Goal: Task Accomplishment & Management: Complete application form

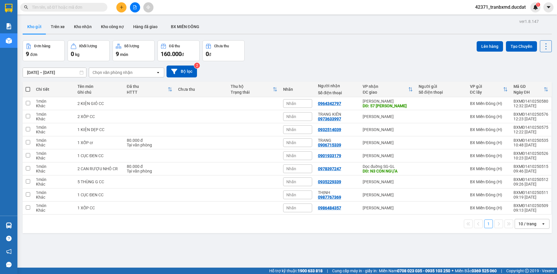
click at [113, 6] on div at bounding box center [135, 7] width 44 height 10
click at [123, 8] on icon "plus" at bounding box center [122, 7] width 4 height 4
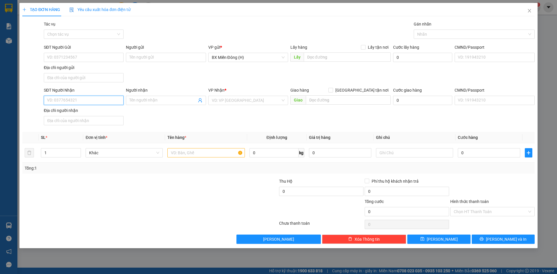
click at [112, 99] on input "SĐT Người Nhận" at bounding box center [84, 100] width 80 height 9
click at [104, 111] on div "0977568799 - HẢI ANH" at bounding box center [83, 112] width 73 height 6
type input "0977568799"
type input "HẢI ANH"
type input "0977568799"
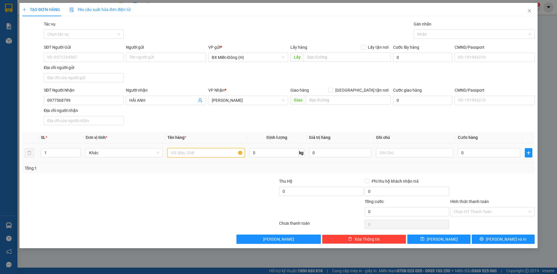
click at [213, 151] on input "text" at bounding box center [205, 152] width 77 height 9
type input "1 KÉT NƯỚC"
click at [428, 238] on button "[PERSON_NAME]" at bounding box center [438, 239] width 63 height 9
click at [102, 100] on input "SĐT Người Nhận" at bounding box center [84, 100] width 80 height 9
type input "0945234470"
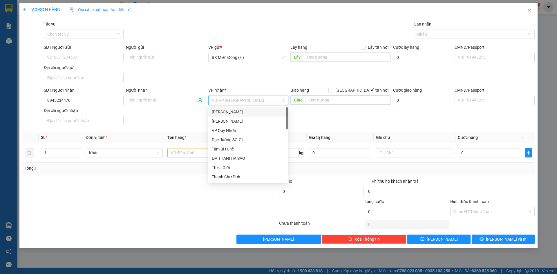
click at [232, 100] on input "search" at bounding box center [246, 100] width 69 height 9
click at [237, 121] on div "[PERSON_NAME]" at bounding box center [248, 121] width 73 height 6
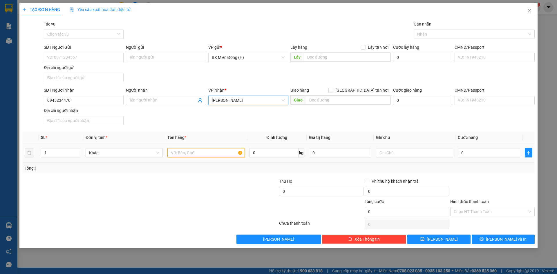
click at [196, 153] on input "text" at bounding box center [205, 152] width 77 height 9
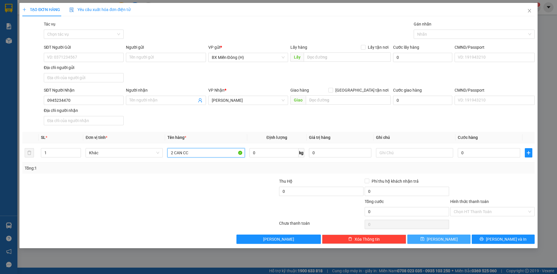
type input "2 CAN CC"
click at [457, 240] on button "Lưu" at bounding box center [438, 239] width 63 height 9
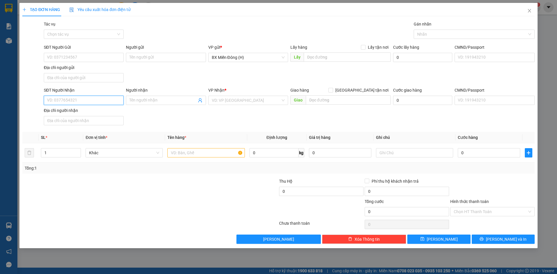
click at [66, 100] on input "SĐT Người Nhận" at bounding box center [84, 100] width 80 height 9
click at [104, 111] on div "0972245367 - THU" at bounding box center [83, 112] width 73 height 6
type input "0972245367"
type input "THU"
type input "0972245367"
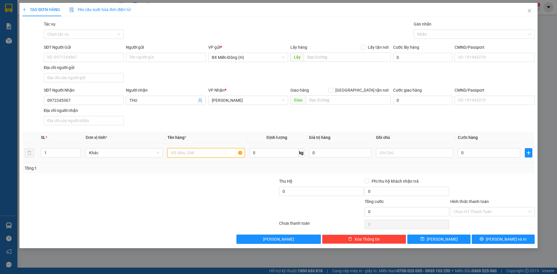
click at [190, 155] on input "text" at bounding box center [205, 152] width 77 height 9
type input "1 T/G CC"
click at [425, 238] on icon "save" at bounding box center [423, 239] width 4 height 4
drag, startPoint x: 103, startPoint y: 100, endPoint x: 557, endPoint y: 226, distance: 471.5
click at [104, 100] on input "SĐT Người Nhận" at bounding box center [84, 100] width 80 height 9
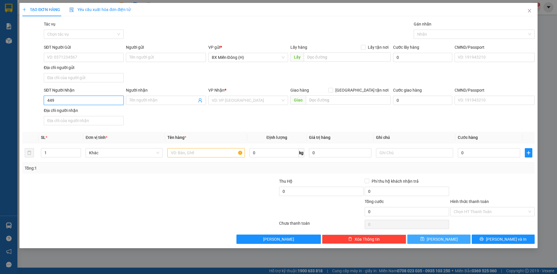
click at [52, 100] on input "449" at bounding box center [84, 100] width 80 height 9
click at [105, 110] on div "0941464489 - ANH THƯƠNG" at bounding box center [83, 112] width 73 height 6
type input "0941464489"
type input "ANH THƯƠNG"
type input "0941464489"
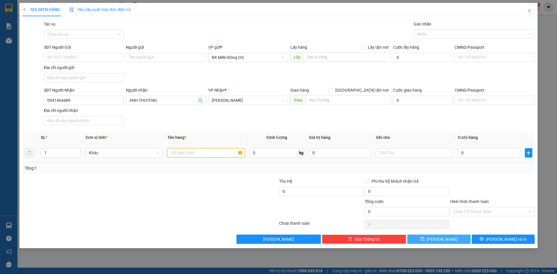
click at [217, 154] on input "text" at bounding box center [205, 152] width 77 height 9
type input "1 XỐP CC"
click at [419, 239] on button "[PERSON_NAME]" at bounding box center [438, 239] width 63 height 9
click at [173, 102] on input "Người nhận" at bounding box center [162, 100] width 67 height 6
type input "Y"
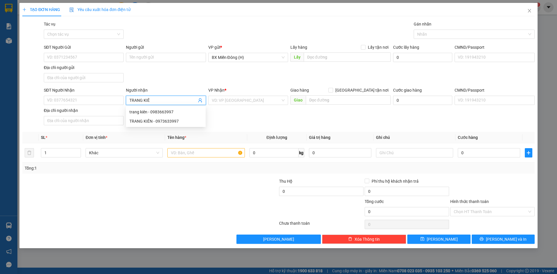
type input "TRANG KIÊN"
click at [161, 124] on div "TRANG KIÊN - 0973633997" at bounding box center [165, 121] width 73 height 6
type input "0973633997"
type input "TRANG KIÊN"
click at [108, 101] on input "0973633997" at bounding box center [84, 100] width 80 height 9
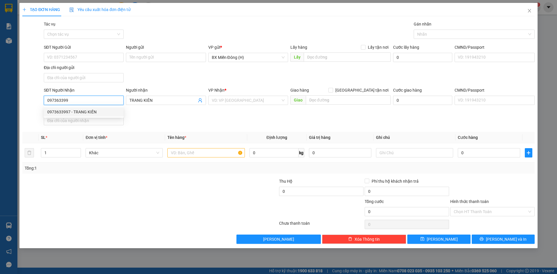
click at [92, 110] on div "0973633997 - TRANG KIÊN" at bounding box center [83, 112] width 73 height 6
type input "0973633997"
click at [199, 151] on input "text" at bounding box center [205, 152] width 77 height 9
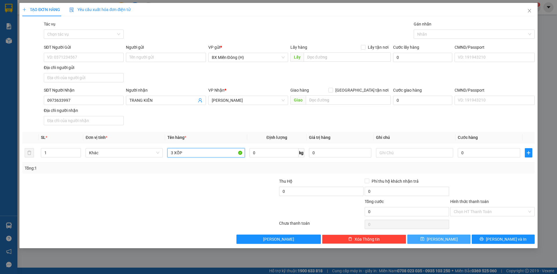
type input "3 XỐP"
click at [450, 239] on button "[PERSON_NAME]" at bounding box center [438, 239] width 63 height 9
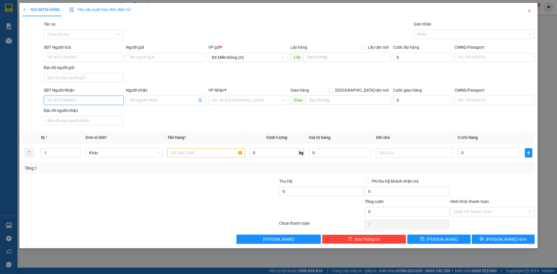
click at [75, 96] on input "SĐT Người Nhận" at bounding box center [84, 100] width 80 height 9
type input "0777597161"
click at [94, 114] on div "0777597161 - THƯƠNG" at bounding box center [83, 112] width 73 height 6
type input "THƯƠNG"
type input "0777597161"
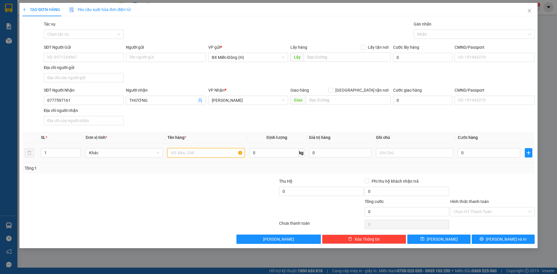
click at [205, 151] on input "text" at bounding box center [205, 152] width 77 height 9
type input "1 T/G CC"
click at [423, 241] on button "[PERSON_NAME]" at bounding box center [438, 239] width 63 height 9
click at [533, 9] on span "Close" at bounding box center [530, 11] width 16 height 16
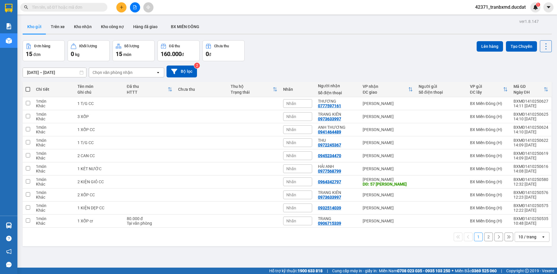
click at [521, 240] on div "10 / trang" at bounding box center [528, 237] width 18 height 6
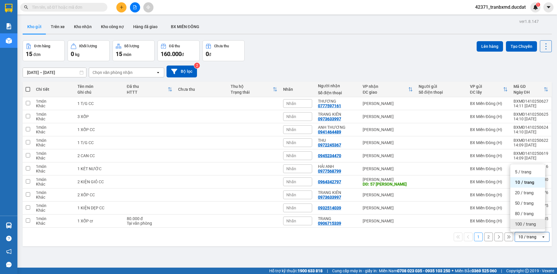
click at [519, 224] on span "100 / trang" at bounding box center [525, 224] width 21 height 6
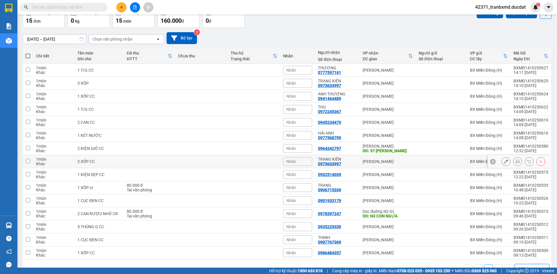
scroll to position [20, 0]
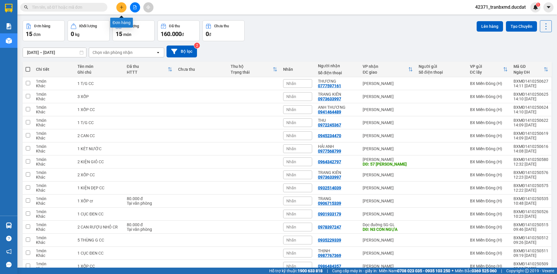
click at [117, 8] on button at bounding box center [121, 7] width 10 height 10
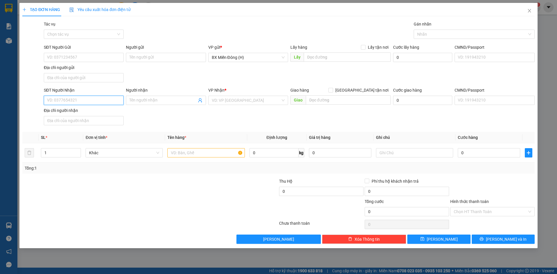
click at [110, 101] on input "SĐT Người Nhận" at bounding box center [84, 100] width 80 height 9
click at [78, 113] on div "0971330509 - C THÚY" at bounding box center [83, 112] width 73 height 6
type input "0971330509"
type input "C THÚY"
type input "0971330509"
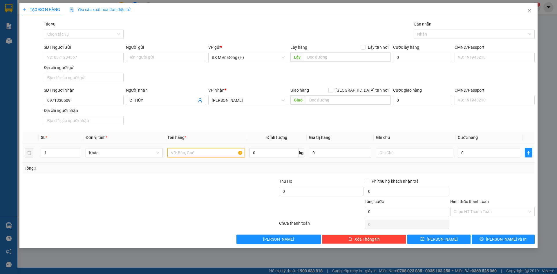
click at [218, 149] on input "text" at bounding box center [205, 152] width 77 height 9
type input "3 XỐP"
click at [461, 244] on button "[PERSON_NAME]" at bounding box center [438, 239] width 63 height 9
click at [185, 100] on input "Người nhận" at bounding box center [162, 100] width 67 height 6
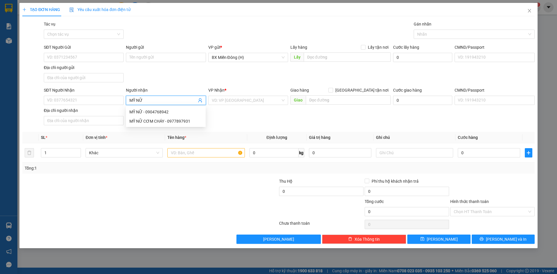
type input "MỸ NỮ"
click at [185, 115] on div "MỸ NỮ CƠM CHÁY - 0977897931" at bounding box center [165, 112] width 73 height 6
type input "0977897931"
type input "MỸ NỮ CƠM CHÁY"
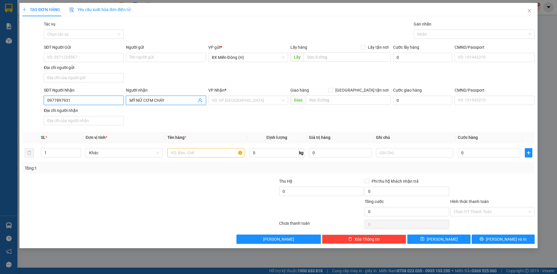
click at [109, 100] on input "0977897931" at bounding box center [84, 100] width 80 height 9
click at [77, 111] on div "0977897931 - MỸ NỮ CƠM CHÁY" at bounding box center [83, 112] width 73 height 6
type input "0977897931"
click at [201, 155] on input "text" at bounding box center [205, 152] width 77 height 9
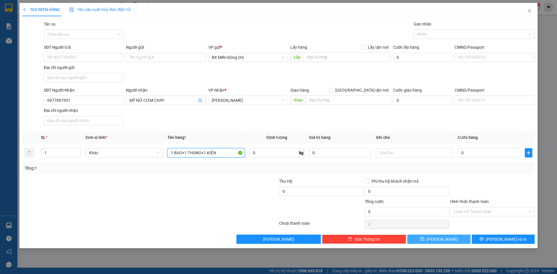
type input "1 BAO+1 THÙNG+1 KIỆN"
click at [450, 241] on button "[PERSON_NAME]" at bounding box center [438, 239] width 63 height 9
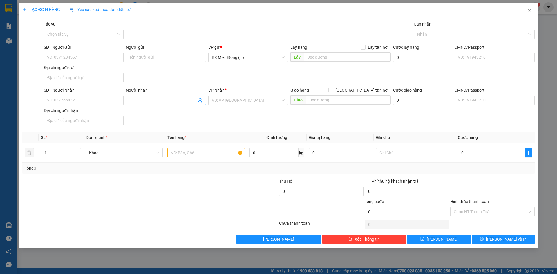
click at [167, 101] on input "Người nhận" at bounding box center [162, 100] width 67 height 6
type input "[PERSON_NAME]"
click at [172, 113] on div "ZIN ZIN - 0961864754" at bounding box center [165, 112] width 73 height 6
type input "0961864754"
type input "[PERSON_NAME]"
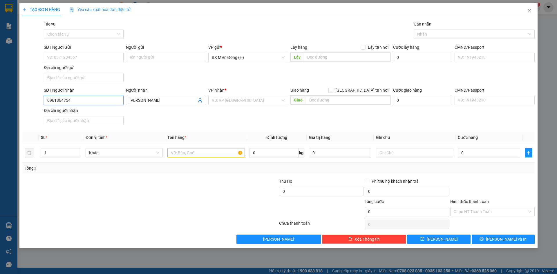
click at [98, 103] on input "0961864754" at bounding box center [84, 100] width 80 height 9
click at [100, 115] on div "0961864754 - ZIN ZIN" at bounding box center [84, 111] width 80 height 9
type input "0961864754"
click at [179, 154] on input "text" at bounding box center [205, 152] width 77 height 9
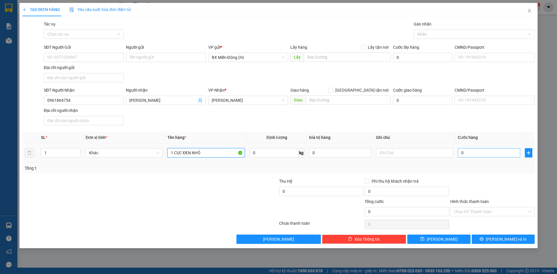
type input "1 CỤC ĐEN NHỎ"
click at [475, 151] on input "0" at bounding box center [489, 152] width 62 height 9
type input "004"
type input "4"
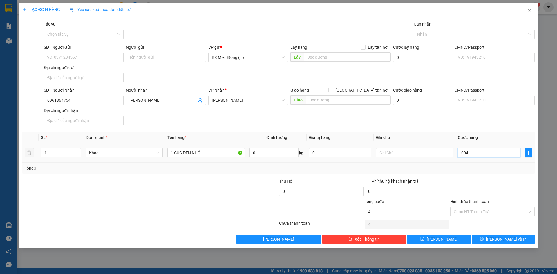
type input "0.040"
type input "40"
type input "40.000"
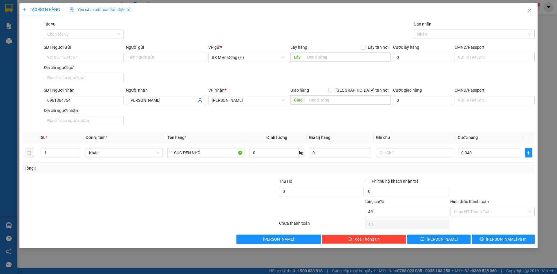
type input "40.000"
click at [453, 245] on div "TẠO ĐƠN HÀNG Yêu cầu xuất hóa đơn điện tử Transit Pickup Surcharge Ids Transit …" at bounding box center [278, 126] width 518 height 246
click at [454, 240] on button "[PERSON_NAME]" at bounding box center [438, 239] width 63 height 9
type input "0"
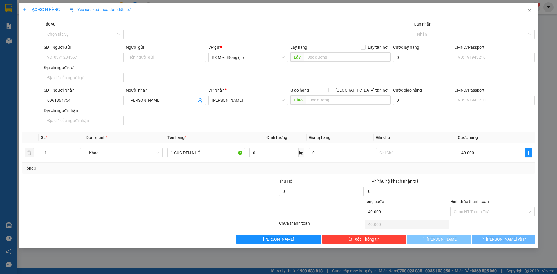
type input "0"
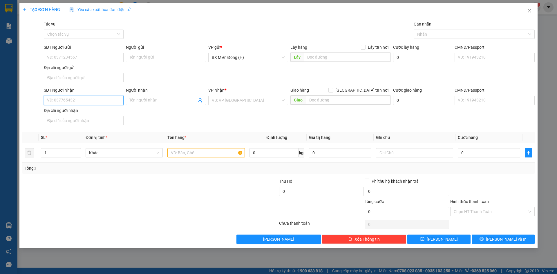
click at [80, 102] on input "SĐT Người Nhận" at bounding box center [84, 100] width 80 height 9
type input "0969089851"
click at [231, 98] on input "search" at bounding box center [246, 100] width 69 height 9
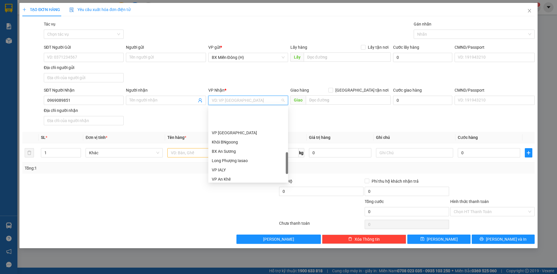
scroll to position [232, 0]
click at [229, 113] on div "VP IALY" at bounding box center [248, 112] width 73 height 6
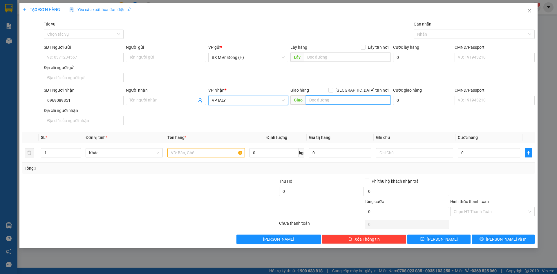
click at [335, 100] on input "text" at bounding box center [348, 99] width 85 height 9
type input "NGHĨA HƯNG-CHƯ PAH"
click at [202, 155] on input "text" at bounding box center [205, 152] width 77 height 9
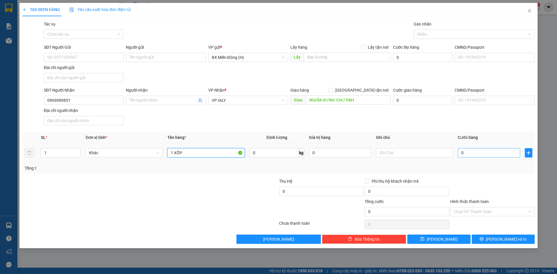
type input "1 XỐP"
click at [481, 152] on input "0" at bounding box center [489, 152] width 62 height 9
type input "004"
type input "4"
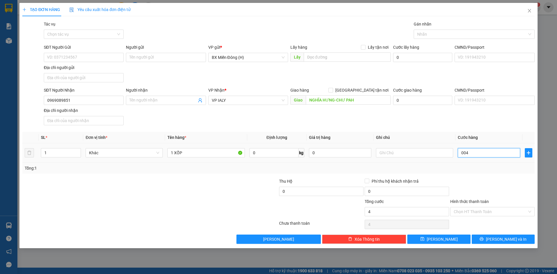
type input "0.040"
type input "40"
type input "40.000"
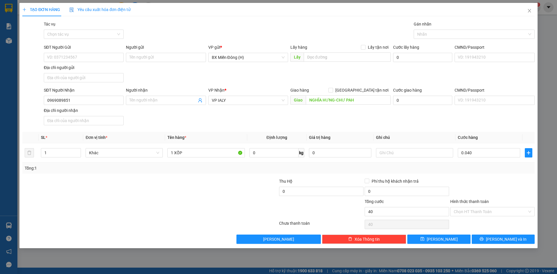
type input "40.000"
click at [482, 184] on div at bounding box center [493, 188] width 86 height 20
click at [448, 236] on button "[PERSON_NAME]" at bounding box center [438, 239] width 63 height 9
type input "0"
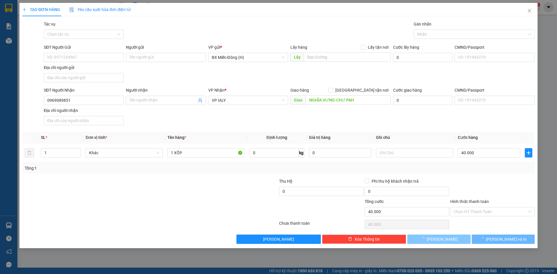
type input "0"
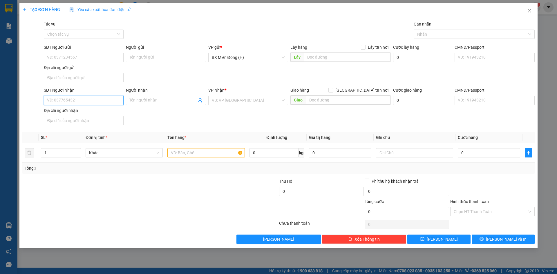
click at [84, 101] on input "SĐT Người Nhận" at bounding box center [84, 100] width 80 height 9
type input "0344806691"
drag, startPoint x: 82, startPoint y: 113, endPoint x: 88, endPoint y: 113, distance: 5.8
click at [82, 113] on div "0344806691 - ANH DŨNG" at bounding box center [83, 112] width 73 height 6
type input "ANH DŨNG"
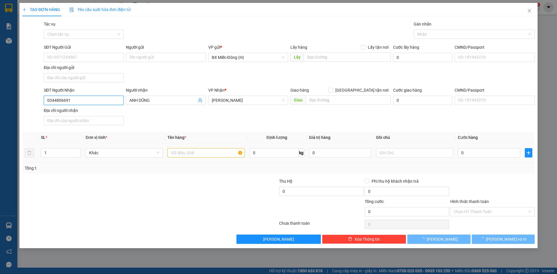
type input "0344806691"
click at [205, 150] on input "text" at bounding box center [205, 152] width 77 height 9
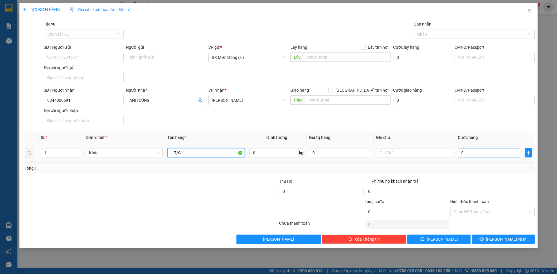
type input "1 T/G"
click at [477, 153] on input "0" at bounding box center [489, 152] width 62 height 9
type input "004"
type input "4"
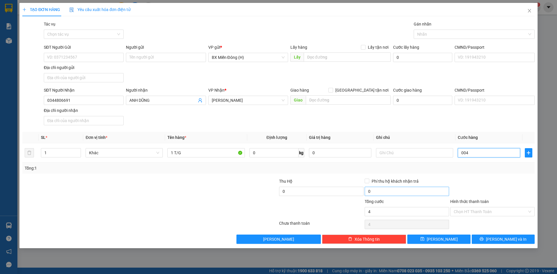
type input "0.040"
type input "40"
type input "40.000"
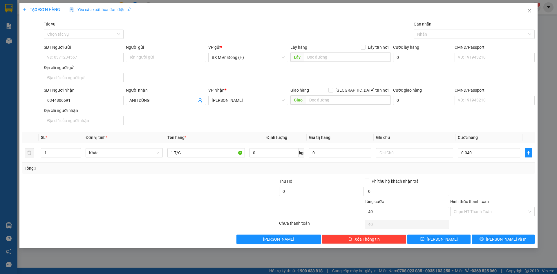
type input "40.000"
click at [511, 179] on div at bounding box center [493, 188] width 86 height 20
click at [453, 240] on button "[PERSON_NAME]" at bounding box center [438, 239] width 63 height 9
type input "0"
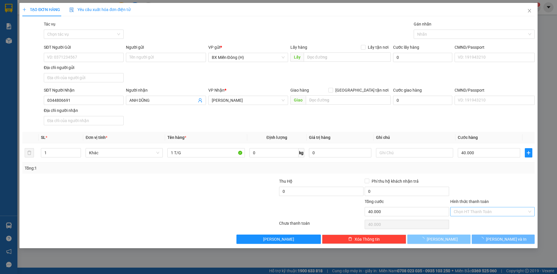
type input "0"
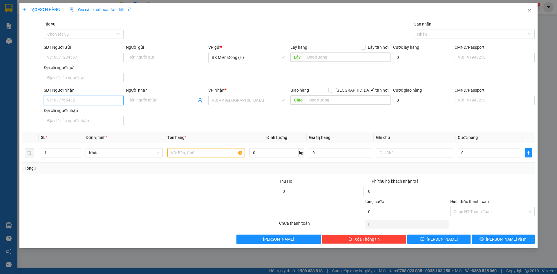
click at [73, 103] on input "SĐT Người Nhận" at bounding box center [84, 100] width 80 height 9
click at [53, 113] on div "0986055891 - A HÙNG" at bounding box center [83, 112] width 73 height 6
type input "0986055891"
type input "A HÙNG"
type input "0986055891"
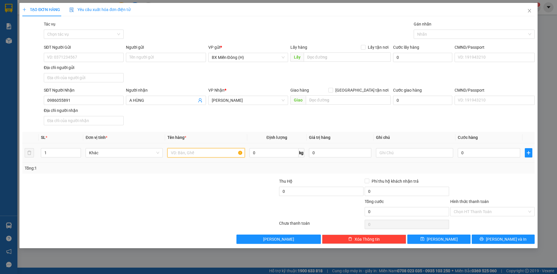
click at [209, 153] on input "text" at bounding box center [205, 152] width 77 height 9
type input "13 CỤC ĐEN LẠNH"
click at [441, 240] on span "[PERSON_NAME]" at bounding box center [442, 239] width 31 height 6
click at [114, 101] on input "SĐT Người Nhận" at bounding box center [84, 100] width 80 height 9
type input "267"
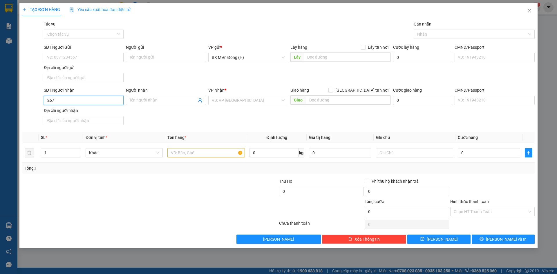
drag, startPoint x: 67, startPoint y: 101, endPoint x: 13, endPoint y: 101, distance: 54.3
click at [12, 101] on div "TẠO ĐƠN HÀNG Yêu cầu xuất hóa đơn điện tử Transit Pickup Surcharge Ids Transit …" at bounding box center [278, 137] width 557 height 274
click at [154, 99] on input "Người nhận" at bounding box center [162, 100] width 67 height 6
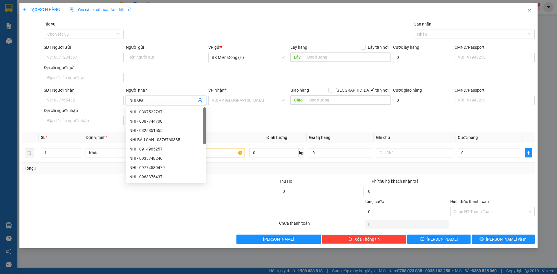
type input "NHI G"
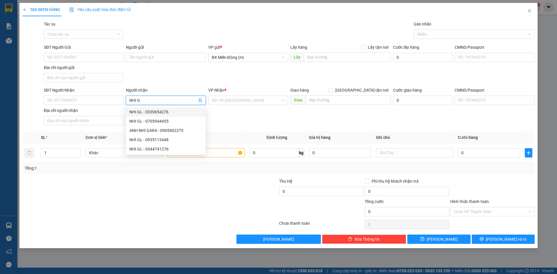
click at [167, 112] on div "NHI GL - 0339654276" at bounding box center [165, 112] width 73 height 6
type input "0339654276"
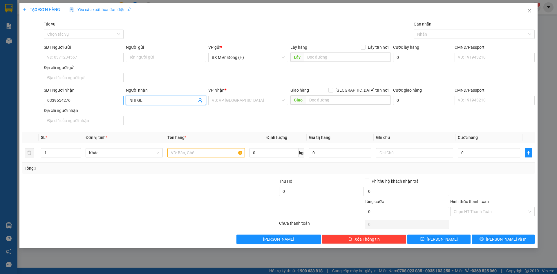
type input "NHI GL"
click at [108, 100] on input "0339654276" at bounding box center [84, 100] width 80 height 9
click at [97, 113] on div "0339654276 - NHI GL" at bounding box center [83, 112] width 73 height 6
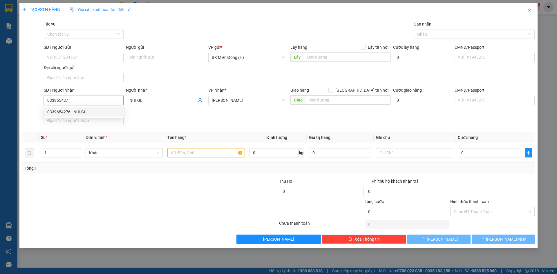
type input "0339654276"
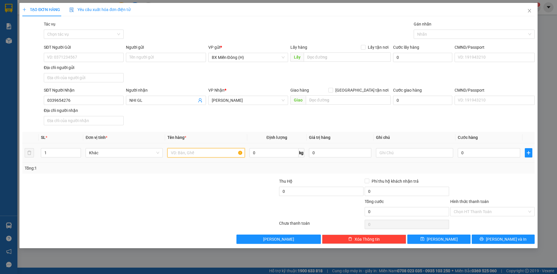
click at [181, 154] on input "text" at bounding box center [205, 152] width 77 height 9
type input "1 CỤC ĐEN"
click at [425, 240] on icon "save" at bounding box center [423, 239] width 4 height 4
click at [114, 98] on input "SĐT Người Nhận" at bounding box center [84, 100] width 80 height 9
click at [163, 93] on div "Người nhận" at bounding box center [166, 91] width 80 height 9
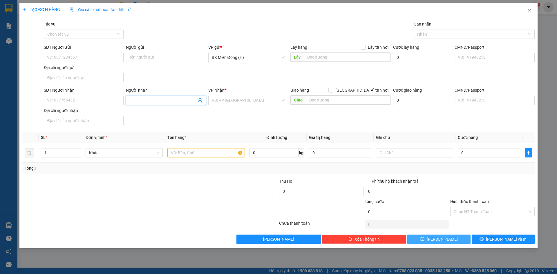
click at [162, 98] on input "Người nhận" at bounding box center [162, 100] width 67 height 6
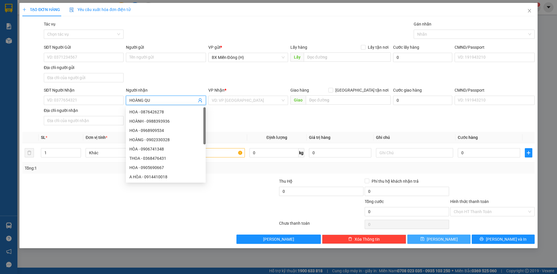
type input "[PERSON_NAME]"
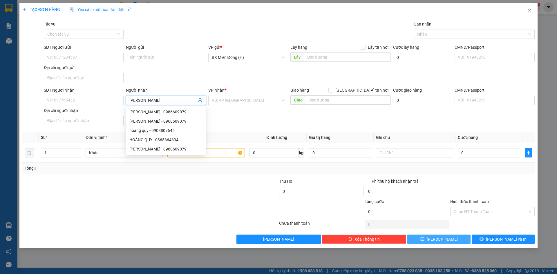
click at [159, 151] on div "HOÀNG QUY - 0988609079" at bounding box center [165, 149] width 73 height 6
type input "0988609079"
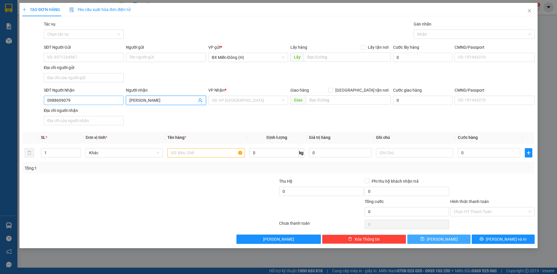
type input "[PERSON_NAME]"
click at [75, 101] on input "0988609079" at bounding box center [84, 100] width 80 height 9
click at [74, 111] on div "0988609079 - HOÀNG QUY" at bounding box center [83, 112] width 73 height 6
type input "0988609079"
click at [184, 154] on input "text" at bounding box center [205, 152] width 77 height 9
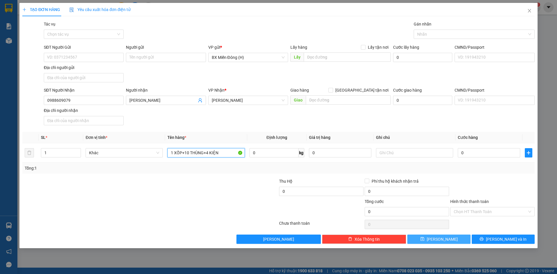
type input "1 XỐP+10 THÙNG+4 KIỆN"
drag, startPoint x: 459, startPoint y: 241, endPoint x: 473, endPoint y: 240, distance: 13.1
click at [462, 242] on button "[PERSON_NAME]" at bounding box center [438, 239] width 63 height 9
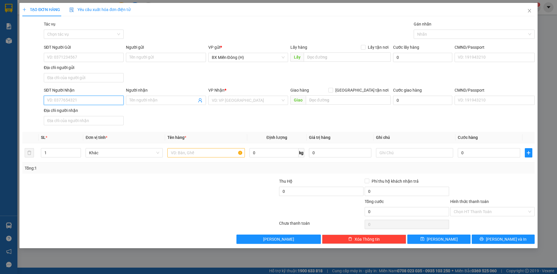
click at [115, 98] on input "SĐT Người Nhận" at bounding box center [84, 100] width 80 height 9
click at [77, 109] on div "0396069706" at bounding box center [84, 111] width 80 height 9
type input "0396069706"
click at [203, 155] on input "text" at bounding box center [205, 152] width 77 height 9
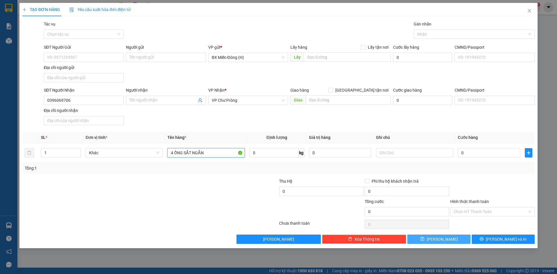
type input "4 ỐNG SẮT NGẮN"
click at [438, 242] on button "[PERSON_NAME]" at bounding box center [438, 239] width 63 height 9
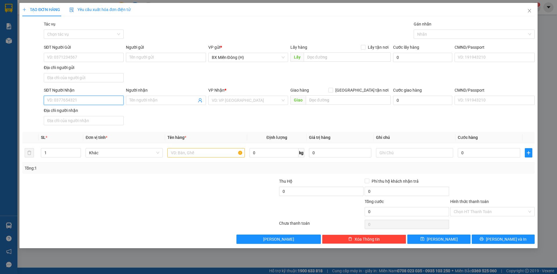
click at [94, 98] on input "SĐT Người Nhận" at bounding box center [84, 100] width 80 height 9
type input "0971616778"
click at [268, 99] on input "search" at bounding box center [246, 100] width 69 height 9
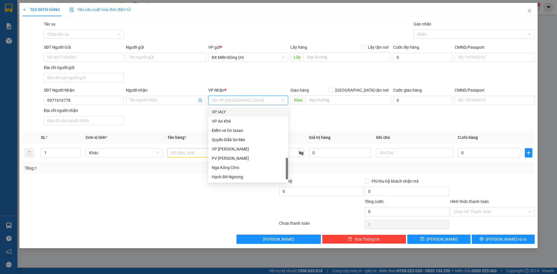
click at [247, 111] on div "VP IALY" at bounding box center [248, 112] width 73 height 6
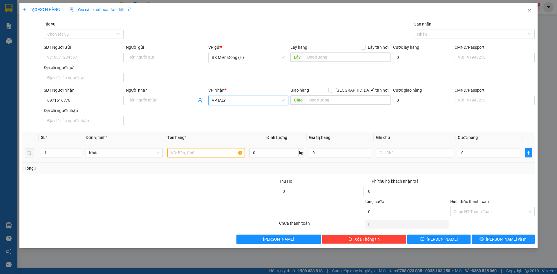
click at [230, 154] on input "text" at bounding box center [205, 152] width 77 height 9
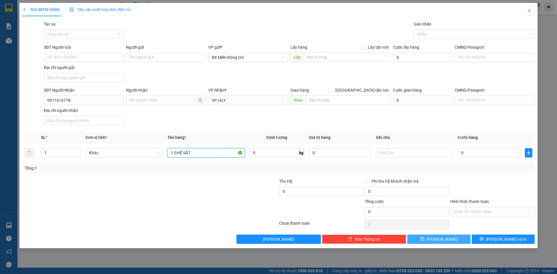
type input "1 GHẾ SẮT"
click at [446, 240] on button "[PERSON_NAME]" at bounding box center [438, 239] width 63 height 9
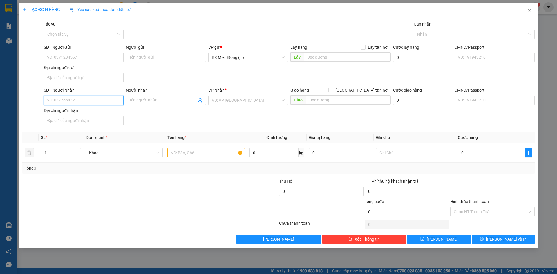
click at [112, 103] on input "SĐT Người Nhận" at bounding box center [84, 100] width 80 height 9
type input "0365044059"
click at [264, 100] on input "search" at bounding box center [246, 100] width 69 height 9
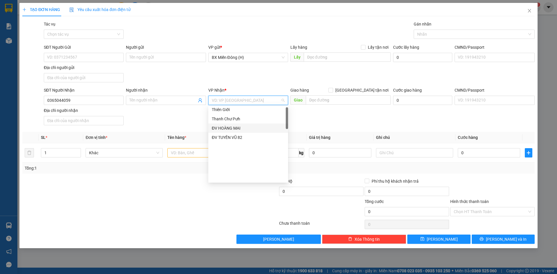
scroll to position [0, 0]
click at [257, 109] on div "[PERSON_NAME]" at bounding box center [248, 112] width 73 height 6
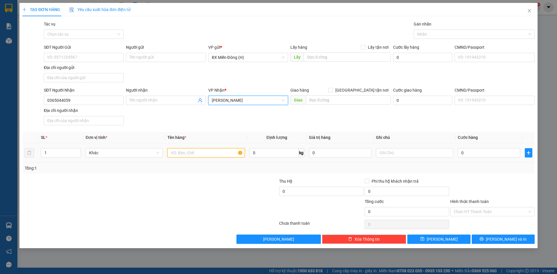
click at [204, 154] on input "text" at bounding box center [205, 152] width 77 height 9
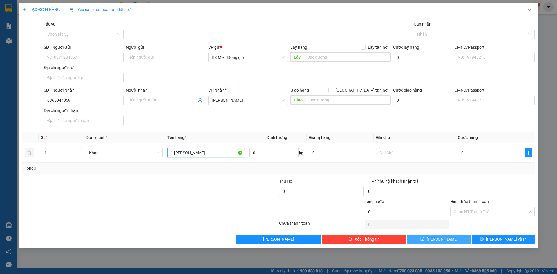
type input "1 [PERSON_NAME]"
click at [457, 239] on button "[PERSON_NAME]" at bounding box center [438, 239] width 63 height 9
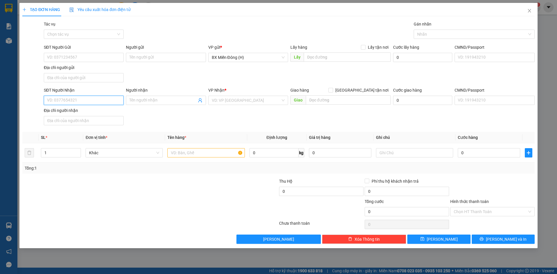
click at [119, 98] on input "SĐT Người Nhận" at bounding box center [84, 100] width 80 height 9
type input "0356427608"
click at [134, 97] on input "Người nhận" at bounding box center [162, 100] width 67 height 6
type input "0983972781"
click at [215, 102] on input "search" at bounding box center [246, 100] width 69 height 9
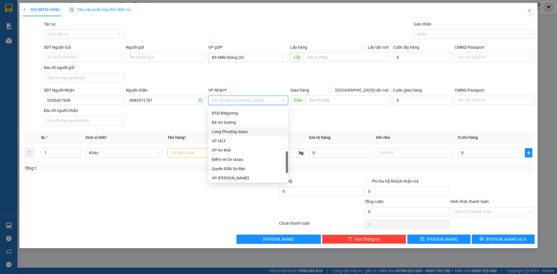
scroll to position [174, 0]
click at [228, 169] on div "VP IALY" at bounding box center [248, 170] width 73 height 6
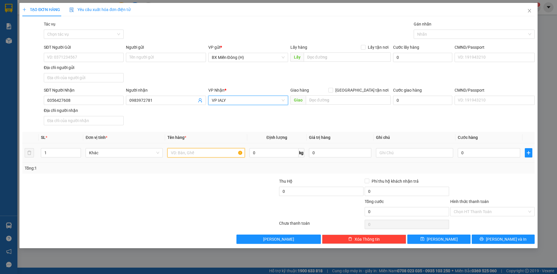
click at [177, 154] on input "text" at bounding box center [205, 152] width 77 height 9
type input "1 HỒ SƠ"
click at [475, 152] on input "0" at bounding box center [489, 152] width 62 height 9
type input "003"
type input "3"
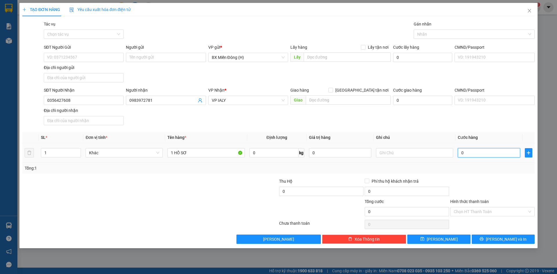
type input "3"
type input "3.000"
click at [480, 213] on input "Hình thức thanh toán" at bounding box center [490, 212] width 73 height 9
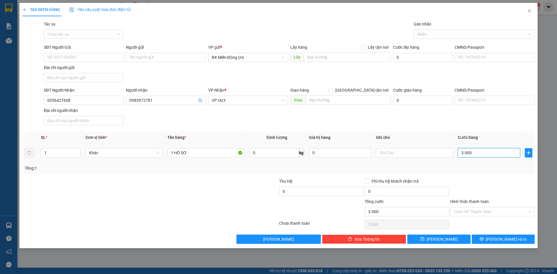
click at [478, 152] on input "3.000" at bounding box center [489, 152] width 62 height 9
type input "00.003"
type input "3"
type input "0.000.030"
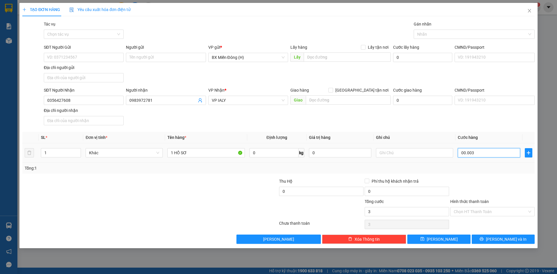
type input "30"
type input "30.000"
drag, startPoint x: 477, startPoint y: 213, endPoint x: 475, endPoint y: 221, distance: 8.0
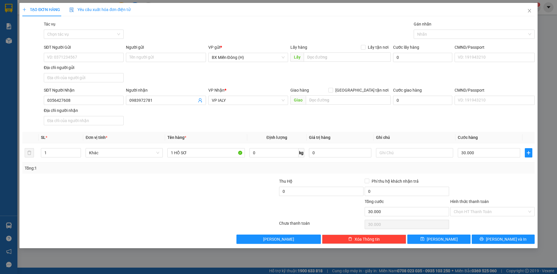
click at [477, 213] on input "Hình thức thanh toán" at bounding box center [490, 212] width 73 height 9
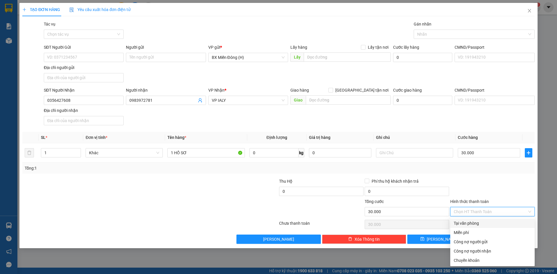
click at [472, 224] on div "Tại văn phòng" at bounding box center [492, 223] width 77 height 6
type input "0"
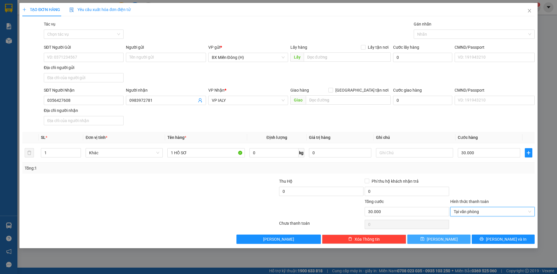
click at [449, 241] on button "[PERSON_NAME]" at bounding box center [438, 239] width 63 height 9
type input "0"
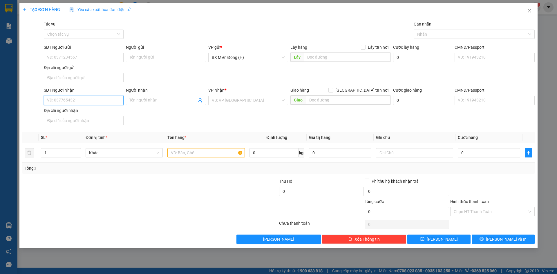
click at [82, 98] on input "SĐT Người Nhận" at bounding box center [84, 100] width 80 height 9
type input "0966864885"
click at [221, 103] on input "search" at bounding box center [246, 100] width 69 height 9
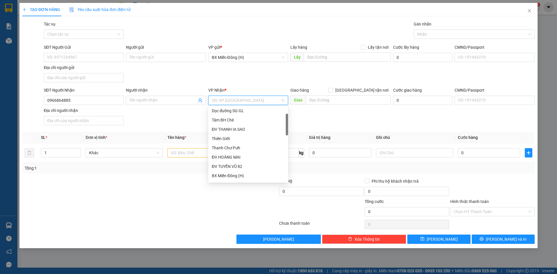
scroll to position [0, 0]
click at [236, 120] on div "[PERSON_NAME]" at bounding box center [248, 121] width 73 height 6
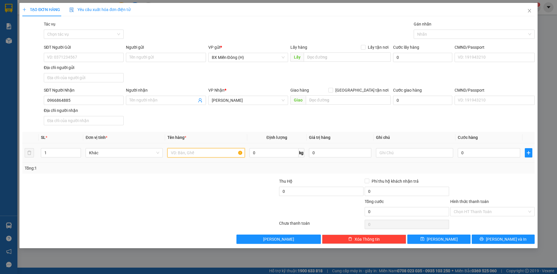
click at [179, 156] on input "text" at bounding box center [205, 152] width 77 height 9
type input "1 XỐP"
click at [467, 152] on input "0" at bounding box center [489, 152] width 62 height 9
type input "004"
type input "4"
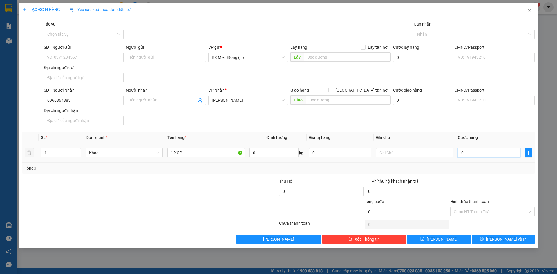
type input "4"
type input "0.040"
type input "40"
type input "40.000"
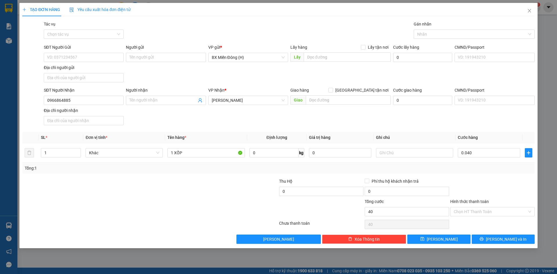
type input "40.000"
click at [482, 178] on div at bounding box center [493, 188] width 86 height 20
click at [441, 240] on span "[PERSON_NAME]" at bounding box center [442, 239] width 31 height 6
type input "0"
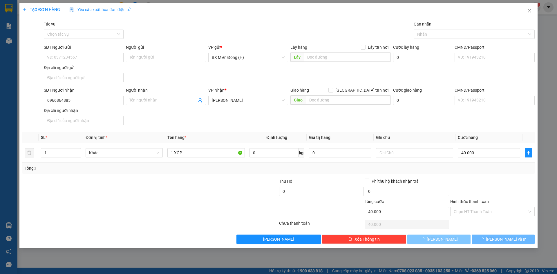
type input "0"
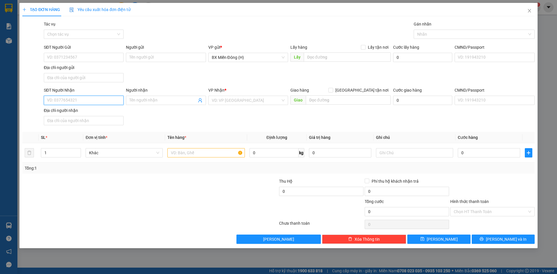
click at [88, 103] on input "SĐT Người Nhận" at bounding box center [84, 100] width 80 height 9
click at [93, 111] on div "0934355579 - KHƯƠNG" at bounding box center [83, 112] width 73 height 6
type input "0934355579"
type input "KHƯƠNG"
click at [110, 101] on input "0934355579" at bounding box center [84, 100] width 80 height 9
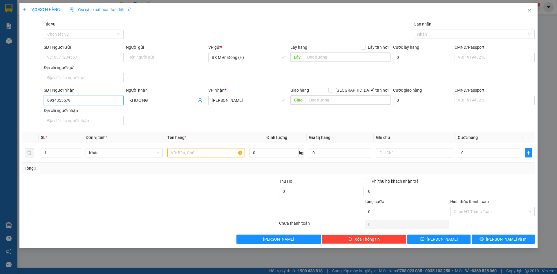
click at [110, 101] on input "0934355579" at bounding box center [84, 100] width 80 height 9
type input "0984365579"
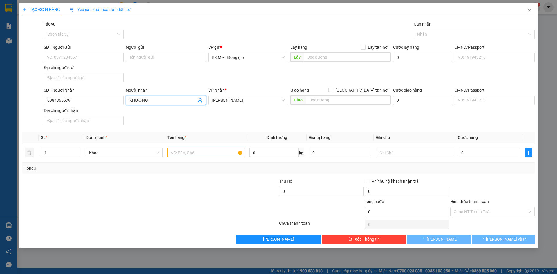
click at [172, 101] on input "KHƯƠNG" at bounding box center [162, 100] width 67 height 6
drag, startPoint x: 99, startPoint y: 102, endPoint x: 99, endPoint y: 105, distance: 3.5
click at [99, 102] on input "0984365579" at bounding box center [84, 100] width 80 height 9
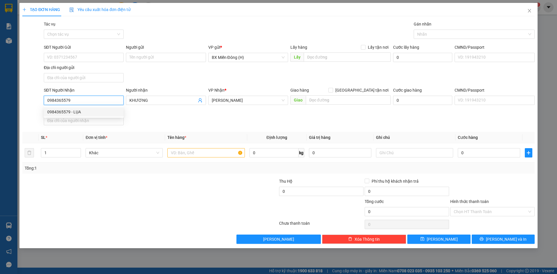
click at [96, 114] on div "0984365579 - LỤA" at bounding box center [83, 112] width 73 height 6
type input "LỤA"
type input "DAKSOME"
click at [192, 156] on input "text" at bounding box center [205, 152] width 77 height 9
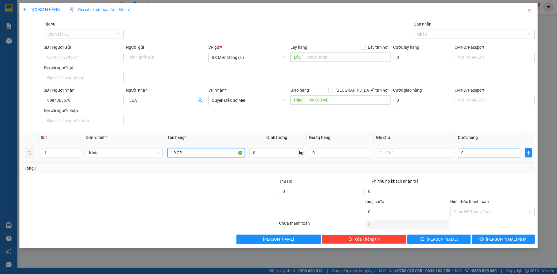
type input "1 XỐP"
click at [480, 153] on input "0" at bounding box center [489, 152] width 62 height 9
type input "004"
type input "4"
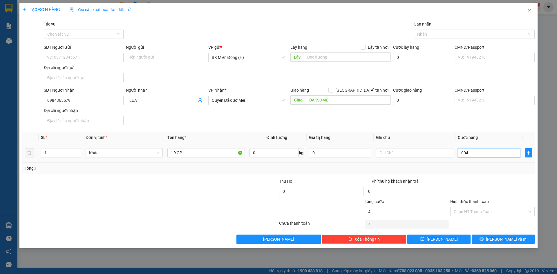
type input "0.040"
type input "40"
click at [474, 173] on div "Tổng: 1" at bounding box center [278, 168] width 513 height 11
click at [448, 240] on button "[PERSON_NAME]" at bounding box center [438, 239] width 63 height 9
click at [114, 99] on input "SĐT Người Nhận" at bounding box center [84, 100] width 80 height 9
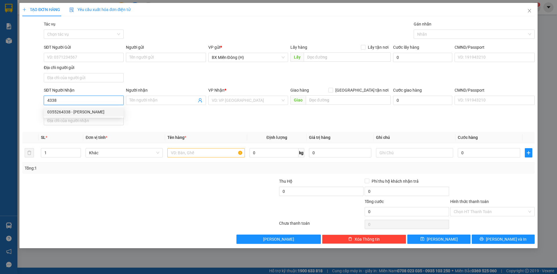
click at [92, 97] on input "4338" at bounding box center [84, 100] width 80 height 9
click at [87, 109] on div "0935884338 - MẮT KÍNH SG" at bounding box center [83, 112] width 73 height 6
drag, startPoint x: 181, startPoint y: 155, endPoint x: 172, endPoint y: 149, distance: 11.5
click at [182, 155] on input "text" at bounding box center [205, 152] width 77 height 9
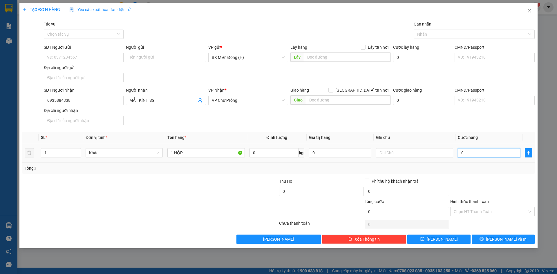
click at [497, 154] on input "0" at bounding box center [489, 152] width 62 height 9
click at [498, 170] on div "Tổng: 1" at bounding box center [279, 168] width 508 height 6
click at [442, 242] on span "[PERSON_NAME]" at bounding box center [442, 239] width 31 height 6
click at [96, 101] on input "SĐT Người Nhận" at bounding box center [84, 100] width 80 height 9
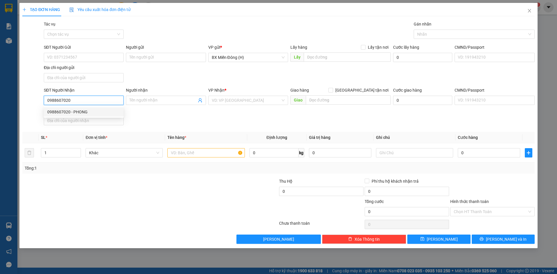
click at [87, 112] on div "0988607020 - PHONG" at bounding box center [83, 112] width 73 height 6
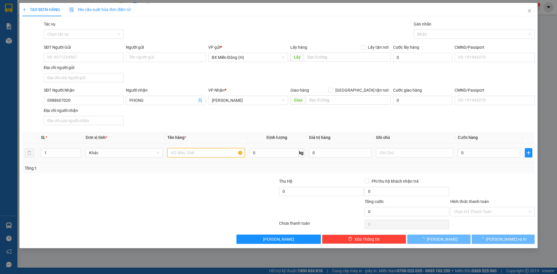
click at [210, 154] on input "text" at bounding box center [205, 152] width 77 height 9
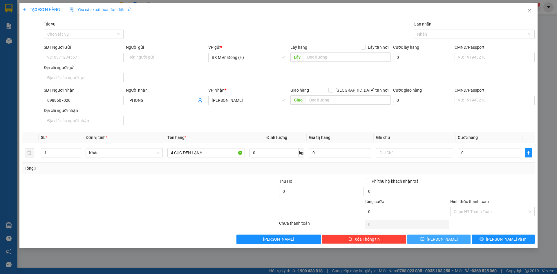
click at [465, 241] on button "[PERSON_NAME]" at bounding box center [438, 239] width 63 height 9
click at [100, 97] on input "SĐT Người Nhận" at bounding box center [84, 100] width 80 height 9
click at [100, 100] on input "SĐT Người Nhận" at bounding box center [84, 100] width 80 height 9
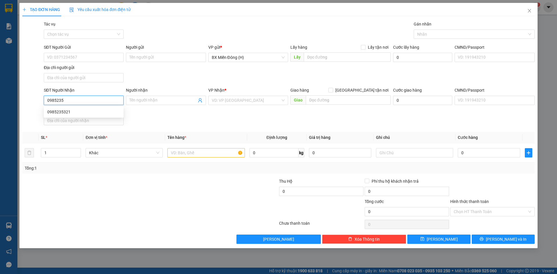
click at [107, 113] on div "0985235321" at bounding box center [83, 112] width 73 height 6
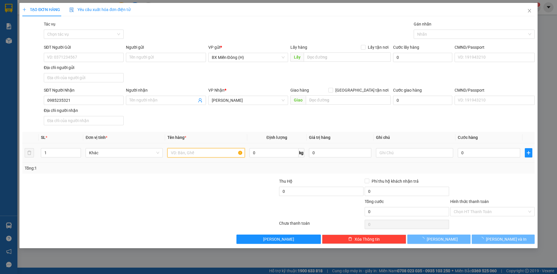
click at [207, 154] on input "text" at bounding box center [205, 152] width 77 height 9
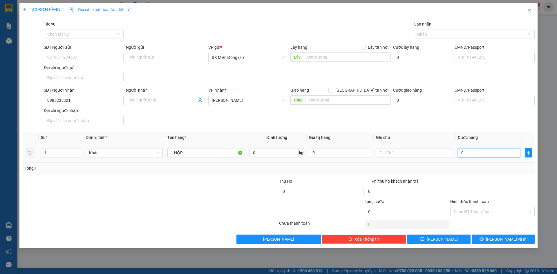
click at [477, 152] on input "0" at bounding box center [489, 152] width 62 height 9
click at [477, 177] on div "Transit Pickup Surcharge Ids Transit Deliver Surcharge Ids Transit Deliver Surc…" at bounding box center [278, 132] width 513 height 223
click at [439, 238] on span "[PERSON_NAME]" at bounding box center [442, 239] width 31 height 6
click at [407, 235] on button "[PERSON_NAME]" at bounding box center [438, 239] width 63 height 9
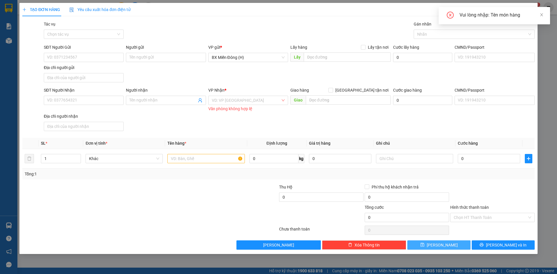
click at [407, 241] on button "[PERSON_NAME]" at bounding box center [438, 245] width 63 height 9
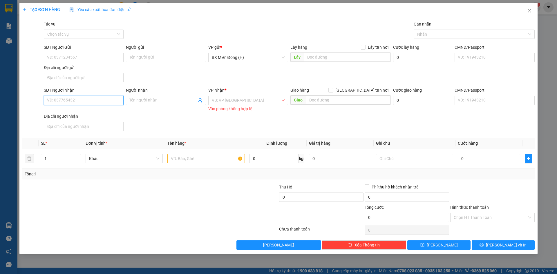
drag, startPoint x: 90, startPoint y: 102, endPoint x: 59, endPoint y: 108, distance: 32.0
click at [90, 102] on input "SĐT Người Nhận" at bounding box center [84, 100] width 80 height 9
click at [89, 112] on div "0964342779" at bounding box center [83, 112] width 73 height 6
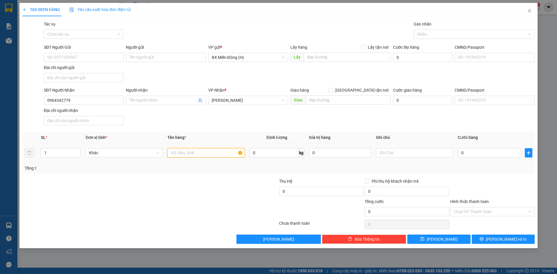
click at [211, 151] on input "text" at bounding box center [205, 152] width 77 height 9
click at [462, 242] on button "[PERSON_NAME]" at bounding box center [438, 239] width 63 height 9
click at [139, 103] on input "Người nhận" at bounding box center [162, 100] width 67 height 6
click at [235, 101] on input "search" at bounding box center [246, 100] width 69 height 9
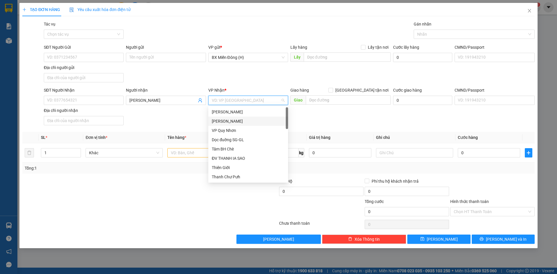
click at [241, 123] on div "[PERSON_NAME]" at bounding box center [248, 121] width 73 height 6
click at [233, 119] on div "[PERSON_NAME]" at bounding box center [248, 121] width 73 height 6
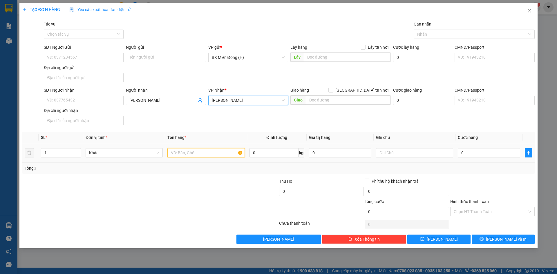
drag, startPoint x: 190, startPoint y: 149, endPoint x: 190, endPoint y: 146, distance: 3.5
click at [190, 150] on input "text" at bounding box center [205, 152] width 77 height 9
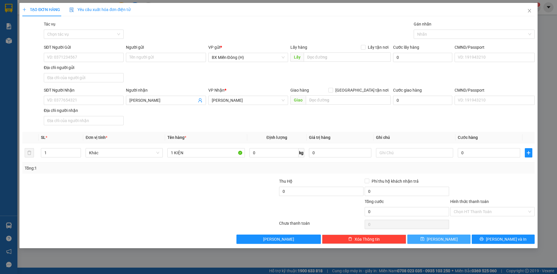
click at [425, 240] on icon "save" at bounding box center [423, 239] width 4 height 4
click at [407, 235] on button "[PERSON_NAME]" at bounding box center [438, 239] width 63 height 9
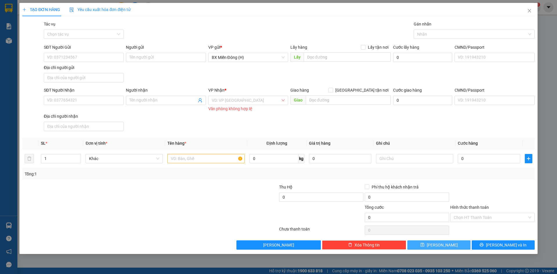
click at [407, 241] on button "[PERSON_NAME]" at bounding box center [438, 245] width 63 height 9
click at [146, 213] on div at bounding box center [107, 214] width 171 height 20
click at [149, 102] on input "Người nhận" at bounding box center [162, 100] width 67 height 6
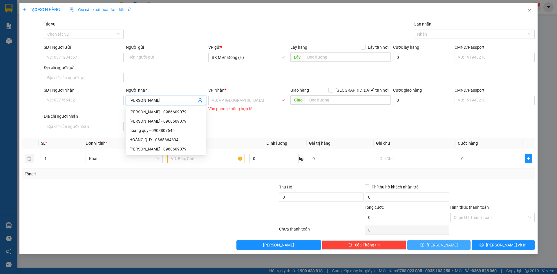
drag, startPoint x: 166, startPoint y: 151, endPoint x: 159, endPoint y: 141, distance: 12.2
click at [167, 150] on div "HOÀNG QUY - 0988609079" at bounding box center [165, 149] width 73 height 6
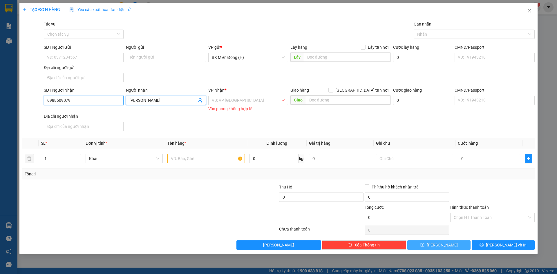
click at [85, 101] on input "0988609079" at bounding box center [84, 100] width 80 height 9
click at [89, 113] on div "0988609079 - HOÀNG QUY" at bounding box center [83, 112] width 73 height 6
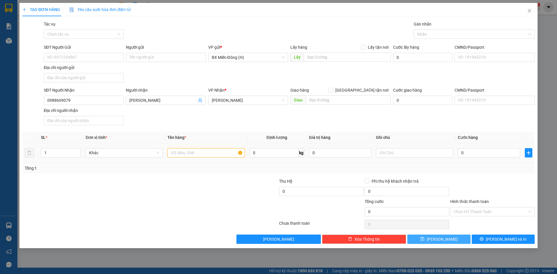
click at [204, 163] on td at bounding box center [206, 152] width 82 height 19
click at [203, 159] on td at bounding box center [206, 152] width 82 height 19
click at [202, 155] on input "text" at bounding box center [205, 152] width 77 height 9
click at [431, 242] on button "[PERSON_NAME]" at bounding box center [438, 239] width 63 height 9
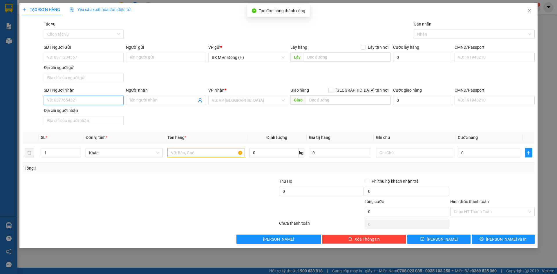
click at [93, 103] on input "SĐT Người Nhận" at bounding box center [84, 100] width 80 height 9
click at [77, 111] on div "0986544960 - MINH HIỂN" at bounding box center [83, 112] width 73 height 6
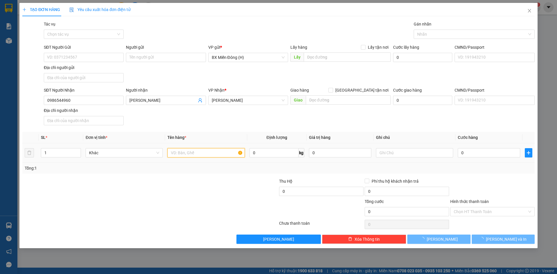
click at [203, 155] on input "text" at bounding box center [205, 152] width 77 height 9
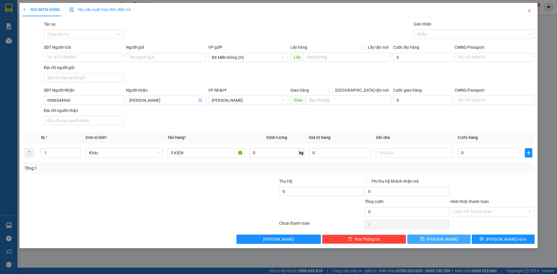
drag, startPoint x: 437, startPoint y: 241, endPoint x: 280, endPoint y: 107, distance: 206.7
click at [433, 237] on button "[PERSON_NAME]" at bounding box center [438, 239] width 63 height 9
click at [81, 99] on input "SĐT Người Nhận" at bounding box center [84, 100] width 80 height 9
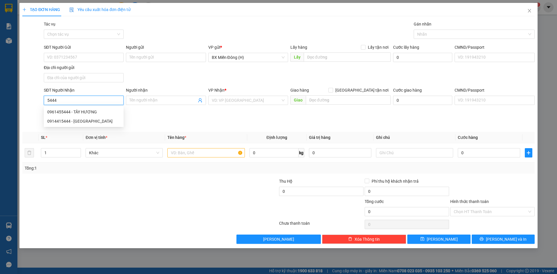
click at [93, 111] on div "0961455444 - TÂY HƯƠNG" at bounding box center [83, 112] width 73 height 6
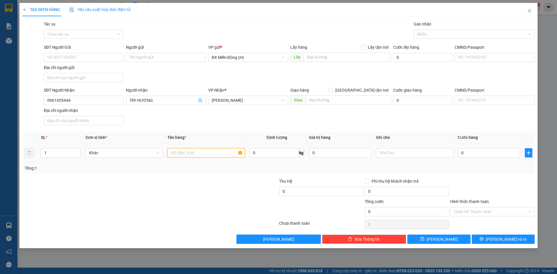
click at [219, 155] on input "text" at bounding box center [205, 152] width 77 height 9
click at [459, 240] on button "[PERSON_NAME]" at bounding box center [438, 239] width 63 height 9
click at [61, 104] on input "SĐT Người Nhận" at bounding box center [84, 100] width 80 height 9
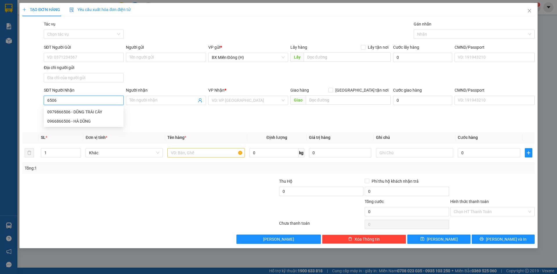
click at [91, 123] on div "0966866506 - HÀ DŨNG" at bounding box center [83, 121] width 73 height 6
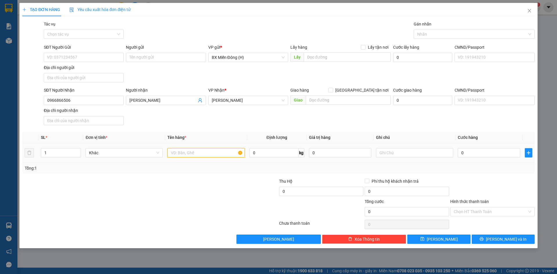
click at [209, 152] on input "text" at bounding box center [205, 152] width 77 height 9
click at [467, 242] on button "[PERSON_NAME]" at bounding box center [438, 239] width 63 height 9
click at [108, 102] on input "SĐT Người Nhận" at bounding box center [84, 100] width 80 height 9
click at [237, 101] on input "search" at bounding box center [246, 100] width 69 height 9
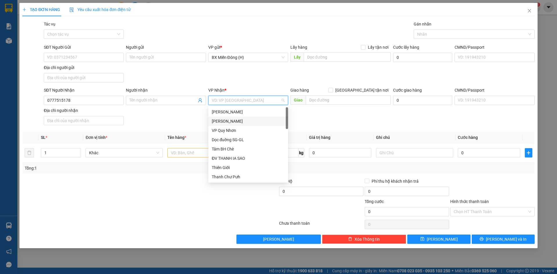
click at [241, 122] on div "[PERSON_NAME]" at bounding box center [248, 121] width 73 height 6
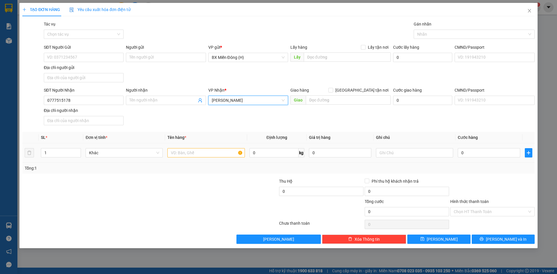
click at [209, 163] on div "SL * Đơn vị tính * Tên hàng * Định lượng Giá trị hàng Ghi chú Cước hàng 1 Khác …" at bounding box center [278, 153] width 513 height 42
click at [209, 163] on div "Tổng: 1" at bounding box center [278, 168] width 513 height 11
click at [209, 151] on input "text" at bounding box center [205, 152] width 77 height 9
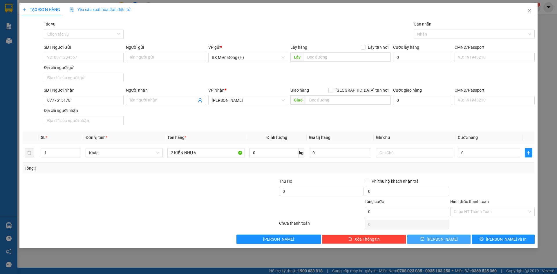
click at [424, 238] on icon "save" at bounding box center [423, 239] width 4 height 4
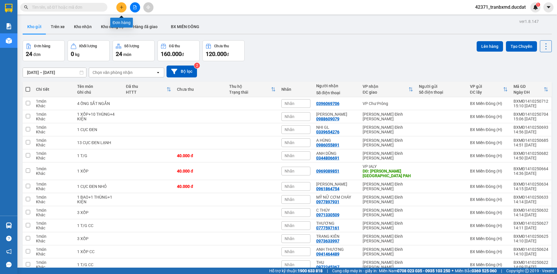
click at [120, 8] on icon "plus" at bounding box center [122, 7] width 4 height 4
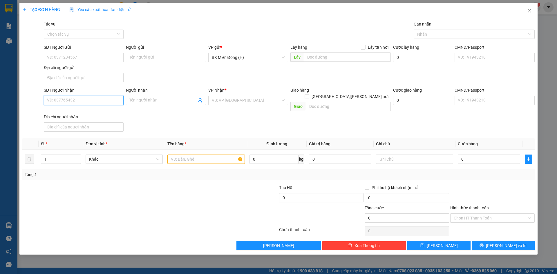
click at [105, 99] on input "SĐT Người Nhận" at bounding box center [84, 100] width 80 height 9
click at [527, 12] on span "Close" at bounding box center [530, 11] width 16 height 16
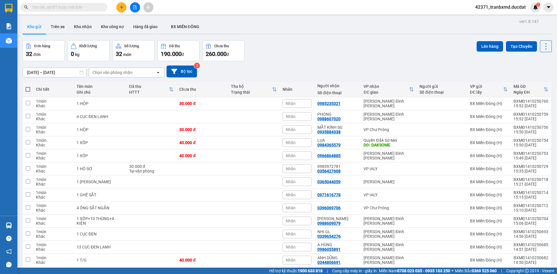
click at [89, 7] on input "text" at bounding box center [66, 7] width 68 height 6
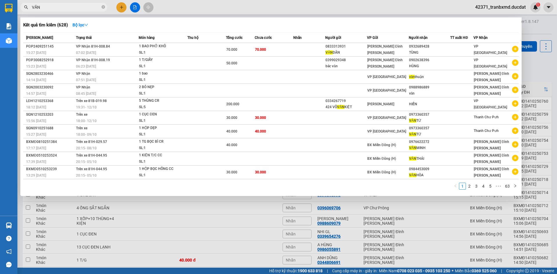
type input "VĂN"
click at [172, 12] on div at bounding box center [278, 137] width 557 height 274
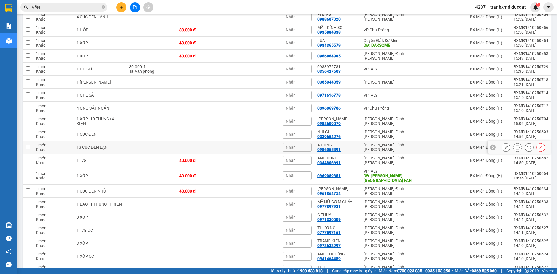
scroll to position [116, 0]
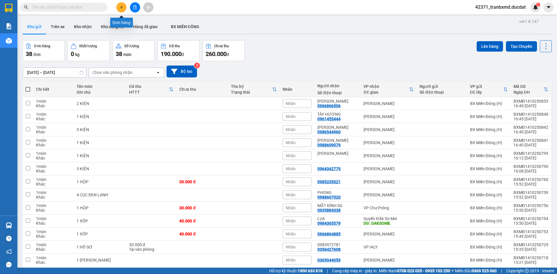
click at [120, 7] on icon "plus" at bounding box center [122, 7] width 4 height 4
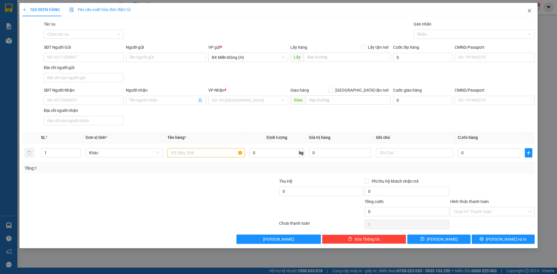
click at [531, 12] on icon "close" at bounding box center [529, 10] width 5 height 5
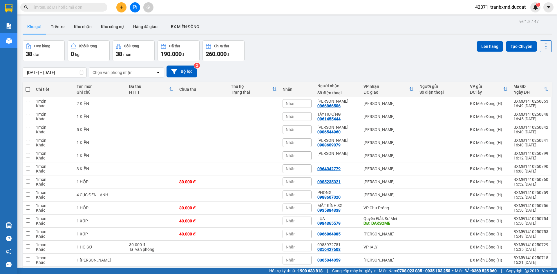
click at [123, 8] on icon "plus" at bounding box center [122, 7] width 4 height 4
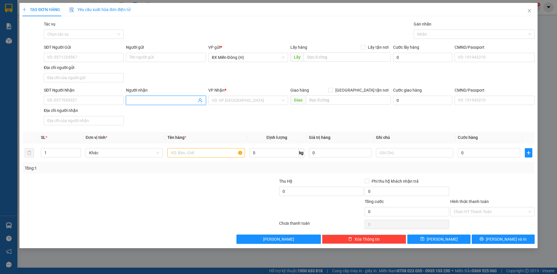
click at [152, 99] on input "Người nhận" at bounding box center [162, 100] width 67 height 6
type input "MAI TRÁI CÂY"
click at [229, 103] on input "search" at bounding box center [246, 100] width 69 height 9
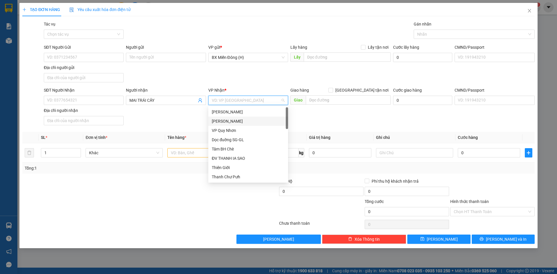
click at [234, 120] on div "[PERSON_NAME]" at bounding box center [248, 121] width 73 height 6
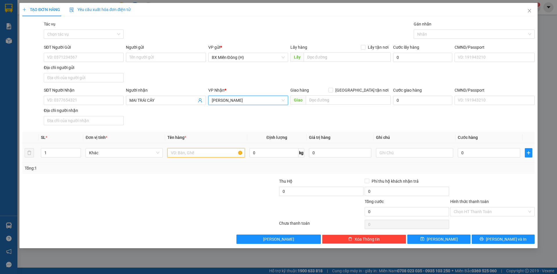
click at [199, 155] on input "text" at bounding box center [205, 152] width 77 height 9
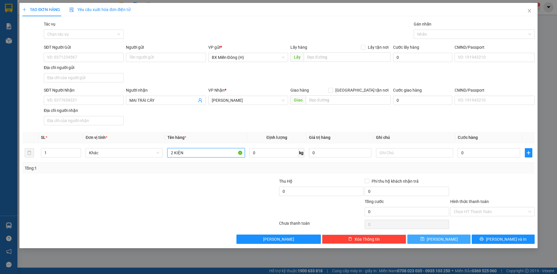
type input "2 KIỆN"
click at [411, 237] on button "Lưu" at bounding box center [438, 239] width 63 height 9
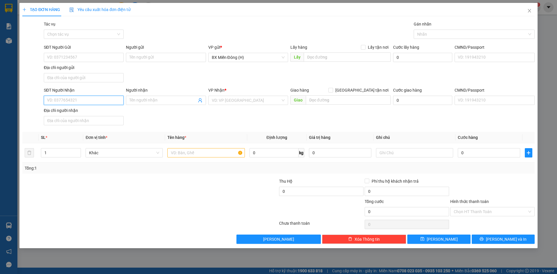
click at [111, 99] on input "SĐT Người Nhận" at bounding box center [84, 100] width 80 height 9
type input "4679"
click at [114, 100] on input "4679" at bounding box center [84, 100] width 80 height 9
type input "0966259679"
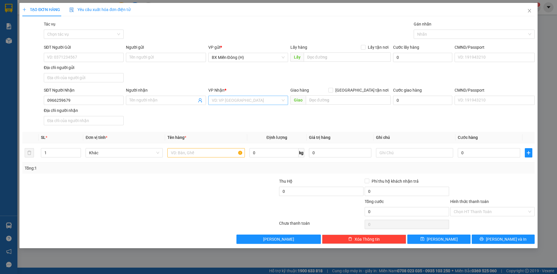
click at [229, 104] on input "search" at bounding box center [246, 100] width 69 height 9
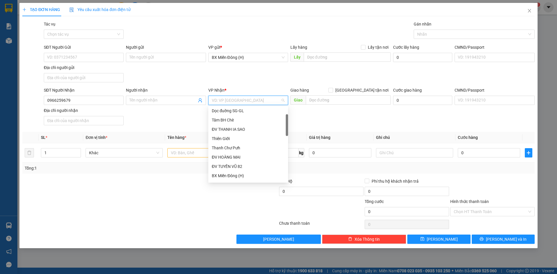
scroll to position [29, 0]
type input "IA"
click at [231, 156] on div "VP IALY" at bounding box center [248, 158] width 73 height 6
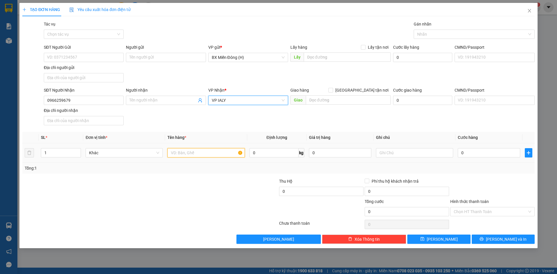
click at [180, 156] on input "text" at bounding box center [205, 152] width 77 height 9
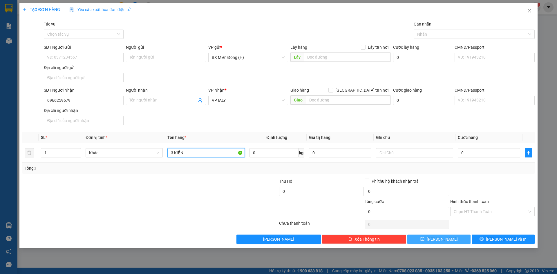
type input "3 KIỆN"
click at [437, 237] on button "[PERSON_NAME]" at bounding box center [438, 239] width 63 height 9
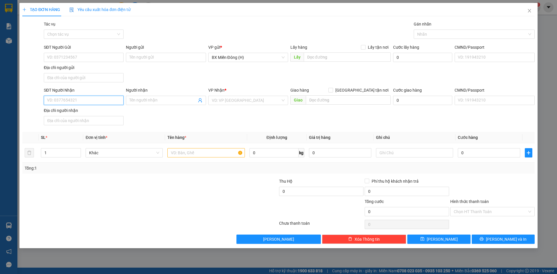
click at [80, 101] on input "SĐT Người Nhận" at bounding box center [84, 100] width 80 height 9
click at [93, 111] on div "0938801149 - ĐỨC MINH" at bounding box center [83, 112] width 73 height 6
type input "0938801149"
type input "ĐỨC MINH"
click at [95, 99] on input "0938801149" at bounding box center [84, 100] width 80 height 9
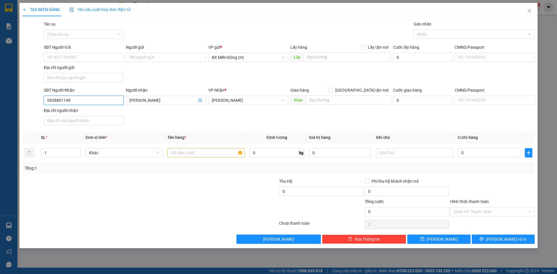
click at [95, 99] on input "0938801149" at bounding box center [84, 100] width 80 height 9
type input "0935981149"
click at [163, 100] on input "ĐỨC MINH" at bounding box center [162, 100] width 67 height 6
type input "Đ"
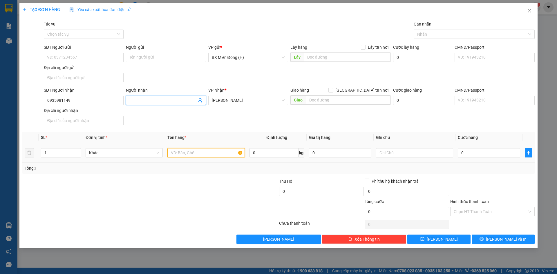
click at [203, 150] on input "text" at bounding box center [205, 152] width 77 height 9
type input "1 BÌ THUỐC"
click at [495, 155] on input "0" at bounding box center [489, 152] width 62 height 9
type input "003"
type input "3"
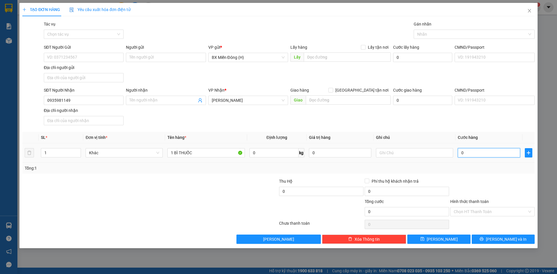
type input "3"
type input "0.030"
type input "30"
type input "30.000"
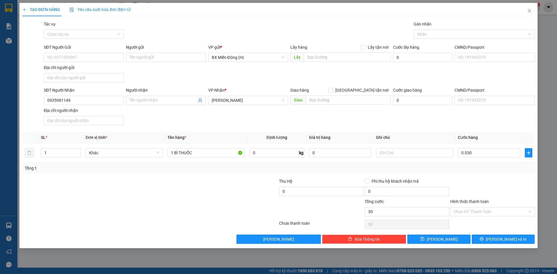
type input "30.000"
click at [480, 178] on div at bounding box center [493, 188] width 86 height 20
click at [441, 240] on span "[PERSON_NAME]" at bounding box center [442, 239] width 31 height 6
type input "0"
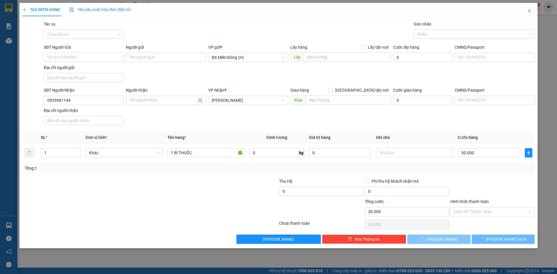
type input "0"
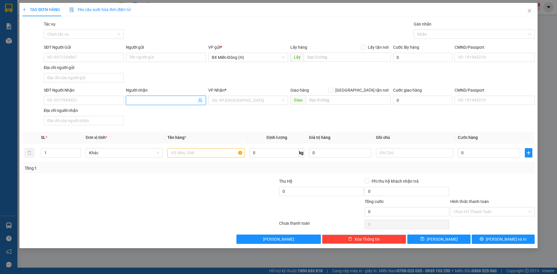
click at [171, 98] on input "Người nhận" at bounding box center [162, 100] width 67 height 6
type input "[PERSON_NAME]"
click at [180, 122] on div "PHẠM HƯNG - 0989816490" at bounding box center [165, 121] width 73 height 6
type input "0989816490"
type input "[PERSON_NAME]"
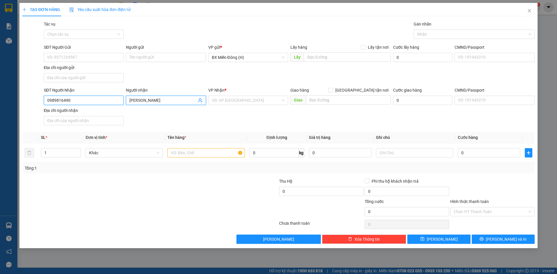
click at [92, 105] on input "0989816490" at bounding box center [84, 100] width 80 height 9
click at [84, 111] on div "0989816490 - PHẠM HƯNG" at bounding box center [83, 112] width 73 height 6
type input "0989816490"
click at [190, 151] on input "text" at bounding box center [205, 152] width 77 height 9
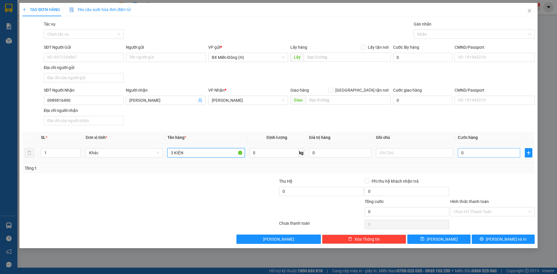
type input "3 KIỆN"
click at [476, 154] on input "0" at bounding box center [489, 152] width 62 height 9
type input "001"
type input "1"
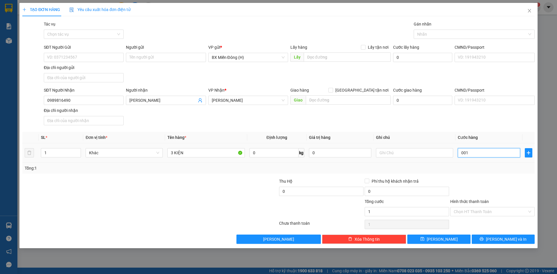
type input "0.015"
type input "15"
type input "00.150"
type input "150"
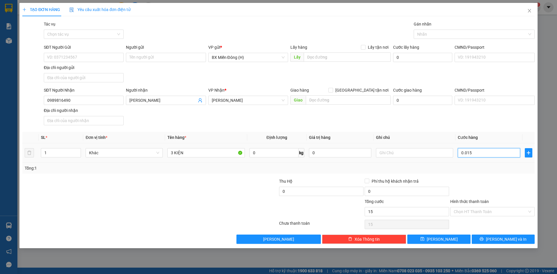
type input "150"
type input "150.000"
click at [484, 212] on input "Hình thức thanh toán" at bounding box center [490, 212] width 73 height 9
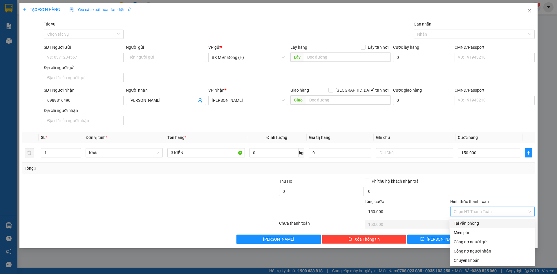
click at [479, 222] on div "Tại văn phòng" at bounding box center [492, 223] width 77 height 6
type input "0"
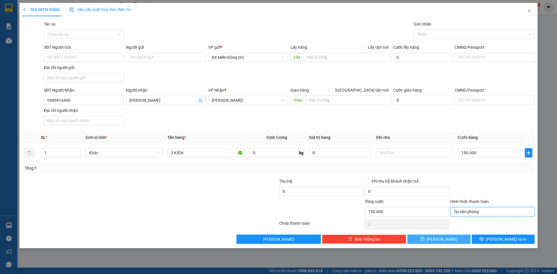
click at [453, 238] on button "[PERSON_NAME]" at bounding box center [438, 239] width 63 height 9
type input "0"
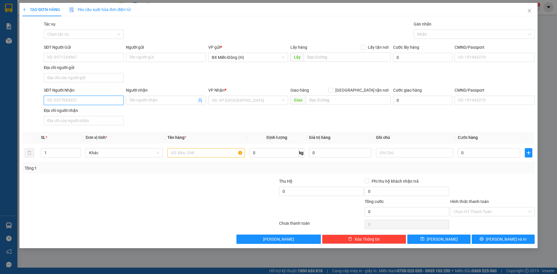
click at [108, 102] on input "SĐT Người Nhận" at bounding box center [84, 100] width 80 height 9
click at [112, 114] on div "0377780199 - NGỌC" at bounding box center [83, 112] width 73 height 6
type input "0377780199"
type input "NGỌC"
type input "0377780199"
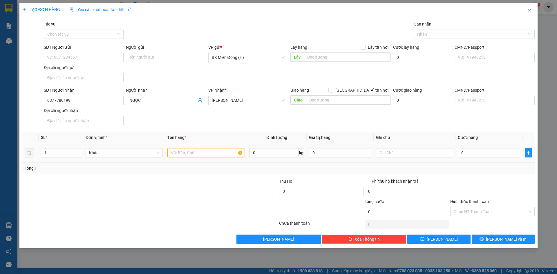
click at [191, 145] on td at bounding box center [206, 152] width 82 height 19
click at [191, 149] on input "text" at bounding box center [205, 152] width 77 height 9
type input "2 KIỆN"
click at [430, 241] on button "[PERSON_NAME]" at bounding box center [438, 239] width 63 height 9
click at [103, 101] on input "SĐT Người Nhận" at bounding box center [84, 100] width 80 height 9
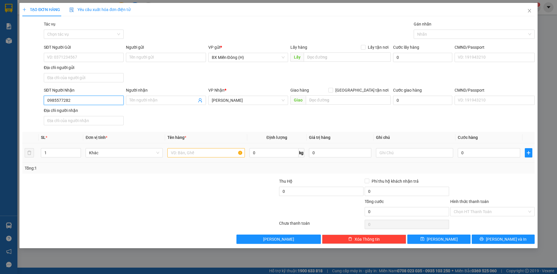
type input "0985577282"
click at [197, 155] on input "text" at bounding box center [205, 152] width 77 height 9
type input "1 T/G DẸP NILONG"
click at [498, 150] on input "0" at bounding box center [489, 152] width 62 height 9
type input "004"
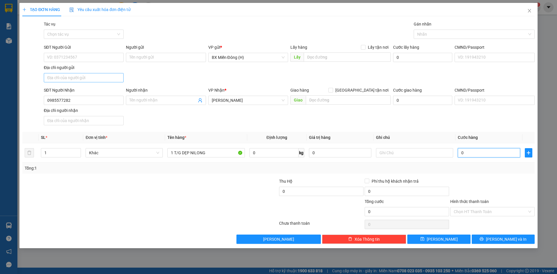
type input "4"
type input "0.040"
type input "40"
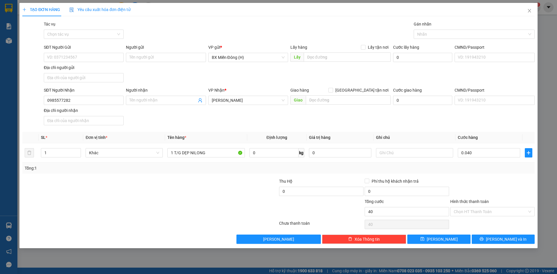
type input "40.000"
click at [502, 172] on div "Tổng: 1" at bounding box center [278, 168] width 513 height 11
click at [454, 241] on button "[PERSON_NAME]" at bounding box center [438, 239] width 63 height 9
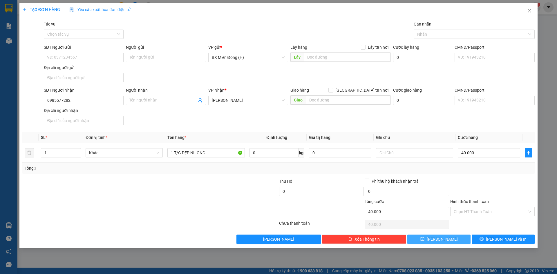
type input "0"
click at [187, 102] on input "Người nhận" at bounding box center [162, 100] width 67 height 6
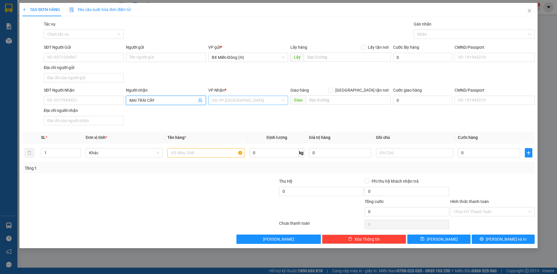
type input "MAI TRÁI CÂY"
click at [232, 100] on input "search" at bounding box center [246, 100] width 69 height 9
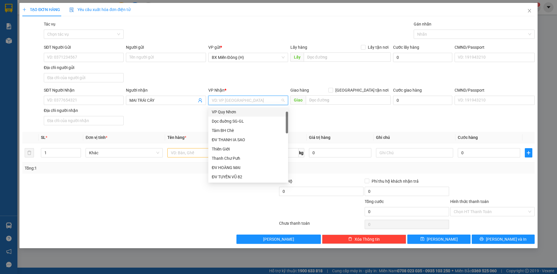
scroll to position [0, 0]
click at [240, 120] on div "[PERSON_NAME]" at bounding box center [248, 121] width 73 height 6
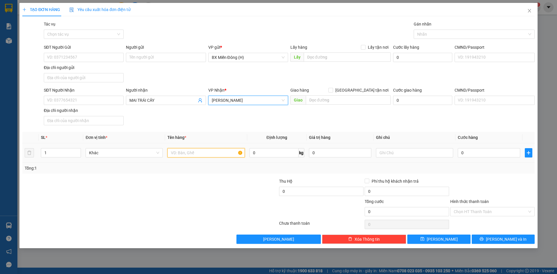
click at [180, 153] on input "text" at bounding box center [205, 152] width 77 height 9
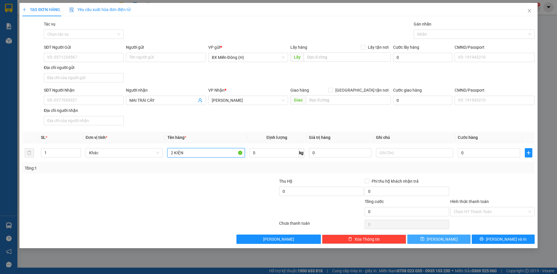
type input "2 KIỆN"
click at [457, 239] on button "[PERSON_NAME]" at bounding box center [438, 239] width 63 height 9
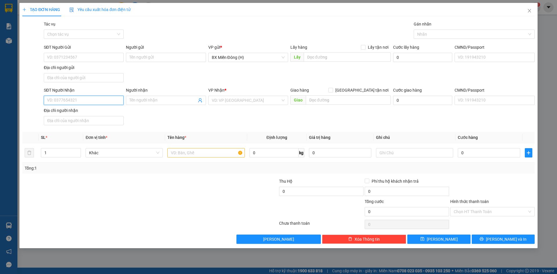
click at [116, 101] on input "SĐT Người Nhận" at bounding box center [84, 100] width 80 height 9
click at [76, 113] on div "0339654276 - NHI GL" at bounding box center [83, 112] width 73 height 6
type input "0339654276"
type input "NHI GL"
type input "0339654276"
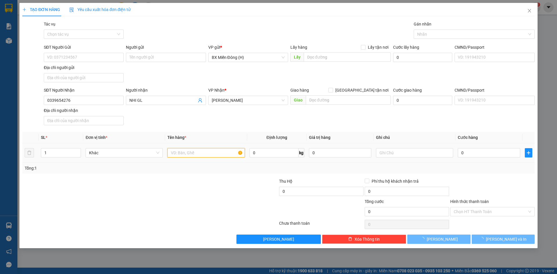
click at [186, 150] on input "text" at bounding box center [205, 152] width 77 height 9
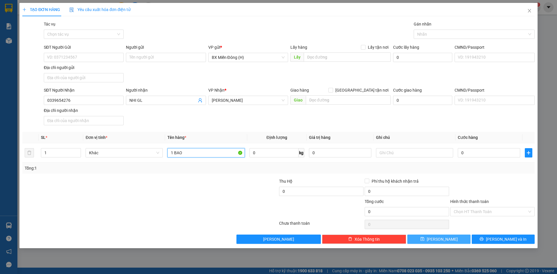
type input "1 BAO"
click at [438, 243] on button "[PERSON_NAME]" at bounding box center [438, 239] width 63 height 9
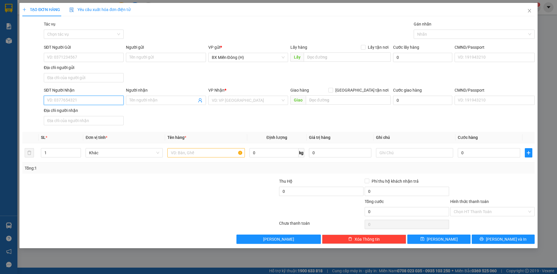
click at [115, 98] on input "SĐT Người Nhận" at bounding box center [84, 100] width 80 height 9
click at [138, 98] on input "Người nhận" at bounding box center [162, 100] width 67 height 6
type input "MAI TRÁI CÂY"
click at [227, 105] on div "VP Nhận * VD: VP Sài Gòn" at bounding box center [248, 97] width 80 height 20
click at [229, 104] on input "search" at bounding box center [246, 100] width 69 height 9
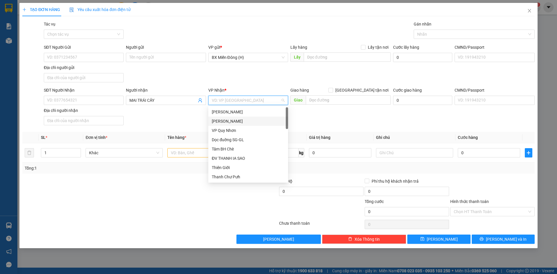
click at [233, 124] on div "[PERSON_NAME]" at bounding box center [248, 121] width 73 height 6
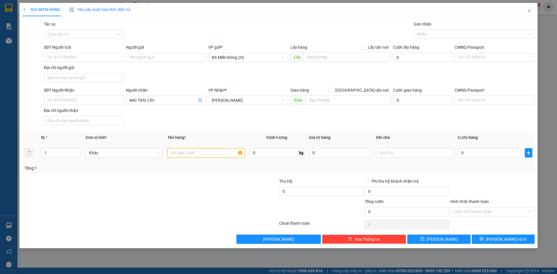
click at [194, 156] on input "text" at bounding box center [205, 152] width 77 height 9
type input "6 KIỆN"
click at [459, 238] on button "[PERSON_NAME]" at bounding box center [438, 239] width 63 height 9
click at [149, 102] on input "Người nhận" at bounding box center [162, 100] width 67 height 6
type input "[PERSON_NAME]"
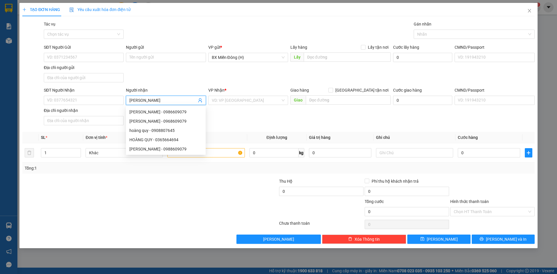
click at [167, 147] on div "HOÀNG QUY - 0988609079" at bounding box center [165, 149] width 73 height 6
type input "0988609079"
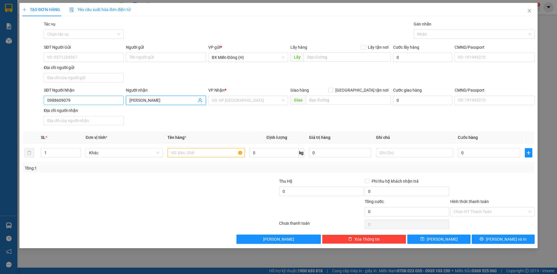
type input "[PERSON_NAME]"
click at [86, 101] on input "0988609079" at bounding box center [84, 100] width 80 height 9
click at [91, 111] on div "0988609079 - HOÀNG QUY" at bounding box center [83, 112] width 73 height 6
type input "0988609079"
click at [205, 151] on input "text" at bounding box center [205, 152] width 77 height 9
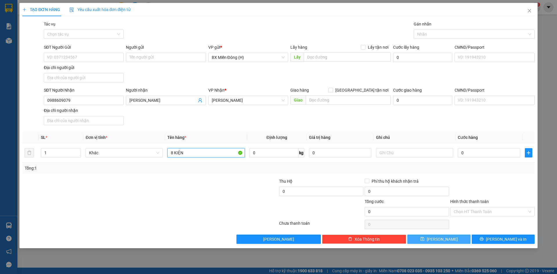
type input "8 KIỆN"
click at [438, 242] on button "[PERSON_NAME]" at bounding box center [438, 239] width 63 height 9
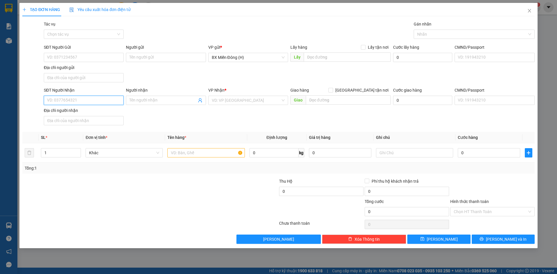
click at [107, 99] on input "SĐT Người Nhận" at bounding box center [84, 100] width 80 height 9
click at [99, 112] on div "0377780199 - NGỌC" at bounding box center [83, 112] width 73 height 6
type input "0377780199"
type input "NGỌC"
type input "0377780199"
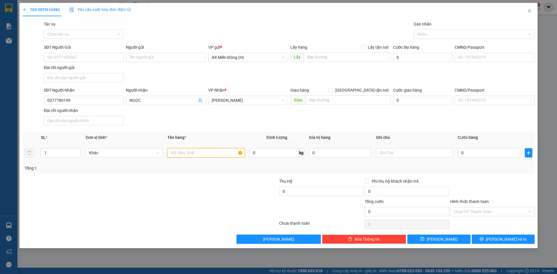
click at [177, 152] on input "text" at bounding box center [205, 152] width 77 height 9
type input "1 KIỆN"
click at [450, 241] on button "[PERSON_NAME]" at bounding box center [438, 239] width 63 height 9
click at [104, 101] on input "SĐT Người Nhận" at bounding box center [84, 100] width 80 height 9
click at [99, 111] on div "0975741093" at bounding box center [83, 112] width 73 height 6
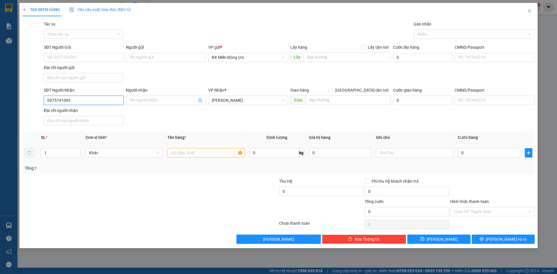
type input "0975741093"
click at [219, 152] on input "text" at bounding box center [205, 152] width 77 height 9
type input "1 HỘP"
click at [497, 152] on input "0" at bounding box center [489, 152] width 62 height 9
type input "003"
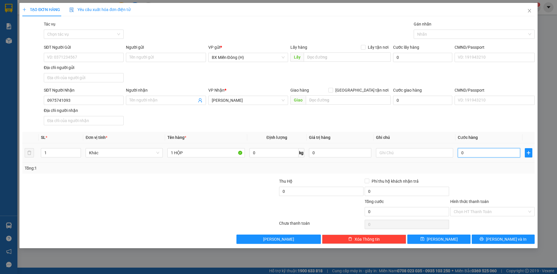
type input "3"
type input "0.030"
type input "30"
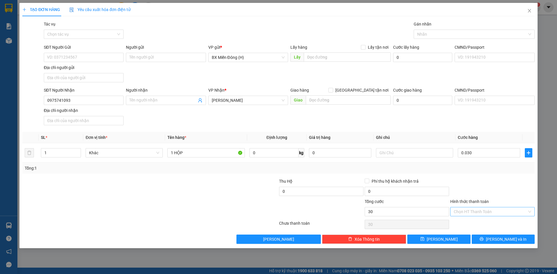
type input "30.000"
click at [469, 211] on input "Hình thức thanh toán" at bounding box center [490, 212] width 73 height 9
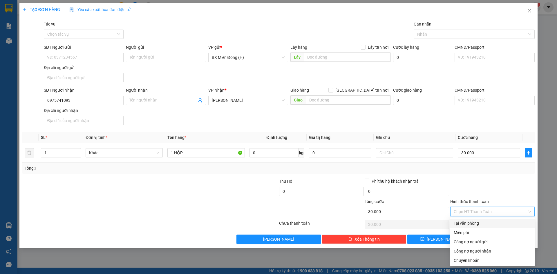
click at [467, 224] on div "Tại văn phòng" at bounding box center [492, 223] width 77 height 6
type input "0"
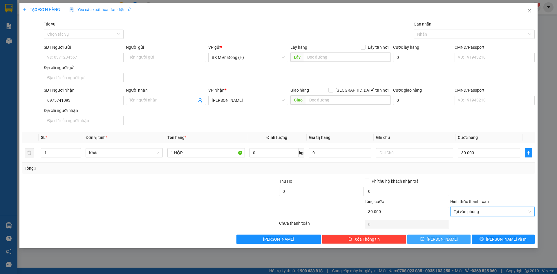
click at [452, 237] on button "[PERSON_NAME]" at bounding box center [438, 239] width 63 height 9
type input "0"
click at [407, 235] on button "[PERSON_NAME]" at bounding box center [438, 239] width 63 height 9
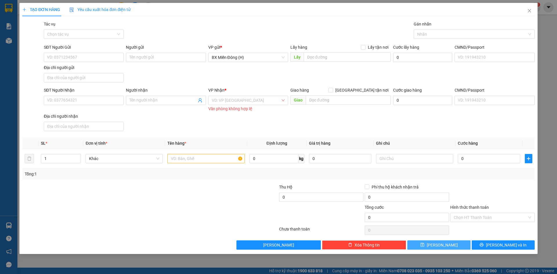
click at [407, 241] on button "[PERSON_NAME]" at bounding box center [438, 245] width 63 height 9
click at [144, 103] on input "Người nhận" at bounding box center [162, 100] width 67 height 6
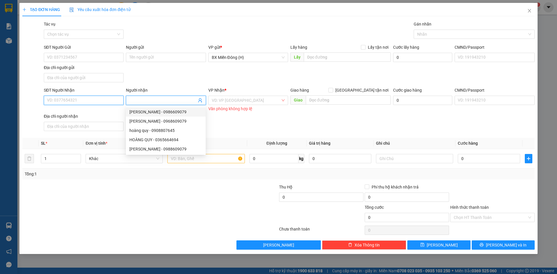
click at [109, 99] on input "SĐT Người Nhận" at bounding box center [84, 100] width 80 height 9
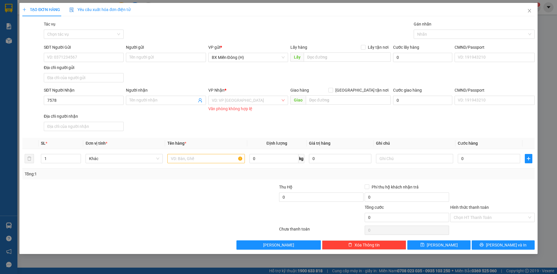
click at [94, 111] on div "SĐT Người Nhận 7578" at bounding box center [84, 100] width 82 height 26
click at [110, 101] on input "7578" at bounding box center [84, 100] width 80 height 9
click at [102, 114] on div "0903567578 - LAN ANH TC" at bounding box center [83, 112] width 73 height 6
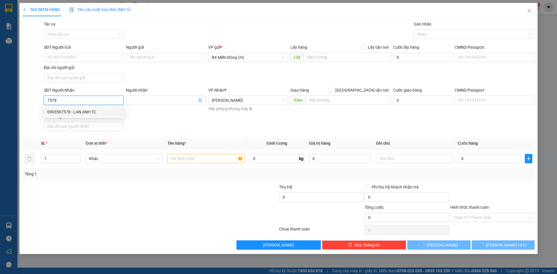
type input "0903567578"
type input "LAN ANH TC"
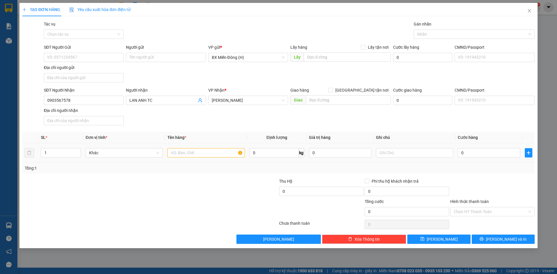
click at [197, 159] on td at bounding box center [206, 152] width 82 height 19
click at [195, 150] on input "text" at bounding box center [205, 152] width 77 height 9
type input "1 KIỆN"
click at [451, 238] on button "[PERSON_NAME]" at bounding box center [438, 239] width 63 height 9
click at [142, 102] on input "Người nhận" at bounding box center [162, 100] width 67 height 6
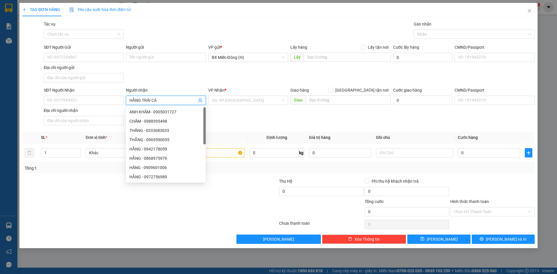
type input "HẰNG TRÁI CÂY"
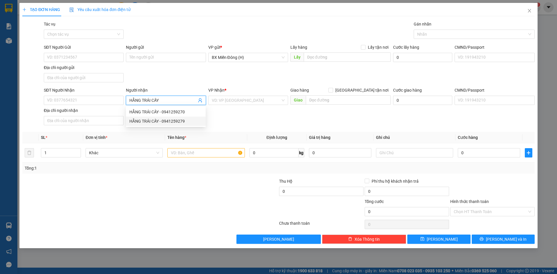
click at [163, 122] on div "HẰNG TRÁI CÂY - 0941259279" at bounding box center [165, 121] width 73 height 6
type input "0941259279"
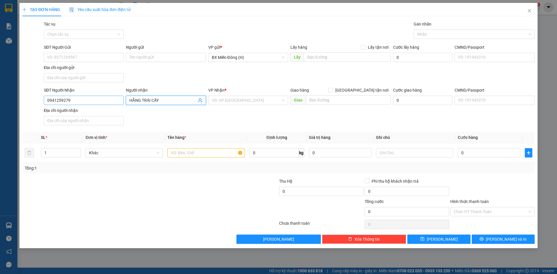
type input "HẰNG TRÁI CÂY"
click at [92, 98] on input "0941259279" at bounding box center [84, 100] width 80 height 9
click at [83, 115] on div "0941259279 - HẰNG TRÁI CÂY" at bounding box center [83, 112] width 73 height 6
type input "0941259279"
click at [97, 102] on input "0941259279" at bounding box center [84, 100] width 80 height 9
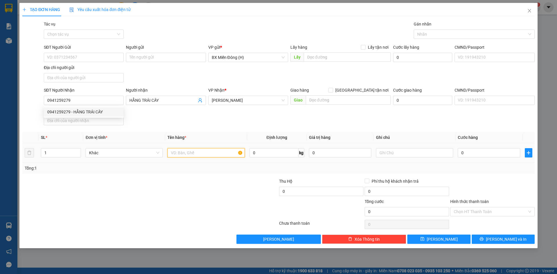
click at [175, 156] on input "text" at bounding box center [205, 152] width 77 height 9
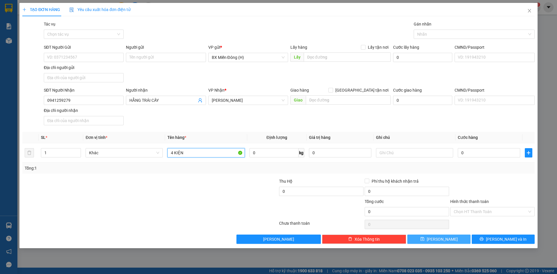
type input "4 KIỆN"
click at [425, 241] on span "save" at bounding box center [423, 239] width 4 height 5
click at [117, 102] on input "SĐT Người Nhận" at bounding box center [84, 100] width 80 height 9
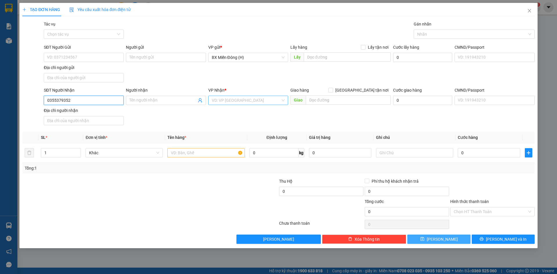
type input "0355379352"
click at [244, 103] on input "search" at bounding box center [246, 100] width 69 height 9
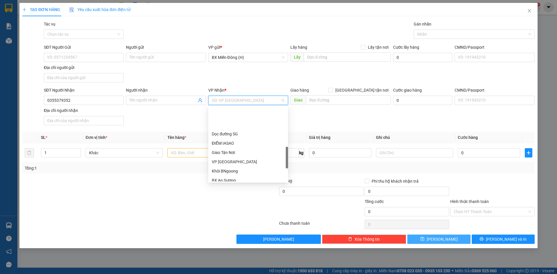
scroll to position [174, 0]
click at [217, 170] on div "VP IALY" at bounding box center [248, 170] width 73 height 6
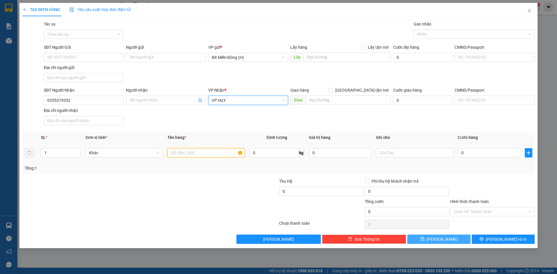
click at [213, 153] on input "text" at bounding box center [205, 152] width 77 height 9
type input "1 XỐP"
click at [485, 154] on input "0" at bounding box center [489, 152] width 62 height 9
type input "005"
type input "5"
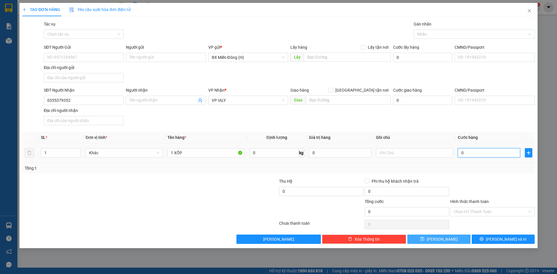
type input "5"
type input "0.050"
type input "50"
type input "50.000"
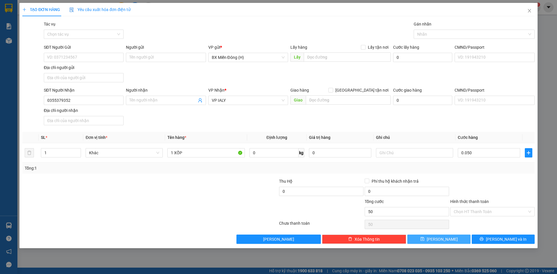
type input "50.000"
click at [457, 241] on button "[PERSON_NAME]" at bounding box center [438, 239] width 63 height 9
type input "0"
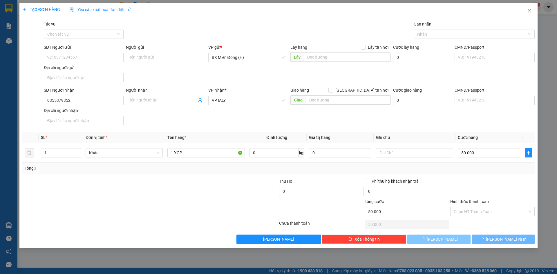
type input "0"
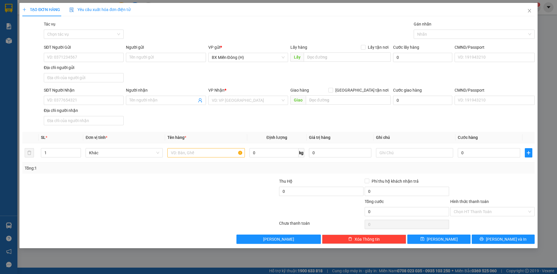
click at [549, 31] on div "TẠO ĐƠN HÀNG Yêu cầu xuất hóa đơn điện tử Transit Pickup Surcharge Ids Transit …" at bounding box center [278, 137] width 557 height 274
click at [152, 104] on span at bounding box center [166, 100] width 80 height 9
type input "[PERSON_NAME]"
click at [169, 111] on div "[PERSON_NAME] - 0966866506" at bounding box center [165, 112] width 73 height 6
type input "0966866506"
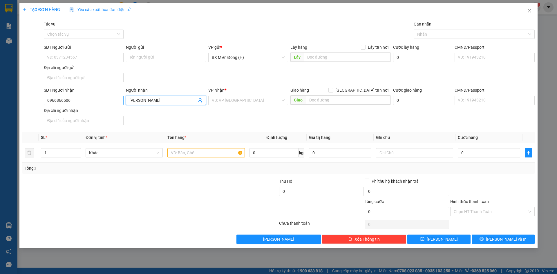
type input "[PERSON_NAME]"
click at [102, 101] on input "0966866506" at bounding box center [84, 100] width 80 height 9
click at [90, 113] on div "0966866506 - HÀ DŨNG" at bounding box center [83, 112] width 73 height 6
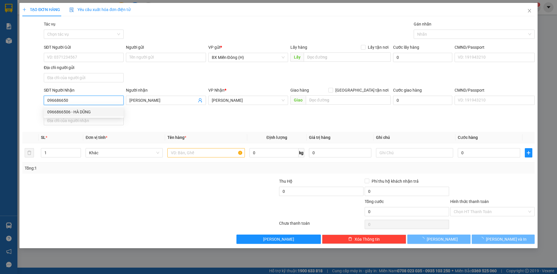
type input "0966866506"
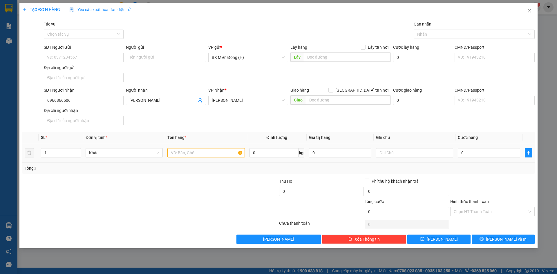
click at [183, 159] on td at bounding box center [206, 152] width 82 height 19
click at [183, 151] on input "text" at bounding box center [205, 152] width 77 height 9
type input "2 KIỆN"
click at [450, 238] on button "Lưu" at bounding box center [438, 239] width 63 height 9
click at [147, 102] on input "Người nhận" at bounding box center [162, 100] width 67 height 6
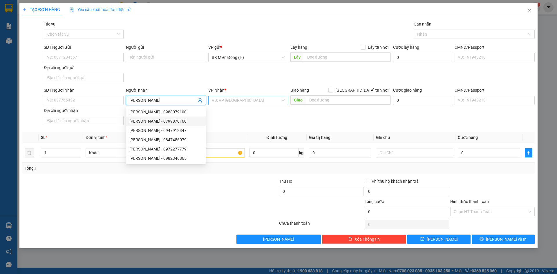
type input "[PERSON_NAME]"
click at [237, 99] on input "search" at bounding box center [246, 100] width 69 height 9
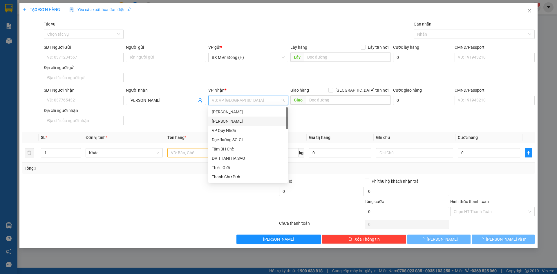
click at [236, 121] on div "[PERSON_NAME]" at bounding box center [248, 121] width 73 height 6
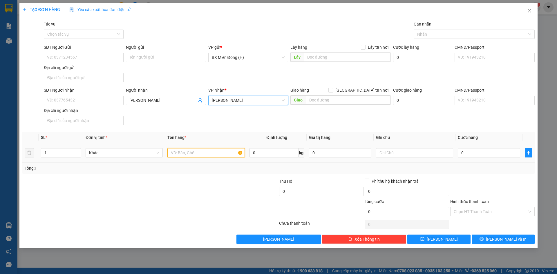
click at [195, 157] on input "text" at bounding box center [205, 152] width 77 height 9
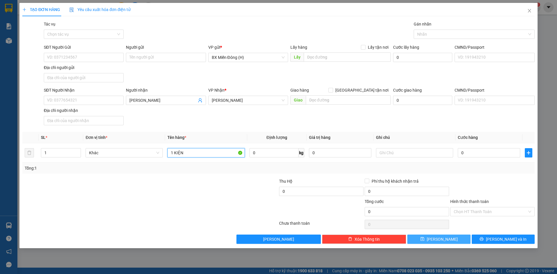
type input "1 KIỆN"
click at [431, 242] on button "Lưu" at bounding box center [438, 239] width 63 height 9
click at [529, 10] on icon "close" at bounding box center [529, 10] width 5 height 5
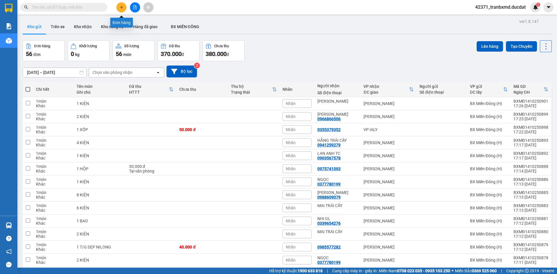
click at [125, 8] on button at bounding box center [121, 7] width 10 height 10
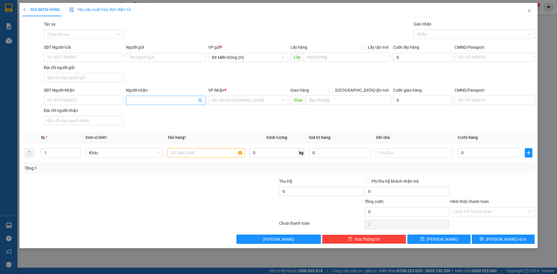
click at [146, 97] on input "Người nhận" at bounding box center [162, 100] width 67 height 6
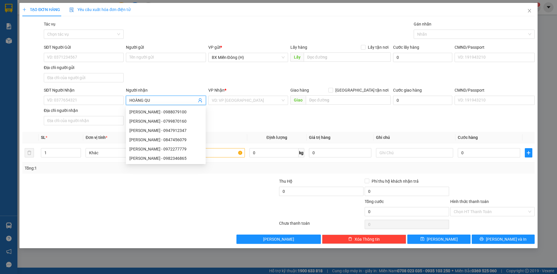
type input "[PERSON_NAME]"
click at [175, 148] on div "HOÀNG QUY - 0988609079" at bounding box center [165, 149] width 73 height 6
type input "0988609079"
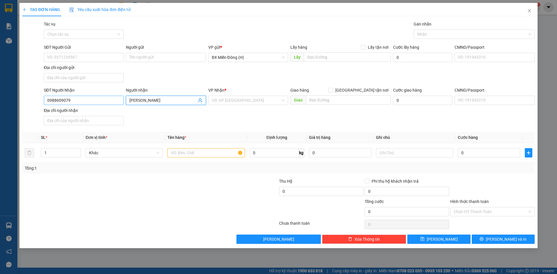
type input "[PERSON_NAME]"
click at [112, 102] on input "0988609079" at bounding box center [84, 100] width 80 height 9
click at [87, 113] on div "0988609079 - HOÀNG QUY" at bounding box center [83, 112] width 73 height 6
type input "0988609079"
click at [211, 155] on input "text" at bounding box center [205, 152] width 77 height 9
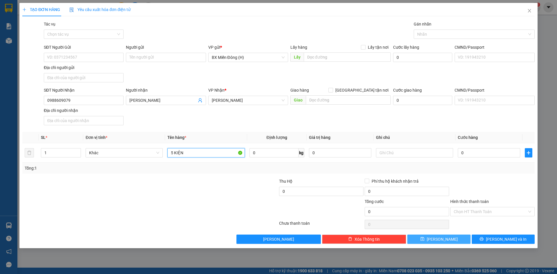
type input "5 KIỆN"
click at [436, 235] on button "[PERSON_NAME]" at bounding box center [438, 239] width 63 height 9
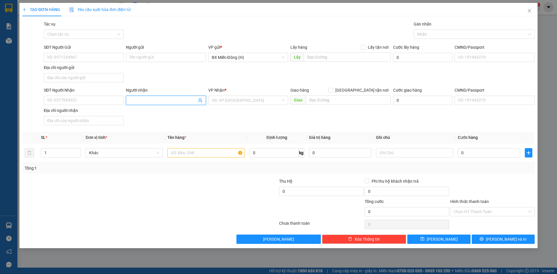
click at [161, 100] on input "Người nhận" at bounding box center [162, 100] width 67 height 6
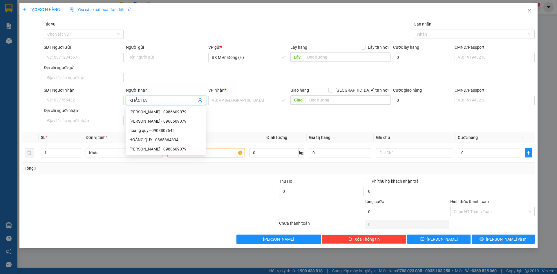
type input "[PERSON_NAME]"
click at [169, 123] on div "KHẮC HÀ - 0963666059" at bounding box center [165, 121] width 73 height 6
type input "0963666059"
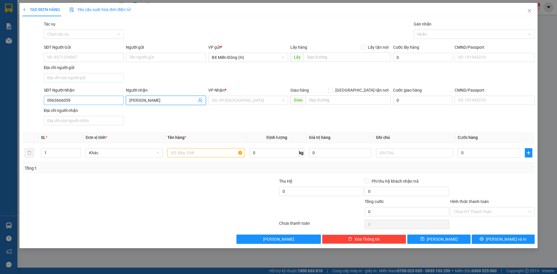
type input "[PERSON_NAME]"
click at [75, 99] on input "0963666059" at bounding box center [84, 100] width 80 height 9
click at [75, 109] on div "Địa chỉ người nhận" at bounding box center [84, 110] width 80 height 6
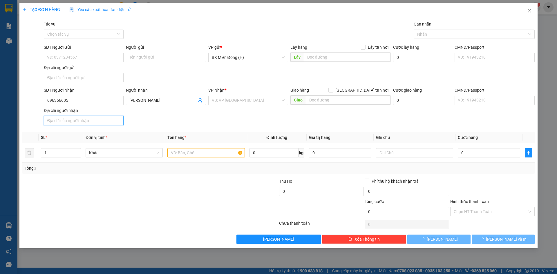
click at [75, 116] on input "Địa chỉ người nhận" at bounding box center [84, 120] width 80 height 9
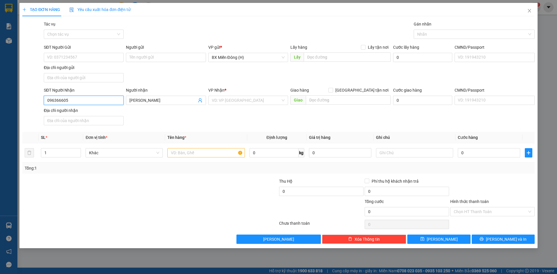
click at [77, 97] on input "096366605" at bounding box center [84, 100] width 80 height 9
click at [81, 112] on div "0963666059 - KHẮC HÀ" at bounding box center [83, 112] width 73 height 6
type input "0963666059"
type input "ngã 3 yaly"
click at [181, 102] on input "[PERSON_NAME]" at bounding box center [162, 100] width 67 height 6
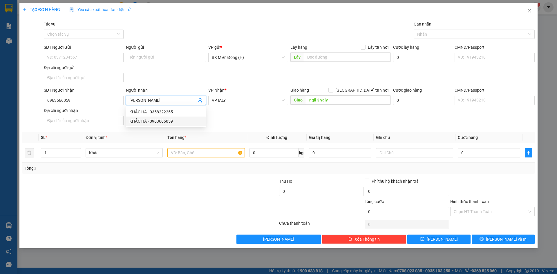
click at [160, 123] on div "KHẮC HÀ - 0963666059" at bounding box center [165, 121] width 73 height 6
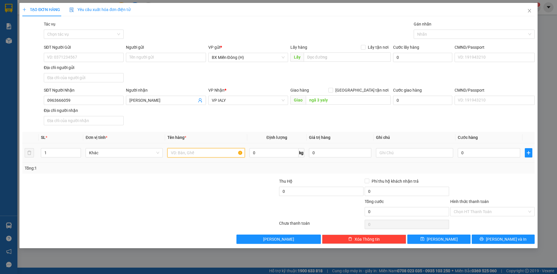
click at [195, 149] on input "text" at bounding box center [205, 152] width 77 height 9
type input "2 KIỆN"
click at [440, 241] on span "[PERSON_NAME]" at bounding box center [442, 239] width 31 height 6
click at [104, 98] on input "SĐT Người Nhận" at bounding box center [84, 100] width 80 height 9
click at [97, 101] on input "6956" at bounding box center [84, 100] width 80 height 9
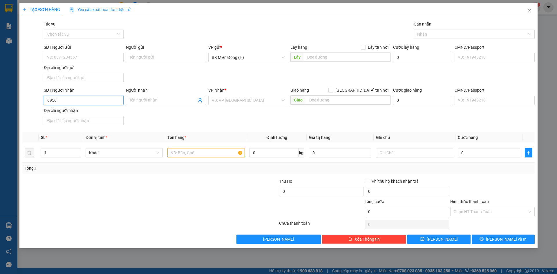
click at [97, 101] on input "6956" at bounding box center [84, 100] width 80 height 9
type input "0934456956"
click at [178, 97] on span at bounding box center [166, 100] width 80 height 9
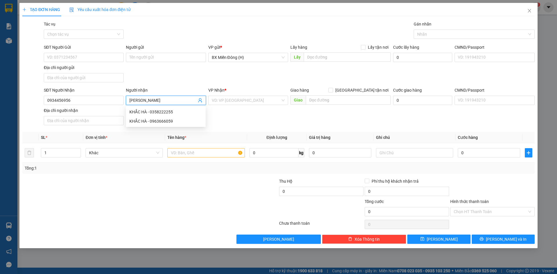
type input "[PERSON_NAME]"
click at [171, 112] on div "HUỲNH MI - 0985777981" at bounding box center [165, 112] width 73 height 6
type input "0985777981"
click at [170, 103] on input "[PERSON_NAME]" at bounding box center [162, 100] width 67 height 6
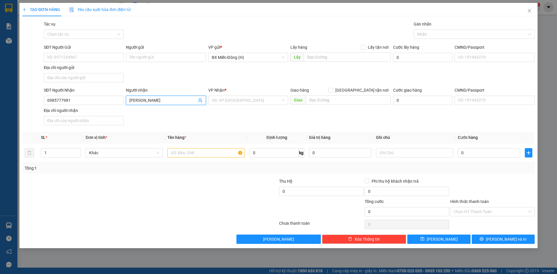
click at [170, 103] on input "[PERSON_NAME]" at bounding box center [162, 100] width 67 height 6
type input "[PERSON_NAME]"
click at [208, 133] on th "Tên hàng *" at bounding box center [206, 137] width 82 height 11
click at [165, 101] on input "[PERSON_NAME]" at bounding box center [162, 100] width 67 height 6
click at [86, 103] on input "0985777981" at bounding box center [84, 100] width 80 height 9
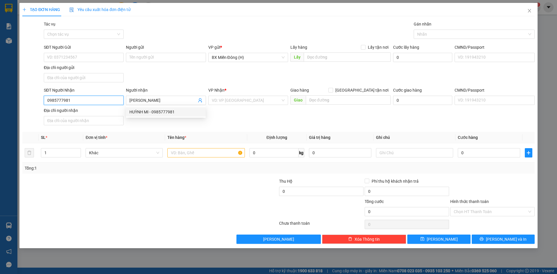
click at [86, 103] on input "0985777981" at bounding box center [84, 100] width 80 height 9
type input "0934456956"
drag, startPoint x: 170, startPoint y: 107, endPoint x: 170, endPoint y: 103, distance: 3.2
click at [170, 105] on div "Người nhận HUỲNH MI" at bounding box center [166, 97] width 80 height 20
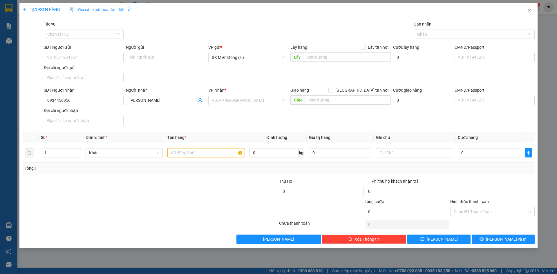
click at [168, 101] on input "[PERSON_NAME]" at bounding box center [162, 100] width 67 height 6
click at [264, 103] on input "search" at bounding box center [246, 100] width 69 height 9
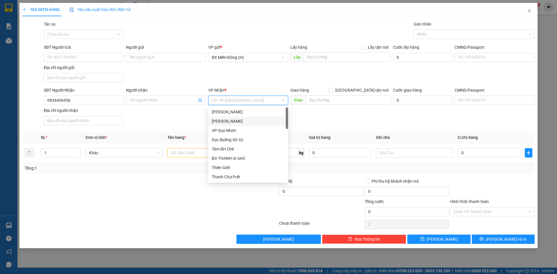
click at [259, 120] on div "[PERSON_NAME]" at bounding box center [248, 121] width 73 height 6
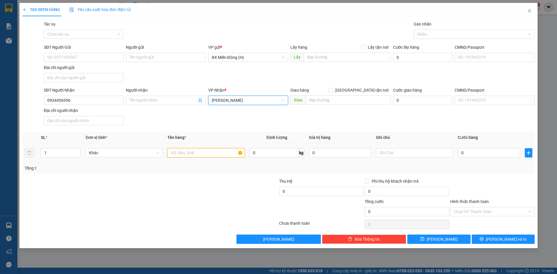
click at [186, 149] on input "text" at bounding box center [205, 152] width 77 height 9
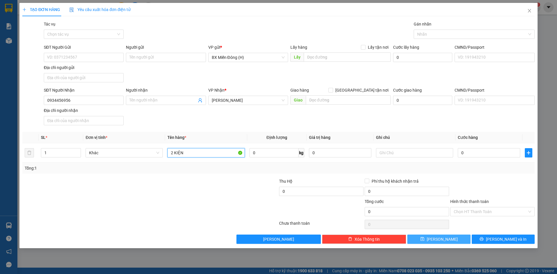
type input "2 KIỆN"
click at [431, 241] on button "[PERSON_NAME]" at bounding box center [438, 239] width 63 height 9
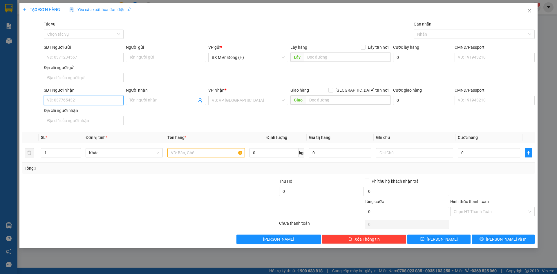
click at [72, 103] on input "SĐT Người Nhận" at bounding box center [84, 100] width 80 height 9
drag, startPoint x: 76, startPoint y: 122, endPoint x: 152, endPoint y: 133, distance: 76.3
click at [77, 122] on div "0338876778 - VŨ CƯỜNG" at bounding box center [83, 121] width 73 height 6
type input "0338876778"
type input "[PERSON_NAME]"
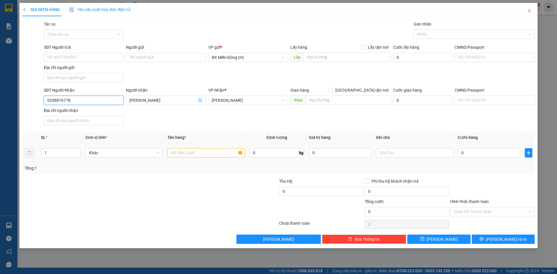
type input "0338876778"
click at [197, 150] on input "text" at bounding box center [205, 152] width 77 height 9
type input "1 CỤC ĐEN"
click at [480, 150] on input "0" at bounding box center [489, 152] width 62 height 9
type input "003"
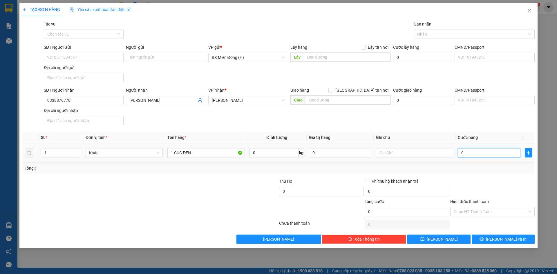
type input "3"
type input "0.030"
type input "30"
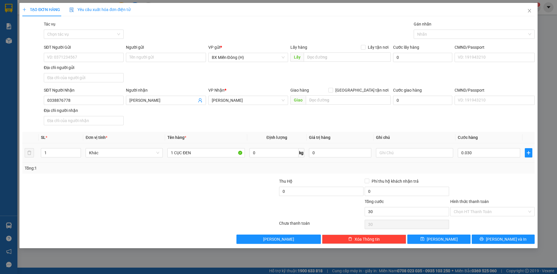
type input "30.000"
click at [481, 181] on div at bounding box center [493, 188] width 86 height 20
click at [442, 241] on span "[PERSON_NAME]" at bounding box center [442, 239] width 31 height 6
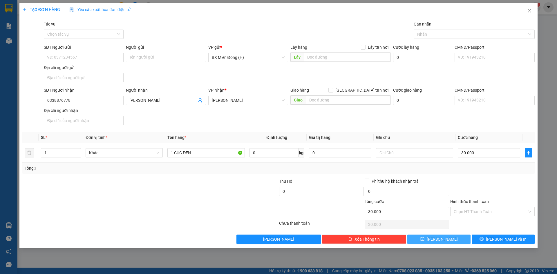
type input "0"
click at [557, 81] on div "TẠO ĐƠN HÀNG Yêu cầu xuất hóa đơn điện tử Transit Pickup Surcharge Ids Transit …" at bounding box center [278, 137] width 557 height 274
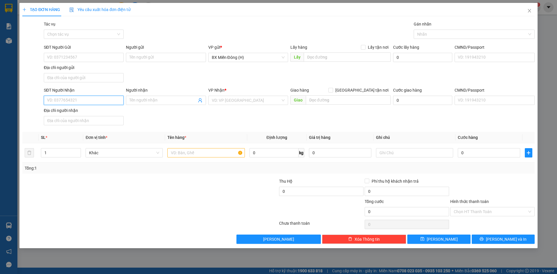
click at [93, 102] on input "SĐT Người Nhận" at bounding box center [84, 100] width 80 height 9
click at [147, 89] on div "Người nhận" at bounding box center [166, 90] width 80 height 6
click at [147, 97] on input "Người nhận" at bounding box center [162, 100] width 67 height 6
click at [146, 92] on div "Người nhận" at bounding box center [166, 90] width 80 height 6
click at [146, 97] on input "Người nhận" at bounding box center [162, 100] width 67 height 6
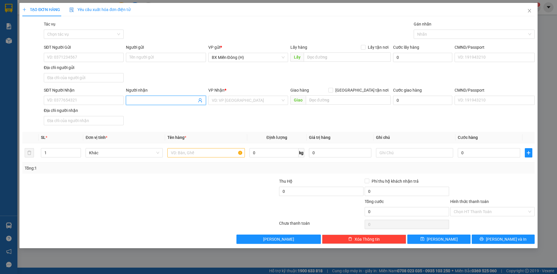
click at [145, 101] on input "Người nhận" at bounding box center [162, 100] width 67 height 6
type input "KHANG MI"
click at [158, 111] on div "KHANG MI - 0932773579" at bounding box center [165, 112] width 73 height 6
type input "0932773579"
type input "KHANG MI"
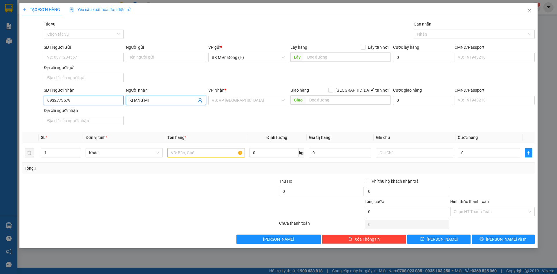
click at [123, 100] on input "0932773579" at bounding box center [84, 100] width 80 height 9
click at [99, 111] on div "0932773579 - KHANG MI" at bounding box center [83, 112] width 73 height 6
type input "0932773579"
click at [196, 154] on input "text" at bounding box center [205, 152] width 77 height 9
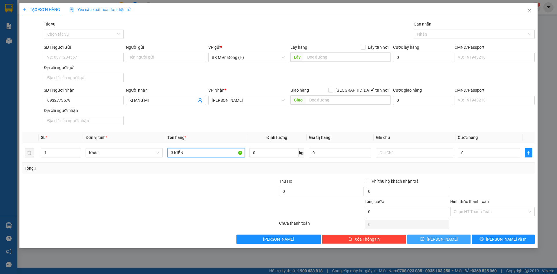
type input "3 KIỆN"
click at [444, 240] on span "[PERSON_NAME]" at bounding box center [442, 239] width 31 height 6
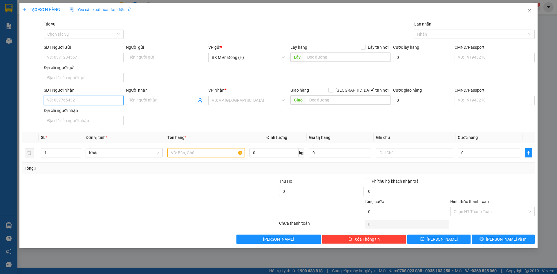
click at [113, 103] on input "SĐT Người Nhận" at bounding box center [84, 100] width 80 height 9
click at [84, 111] on div "0986544960 - MINH HIỂN" at bounding box center [83, 112] width 73 height 6
type input "0986544960"
type input "[PERSON_NAME]"
type input "0986544960"
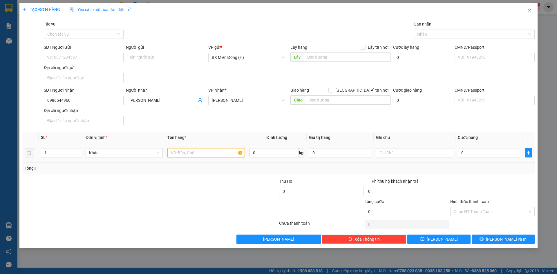
click at [220, 154] on input "text" at bounding box center [205, 152] width 77 height 9
type input "20 THÙNG+1 XỐP"
click at [455, 239] on button "[PERSON_NAME]" at bounding box center [438, 239] width 63 height 9
click at [95, 105] on div "SĐT Người Nhận VD: 0377654321" at bounding box center [84, 97] width 80 height 20
click at [96, 102] on input "SĐT Người Nhận" at bounding box center [84, 100] width 80 height 9
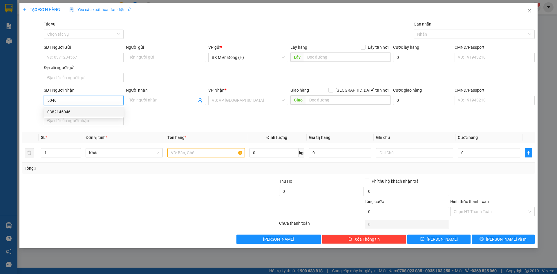
click at [73, 111] on div "0382145046" at bounding box center [83, 112] width 73 height 6
type input "0382145046"
click at [179, 154] on input "text" at bounding box center [205, 152] width 77 height 9
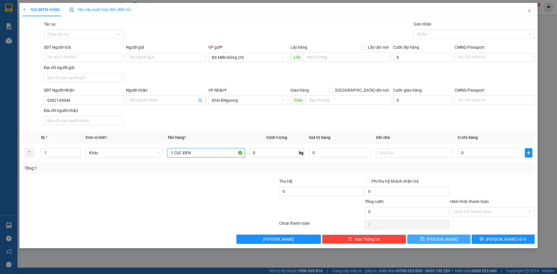
type input "1 CỤC ĐEN"
click at [431, 236] on button "[PERSON_NAME]" at bounding box center [438, 239] width 63 height 9
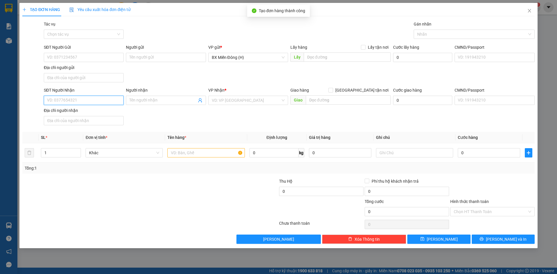
click at [113, 102] on input "SĐT Người Nhận" at bounding box center [84, 100] width 80 height 9
type input "0902316385"
click at [89, 112] on div "0902316385 - A HOÀNG" at bounding box center [83, 112] width 73 height 6
type input "A HOÀNG"
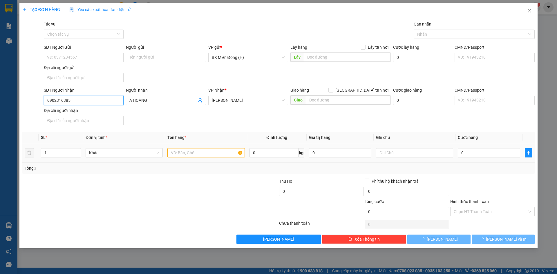
type input "0902316385"
click at [186, 152] on input "text" at bounding box center [205, 152] width 77 height 9
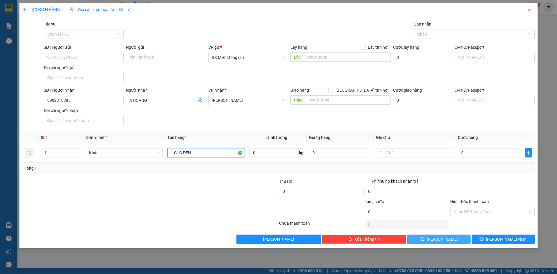
type input "1 CỤC ĐEN"
click at [450, 237] on button "[PERSON_NAME]" at bounding box center [438, 239] width 63 height 9
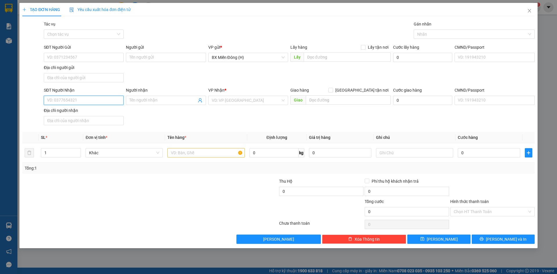
click at [105, 100] on input "SĐT Người Nhận" at bounding box center [84, 100] width 80 height 9
type input "0987168183"
drag, startPoint x: 165, startPoint y: 98, endPoint x: 0, endPoint y: 167, distance: 178.6
click at [165, 98] on input "Người nhận" at bounding box center [162, 100] width 67 height 6
type input "0946614662"
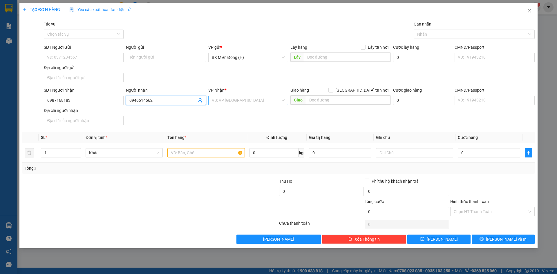
click at [233, 98] on input "search" at bounding box center [246, 100] width 69 height 9
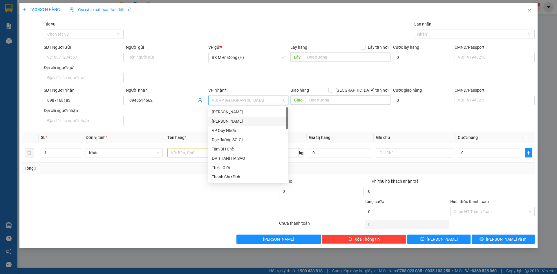
click at [238, 121] on div "[PERSON_NAME]" at bounding box center [248, 121] width 73 height 6
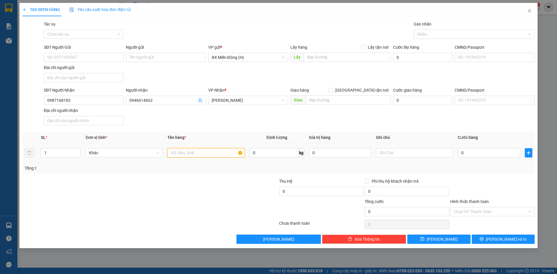
click at [184, 151] on input "text" at bounding box center [205, 152] width 77 height 9
type input "1 BÌ THƯ"
click at [468, 152] on input "0" at bounding box center [489, 152] width 62 height 9
type input "003"
type input "3"
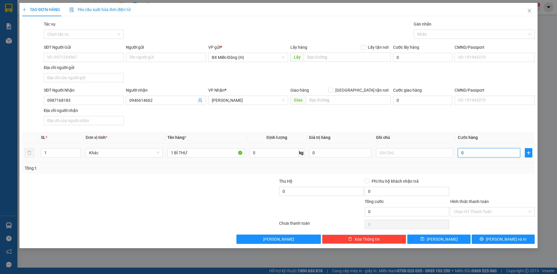
type input "3"
type input "0.030"
type input "30"
type input "30.000"
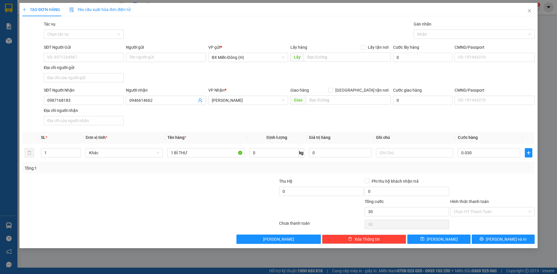
type input "30.000"
drag, startPoint x: 475, startPoint y: 169, endPoint x: 475, endPoint y: 175, distance: 5.8
click at [475, 170] on div "Tổng: 1" at bounding box center [279, 168] width 508 height 6
drag, startPoint x: 475, startPoint y: 214, endPoint x: 475, endPoint y: 212, distance: 2.9
click at [475, 214] on input "Hình thức thanh toán" at bounding box center [490, 212] width 73 height 9
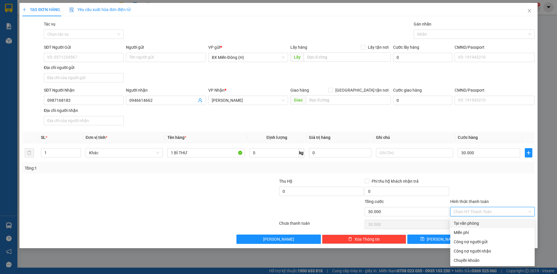
click at [468, 223] on div "Tại văn phòng" at bounding box center [492, 223] width 77 height 6
type input "0"
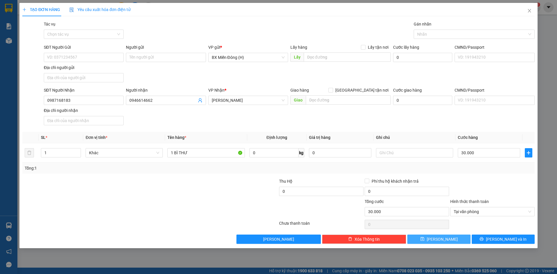
click at [429, 237] on button "[PERSON_NAME]" at bounding box center [438, 239] width 63 height 9
type input "0"
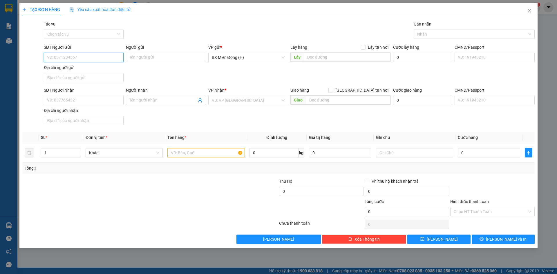
click at [89, 60] on input "SĐT Người Gửi" at bounding box center [84, 57] width 80 height 9
click at [89, 69] on div "0933325222" at bounding box center [83, 69] width 73 height 6
type input "0933325222"
type input "BV HOÀN MỸ"
type input "0933325222"
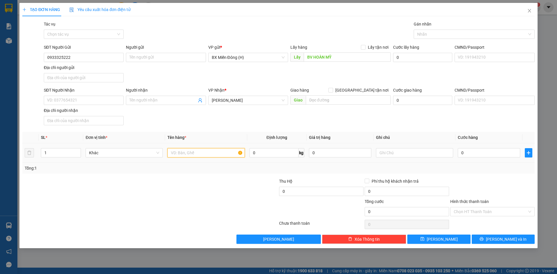
click at [218, 155] on input "text" at bounding box center [205, 152] width 77 height 9
type input "H"
type input "1 HỘP"
click at [557, 194] on div "TẠO ĐƠN HÀNG Yêu cầu xuất hóa đơn điện tử Transit Pickup Surcharge Ids Transit …" at bounding box center [278, 137] width 557 height 274
click at [84, 98] on input "SĐT Người Nhận" at bounding box center [84, 100] width 80 height 9
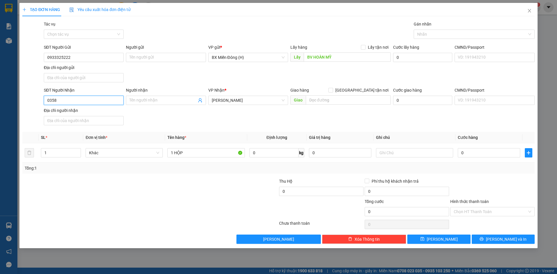
click at [75, 101] on input "0358" at bounding box center [84, 100] width 80 height 9
type input "0914780358"
click at [79, 96] on input "0914780358" at bounding box center [84, 100] width 80 height 9
click at [80, 99] on input "0914780358" at bounding box center [84, 100] width 80 height 9
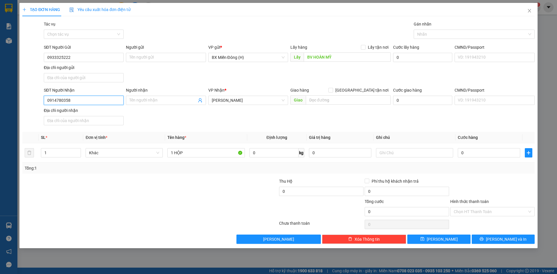
click at [80, 99] on input "0914780358" at bounding box center [84, 100] width 80 height 9
click at [442, 241] on span "[PERSON_NAME]" at bounding box center [442, 239] width 31 height 6
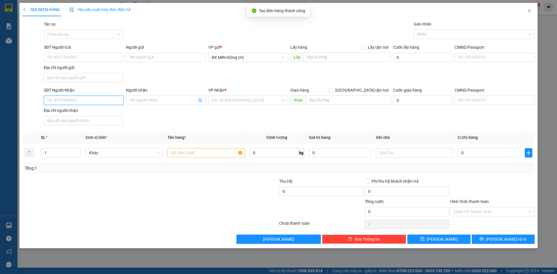
click at [77, 102] on input "SĐT Người Nhận" at bounding box center [84, 100] width 80 height 9
type input "0914780358"
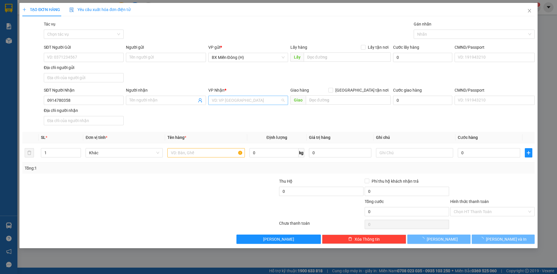
click at [231, 103] on input "search" at bounding box center [246, 100] width 69 height 9
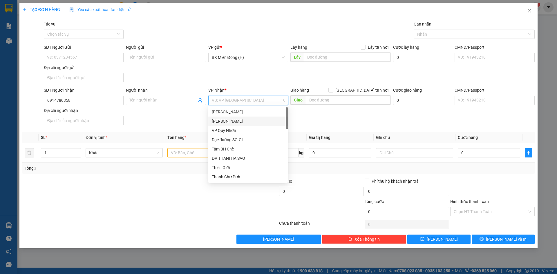
click at [236, 122] on div "[PERSON_NAME]" at bounding box center [248, 121] width 73 height 6
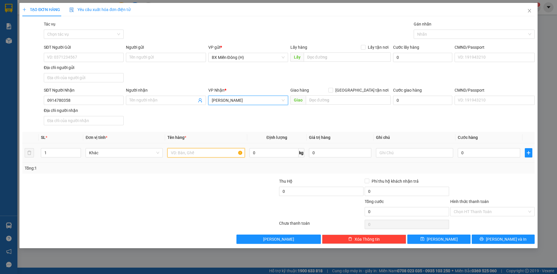
click at [196, 156] on input "text" at bounding box center [205, 152] width 77 height 9
click at [169, 96] on span at bounding box center [166, 100] width 80 height 9
type input "[PERSON_NAME]"
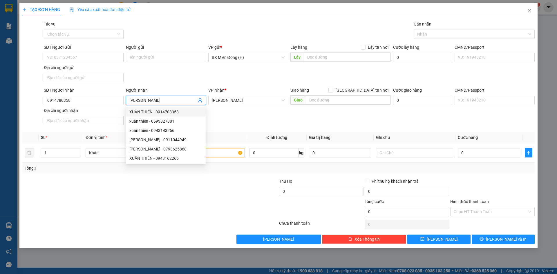
click at [177, 113] on div "XUÂN THIÊN - 0914708358" at bounding box center [165, 112] width 73 height 6
type input "0914708358"
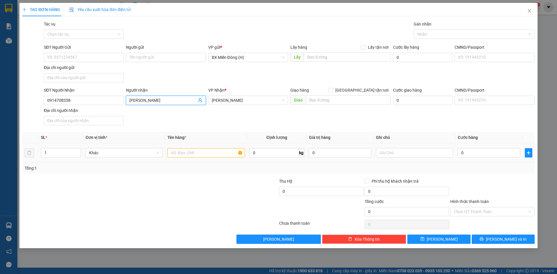
type input "[PERSON_NAME]"
drag, startPoint x: 192, startPoint y: 147, endPoint x: 190, endPoint y: 156, distance: 9.2
click at [192, 149] on td at bounding box center [206, 152] width 82 height 19
click at [190, 156] on input "text" at bounding box center [205, 152] width 77 height 9
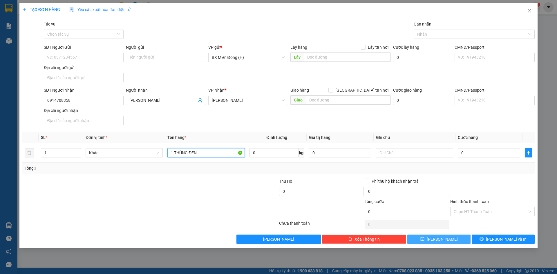
type input "1 THÙNG ĐEN"
click at [429, 238] on button "[PERSON_NAME]" at bounding box center [438, 239] width 63 height 9
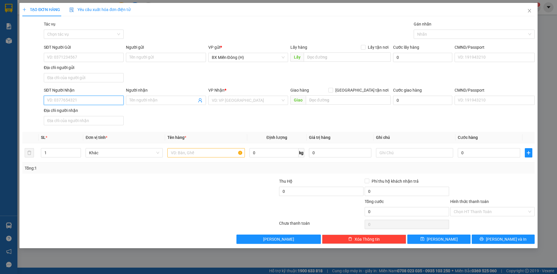
click at [92, 104] on input "SĐT Người Nhận" at bounding box center [84, 100] width 80 height 9
type input "0382306592"
click at [230, 97] on input "search" at bounding box center [246, 100] width 69 height 9
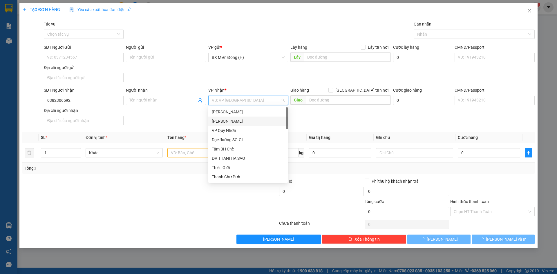
click at [230, 122] on div "[PERSON_NAME]" at bounding box center [248, 121] width 73 height 6
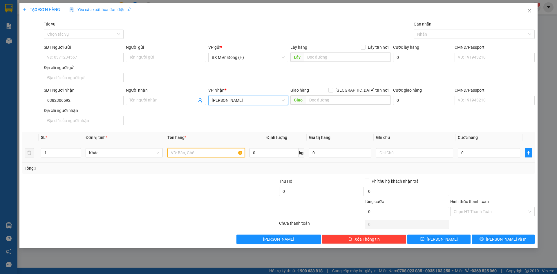
click at [209, 154] on input "text" at bounding box center [205, 152] width 77 height 9
type input "1 BÌ THƯ"
click at [470, 154] on input "0" at bounding box center [489, 152] width 62 height 9
type input "003"
type input "3"
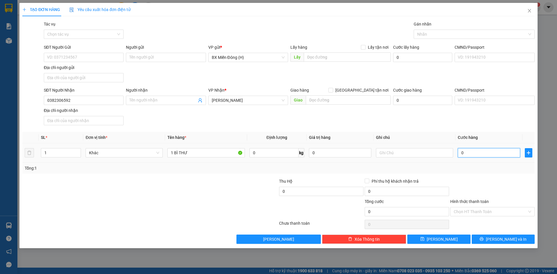
type input "3"
type input "0.033"
type input "33"
type input "003"
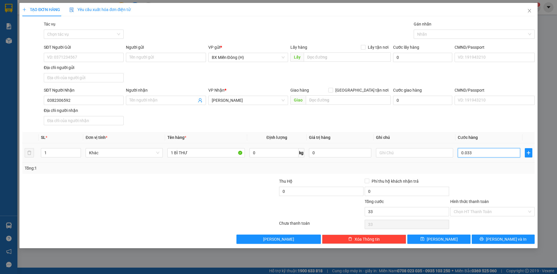
type input "3"
type input "0.030"
type input "30"
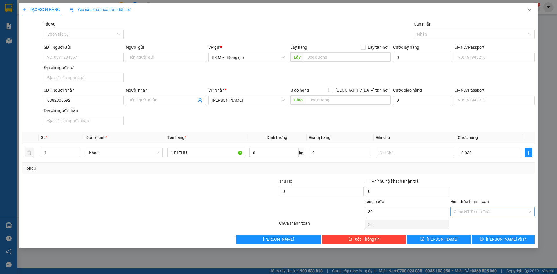
type input "30.000"
click at [475, 212] on input "Hình thức thanh toán" at bounding box center [490, 212] width 73 height 9
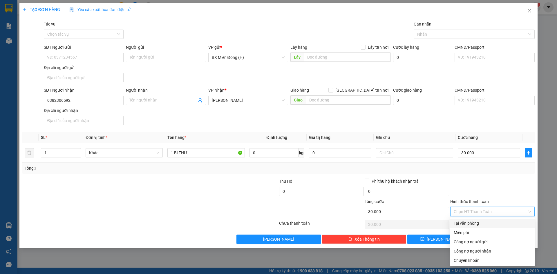
click at [472, 219] on div "Tại văn phòng" at bounding box center [492, 223] width 84 height 9
type input "0"
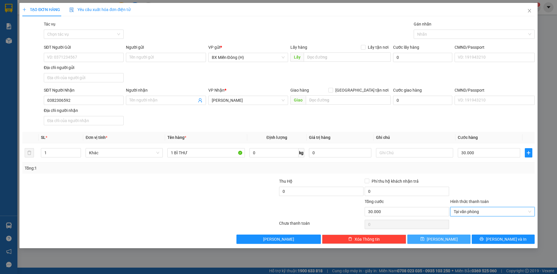
click at [452, 242] on button "[PERSON_NAME]" at bounding box center [438, 239] width 63 height 9
type input "0"
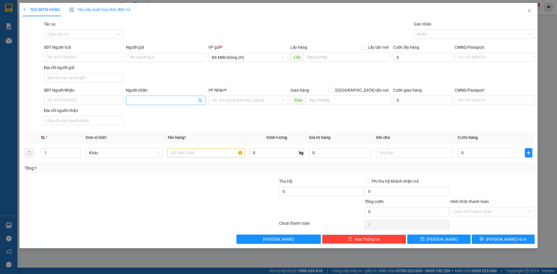
click at [145, 100] on input "Người nhận" at bounding box center [162, 100] width 67 height 6
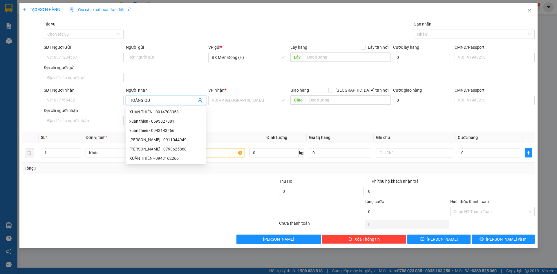
type input "[PERSON_NAME]"
click at [157, 148] on div "HOÀNG QUY - 0988609079" at bounding box center [165, 149] width 73 height 6
type input "0988609079"
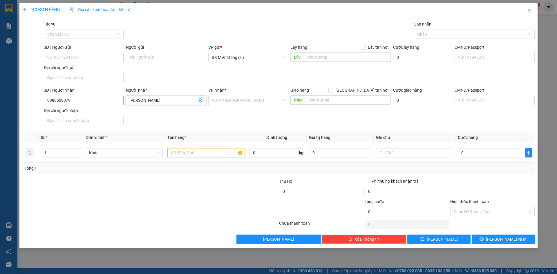
type input "[PERSON_NAME]"
click at [91, 102] on input "0988609079" at bounding box center [84, 100] width 80 height 9
click at [86, 111] on div "0988609079 - HOÀNG QUY" at bounding box center [83, 112] width 73 height 6
type input "0988609079"
click at [218, 152] on input "text" at bounding box center [205, 152] width 77 height 9
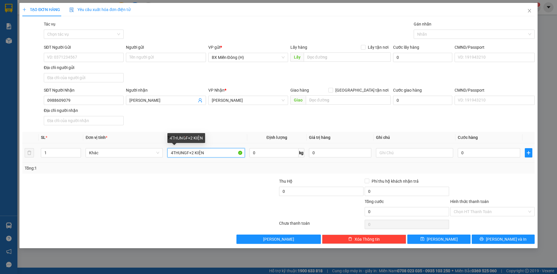
click at [189, 154] on input "4THUNGF+2 KIỆN" at bounding box center [205, 152] width 77 height 9
type input "4 THÙNG+2 KIỆN"
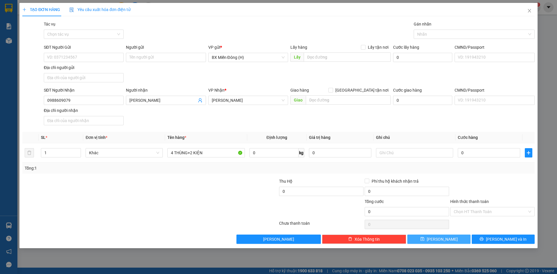
click at [431, 244] on button "[PERSON_NAME]" at bounding box center [438, 239] width 63 height 9
click at [147, 98] on input "Người nhận" at bounding box center [162, 100] width 67 height 6
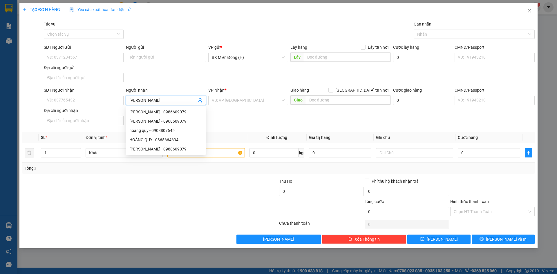
type input "[PERSON_NAME]"
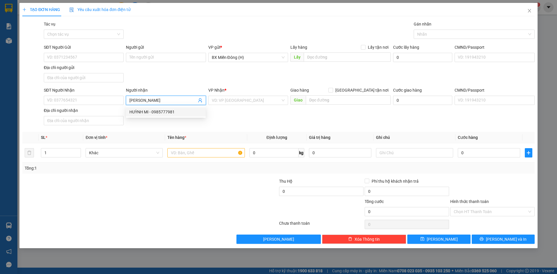
click at [164, 112] on div "HUỲNH MI - 0985777981" at bounding box center [165, 112] width 73 height 6
type input "0985777981"
type input "[PERSON_NAME]"
click at [69, 98] on input "0985777981" at bounding box center [84, 100] width 80 height 9
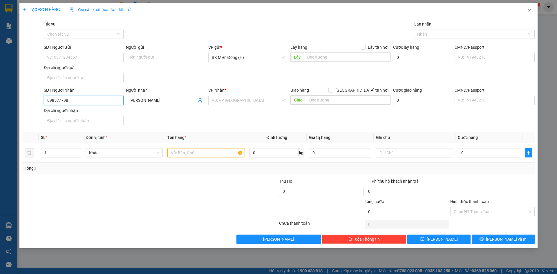
type input "0985777981"
click at [76, 102] on input "0985777981" at bounding box center [84, 100] width 80 height 9
click at [241, 98] on input "search" at bounding box center [246, 100] width 69 height 9
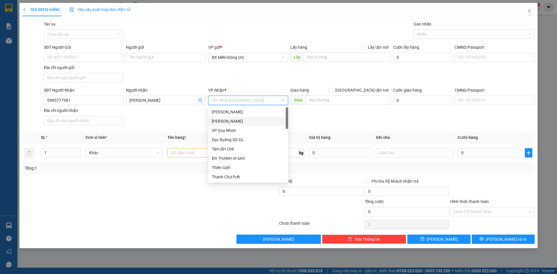
click at [245, 122] on div "[PERSON_NAME]" at bounding box center [248, 121] width 73 height 6
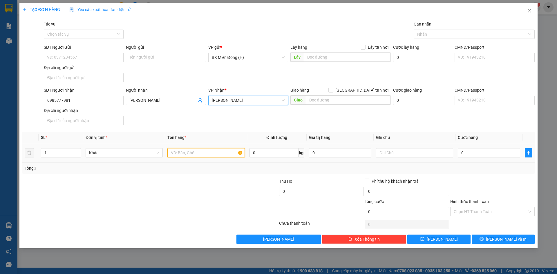
click at [206, 153] on input "text" at bounding box center [205, 152] width 77 height 9
type input "1 CỤC ĐEN"
click at [471, 159] on td "0" at bounding box center [489, 152] width 67 height 19
click at [472, 155] on input "0" at bounding box center [489, 152] width 62 height 9
type input "004"
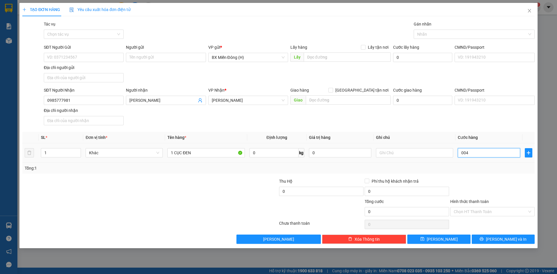
type input "4"
type input "0.040"
type input "40"
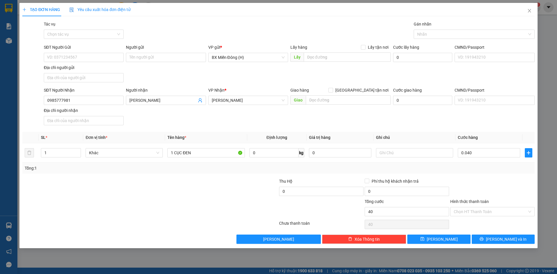
type input "40.000"
drag, startPoint x: 472, startPoint y: 180, endPoint x: 460, endPoint y: 228, distance: 48.8
click at [472, 181] on div at bounding box center [493, 188] width 86 height 20
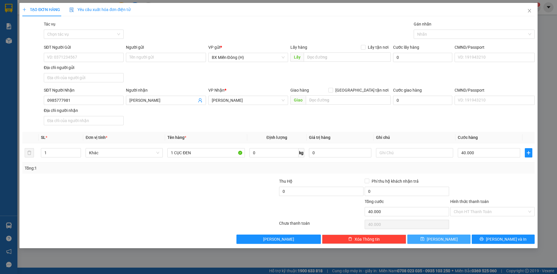
click at [461, 239] on button "[PERSON_NAME]" at bounding box center [438, 239] width 63 height 9
type input "0"
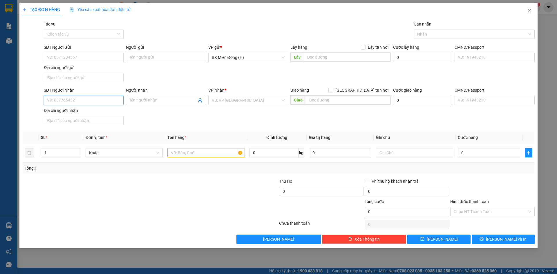
click at [116, 100] on input "SĐT Người Nhận" at bounding box center [84, 100] width 80 height 9
click at [72, 116] on div "0988609079 - HOÀNG QUY" at bounding box center [84, 111] width 80 height 9
type input "0988609079"
type input "[PERSON_NAME]"
type input "0988609079"
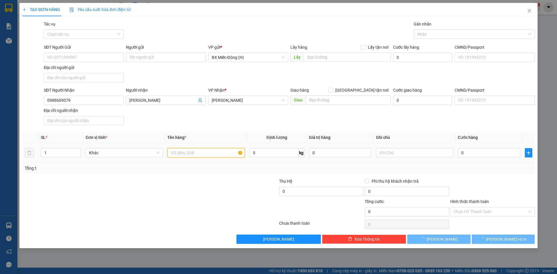
click at [180, 154] on input "text" at bounding box center [205, 152] width 77 height 9
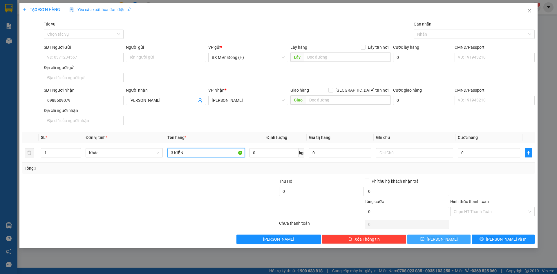
type input "3 KIỆN"
click at [449, 243] on button "[PERSON_NAME]" at bounding box center [438, 239] width 63 height 9
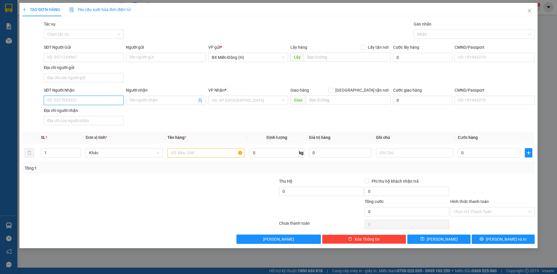
click at [120, 98] on input "SĐT Người Nhận" at bounding box center [84, 100] width 80 height 9
click at [99, 111] on div "0789581581 - HOÀNG GARA" at bounding box center [83, 112] width 73 height 6
type input "0789581581"
type input "[PERSON_NAME]"
type input "0789581581"
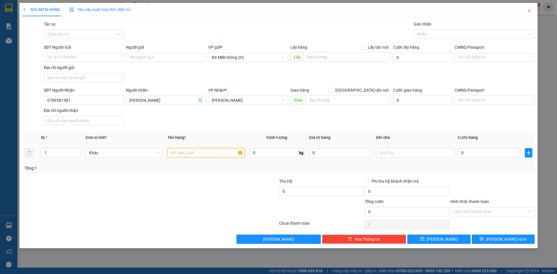
click at [206, 151] on input "text" at bounding box center [205, 152] width 77 height 9
type input "Ư"
type input "1 HỘP"
click at [466, 154] on input "0" at bounding box center [489, 152] width 62 height 9
type input "003"
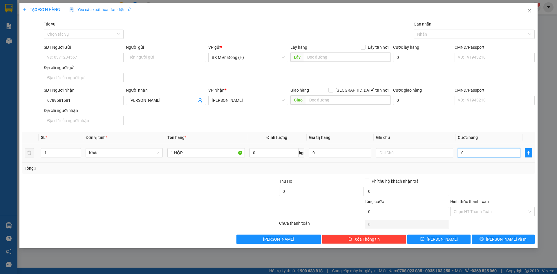
type input "3"
type input "0.030"
type input "30"
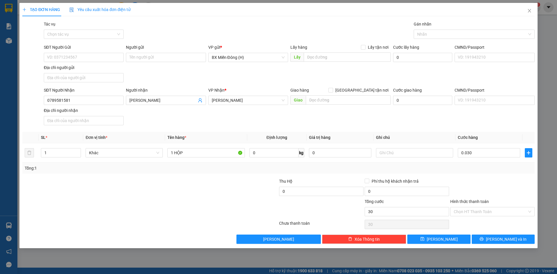
type input "30.000"
drag, startPoint x: 466, startPoint y: 169, endPoint x: 466, endPoint y: 177, distance: 8.1
click at [467, 169] on div "Tổng: 1" at bounding box center [279, 168] width 508 height 6
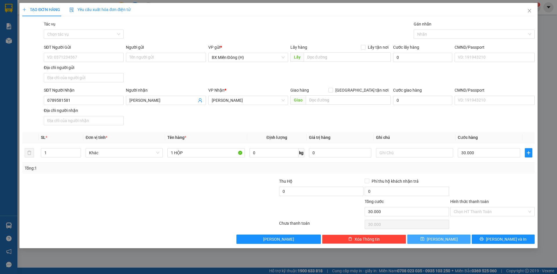
click at [450, 240] on button "[PERSON_NAME]" at bounding box center [438, 239] width 63 height 9
type input "0"
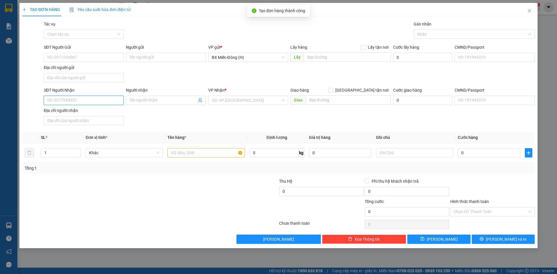
click at [113, 103] on input "SĐT Người Nhận" at bounding box center [84, 100] width 80 height 9
drag, startPoint x: 102, startPoint y: 112, endPoint x: 85, endPoint y: 111, distance: 16.6
click at [85, 111] on div "0914270157" at bounding box center [83, 112] width 73 height 6
type input "0914270157"
click at [182, 150] on input "text" at bounding box center [205, 152] width 77 height 9
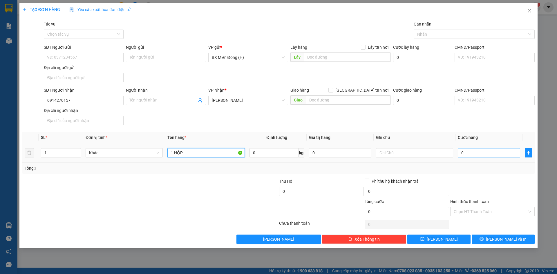
type input "1 HỘP"
click at [478, 153] on input "0" at bounding box center [489, 152] width 62 height 9
type input "003"
type input "3"
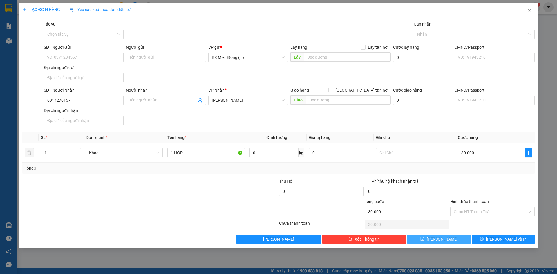
click at [431, 236] on button "[PERSON_NAME]" at bounding box center [438, 239] width 63 height 9
click at [106, 101] on input "SĐT Người Nhận" at bounding box center [84, 100] width 80 height 9
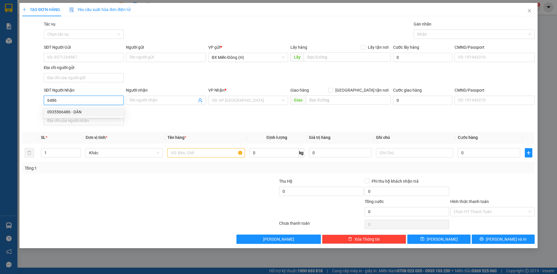
click at [77, 114] on div "0935566486 - DÂN" at bounding box center [83, 112] width 73 height 6
click at [198, 156] on input "text" at bounding box center [205, 152] width 77 height 9
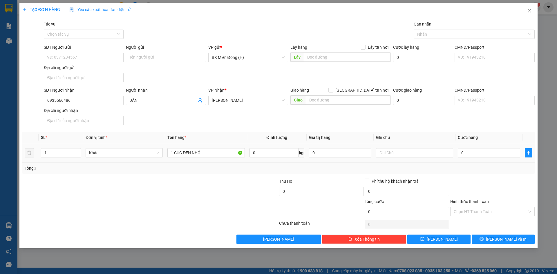
click at [464, 148] on div "0" at bounding box center [489, 153] width 62 height 12
drag, startPoint x: 465, startPoint y: 157, endPoint x: 472, endPoint y: 151, distance: 9.3
click at [465, 157] on input "0" at bounding box center [489, 152] width 62 height 9
click at [476, 172] on div "Tổng: 1" at bounding box center [278, 168] width 513 height 11
click at [425, 239] on icon "save" at bounding box center [423, 239] width 4 height 4
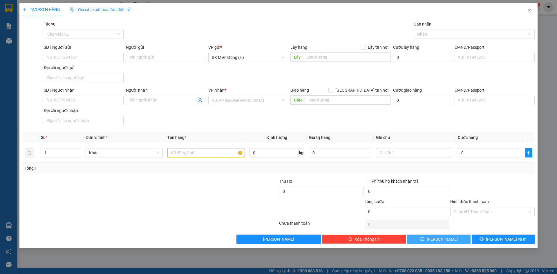
drag, startPoint x: 436, startPoint y: 239, endPoint x: 557, endPoint y: 149, distance: 150.5
click at [557, 156] on div "TẠO ĐƠN HÀNG Yêu cầu xuất hóa đơn điện tử Transit Pickup Surcharge Ids Transit …" at bounding box center [278, 137] width 557 height 274
click at [53, 98] on input "SĐT Người Nhận" at bounding box center [84, 100] width 80 height 9
click at [219, 149] on input "text" at bounding box center [205, 152] width 77 height 9
click at [443, 239] on span "[PERSON_NAME]" at bounding box center [442, 239] width 31 height 6
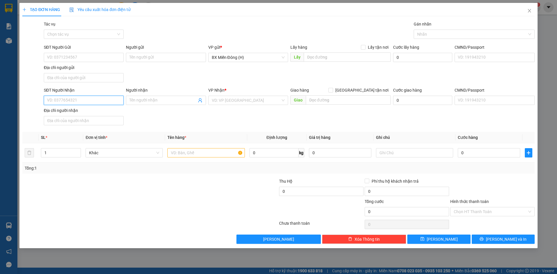
click at [98, 99] on input "SĐT Người Nhận" at bounding box center [84, 100] width 80 height 9
click at [95, 112] on div "0898686468 - CƯỜNG" at bounding box center [83, 112] width 73 height 6
click at [223, 152] on input "text" at bounding box center [205, 152] width 77 height 9
click at [473, 150] on input "0" at bounding box center [489, 152] width 62 height 9
click at [476, 179] on div at bounding box center [493, 188] width 86 height 20
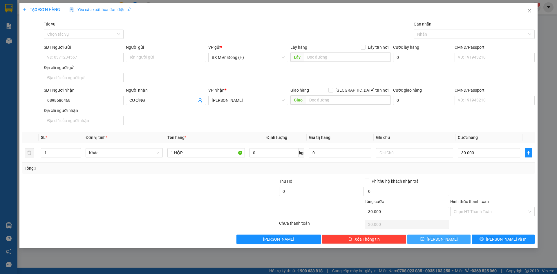
click at [446, 239] on button "[PERSON_NAME]" at bounding box center [438, 239] width 63 height 9
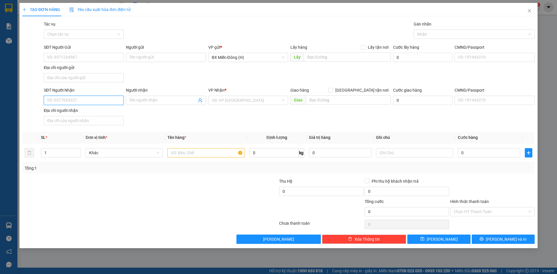
click at [104, 105] on input "SĐT Người Nhận" at bounding box center [84, 100] width 80 height 9
click at [84, 112] on div "0944428469 - SƠN" at bounding box center [83, 112] width 73 height 6
click at [194, 149] on input "text" at bounding box center [205, 152] width 77 height 9
click at [446, 238] on button "[PERSON_NAME]" at bounding box center [438, 239] width 63 height 9
click at [101, 101] on input "SĐT Người Nhận" at bounding box center [84, 100] width 80 height 9
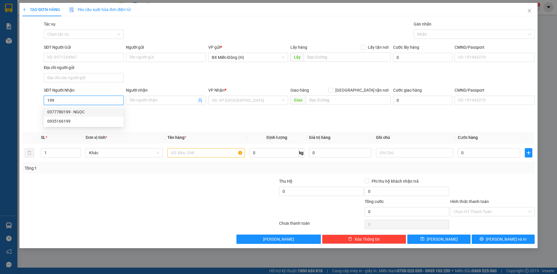
click at [64, 103] on input "199" at bounding box center [84, 100] width 80 height 9
click at [145, 100] on input "Người nhận" at bounding box center [162, 100] width 67 height 6
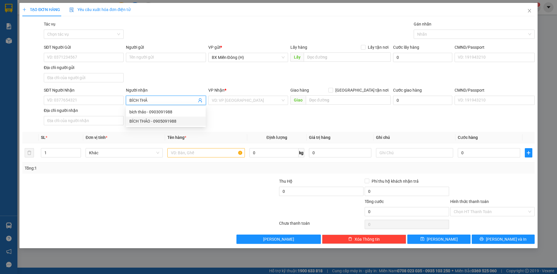
click at [159, 123] on div "BÍCH THẢO - 0905091988" at bounding box center [165, 121] width 73 height 6
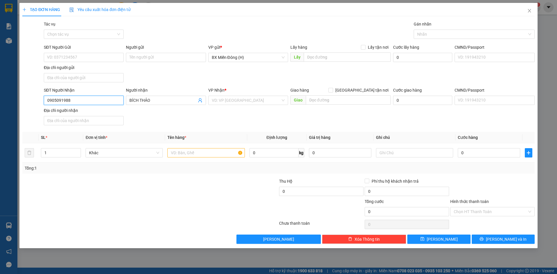
click at [89, 97] on input "0905091988" at bounding box center [84, 100] width 80 height 9
click at [97, 113] on div "0905091988 - BÍCH THẢO" at bounding box center [83, 112] width 73 height 6
click at [213, 151] on input "text" at bounding box center [205, 152] width 77 height 9
click at [455, 235] on button "[PERSON_NAME]" at bounding box center [438, 239] width 63 height 9
click at [534, 13] on span "Close" at bounding box center [530, 11] width 16 height 16
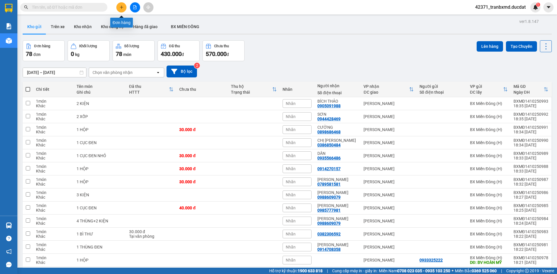
click at [122, 6] on icon "plus" at bounding box center [122, 7] width 4 height 4
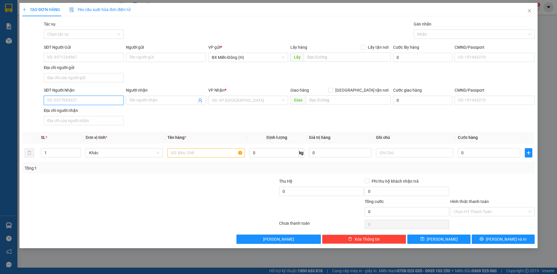
click at [75, 98] on input "SĐT Người Nhận" at bounding box center [84, 100] width 80 height 9
click at [98, 96] on input "9981" at bounding box center [84, 100] width 80 height 9
click at [243, 102] on input "search" at bounding box center [246, 100] width 69 height 9
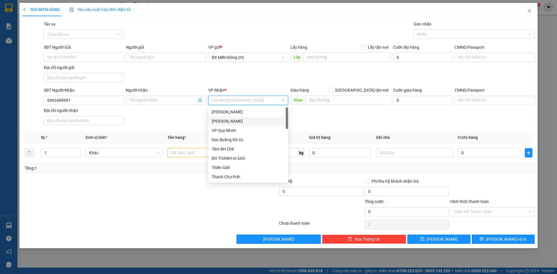
click at [248, 122] on div "[PERSON_NAME]" at bounding box center [248, 121] width 73 height 6
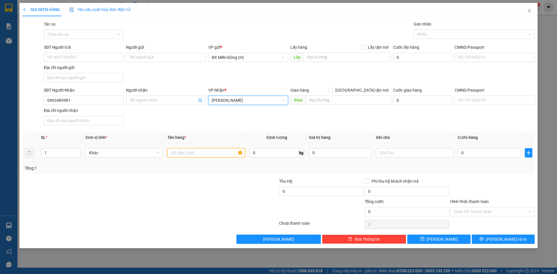
click at [196, 154] on input "text" at bounding box center [205, 152] width 77 height 9
click at [56, 104] on input "0963489981" at bounding box center [84, 100] width 80 height 9
click at [57, 104] on input "0963489981" at bounding box center [84, 100] width 80 height 9
click at [59, 102] on input "0963489981" at bounding box center [84, 100] width 80 height 9
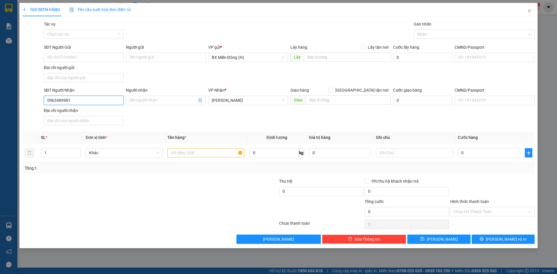
click at [59, 102] on input "0963489981" at bounding box center [84, 100] width 80 height 9
click at [202, 154] on input "text" at bounding box center [205, 152] width 77 height 9
click at [473, 154] on input "0" at bounding box center [489, 152] width 62 height 9
click at [487, 178] on div at bounding box center [493, 188] width 86 height 20
click at [452, 239] on button "[PERSON_NAME]" at bounding box center [438, 239] width 63 height 9
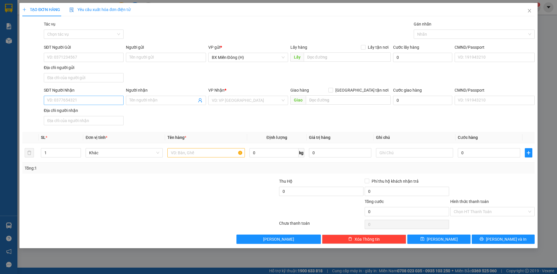
drag, startPoint x: 117, startPoint y: 106, endPoint x: 119, endPoint y: 102, distance: 4.6
click at [119, 102] on div "SĐT Người Nhận VD: 0377654321" at bounding box center [84, 97] width 80 height 20
click at [119, 102] on input "SĐT Người Nhận" at bounding box center [84, 100] width 80 height 9
click at [91, 111] on div "0383394789 - NHÀN HOA" at bounding box center [83, 112] width 73 height 6
click at [211, 149] on input "text" at bounding box center [205, 152] width 77 height 9
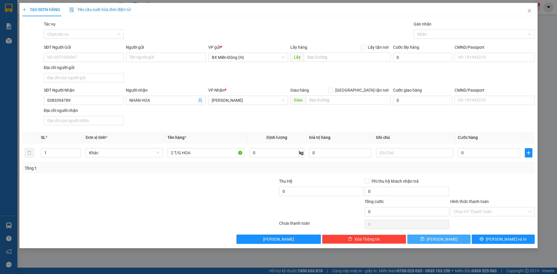
click at [450, 243] on button "[PERSON_NAME]" at bounding box center [438, 239] width 63 height 9
click at [109, 95] on div "SĐT Người Nhận" at bounding box center [84, 91] width 80 height 9
click at [88, 101] on input "SĐT Người Nhận" at bounding box center [84, 100] width 80 height 9
click at [227, 156] on input "text" at bounding box center [205, 152] width 77 height 9
click at [488, 148] on div "0" at bounding box center [489, 153] width 62 height 12
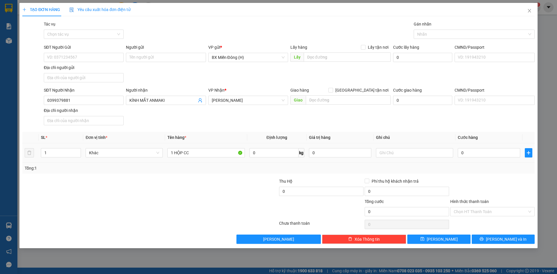
click at [487, 159] on td "0" at bounding box center [489, 152] width 67 height 19
click at [487, 154] on input "0" at bounding box center [489, 152] width 62 height 9
click at [494, 178] on div at bounding box center [493, 188] width 86 height 20
click at [444, 241] on span "[PERSON_NAME]" at bounding box center [442, 239] width 31 height 6
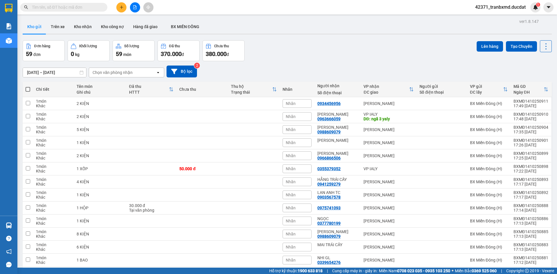
click at [79, 9] on input "text" at bounding box center [66, 7] width 68 height 6
paste input "0985777981"
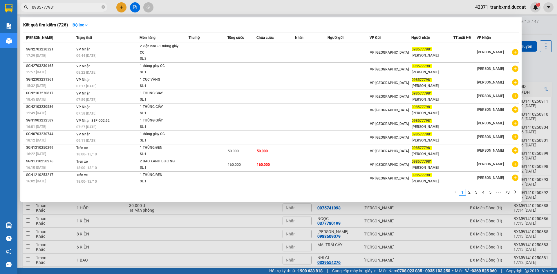
click at [86, 3] on span "0985777981" at bounding box center [63, 7] width 87 height 9
paste input "0963489981"
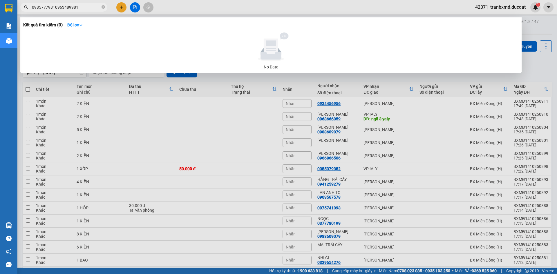
click at [86, 6] on input "09857779810963489981" at bounding box center [66, 7] width 68 height 6
paste input "text"
type input "0963489981"
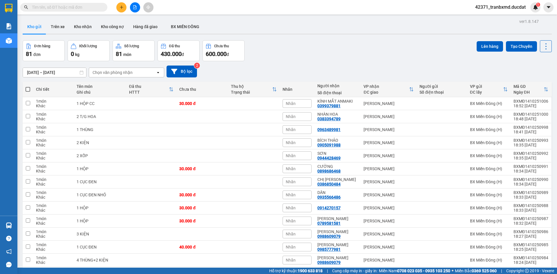
click at [26, 88] on span at bounding box center [28, 89] width 5 height 5
click at [28, 86] on input "checkbox" at bounding box center [28, 86] width 0 height 0
checkbox input "true"
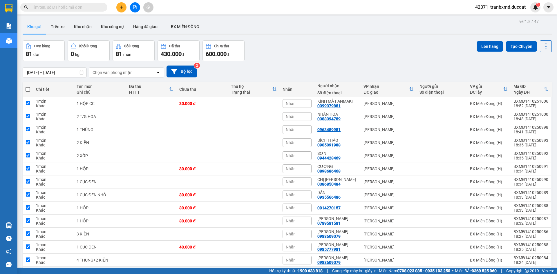
checkbox input "true"
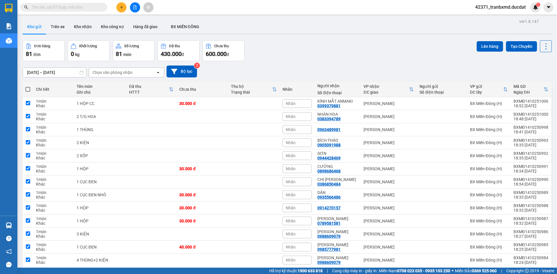
checkbox input "true"
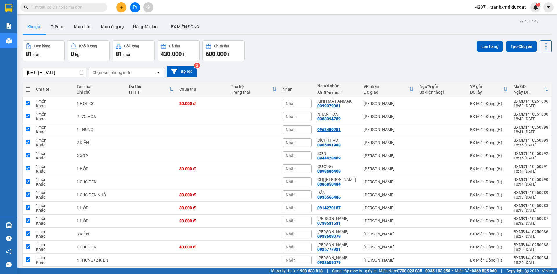
checkbox input "true"
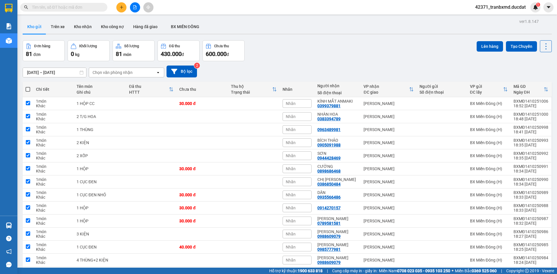
checkbox input "true"
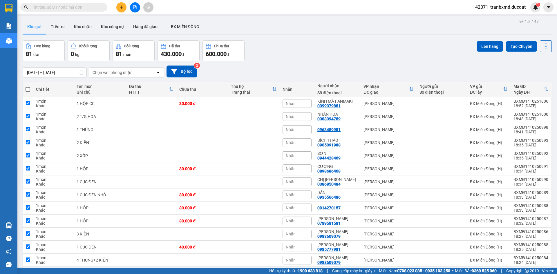
checkbox input "true"
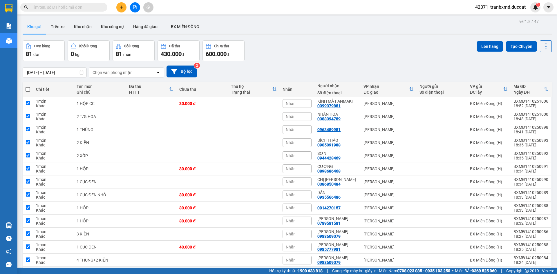
checkbox input "true"
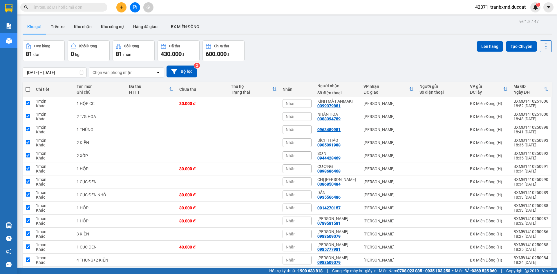
checkbox input "true"
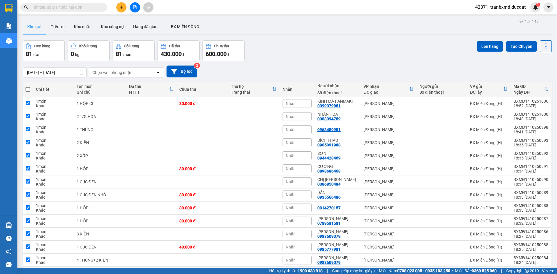
checkbox input "true"
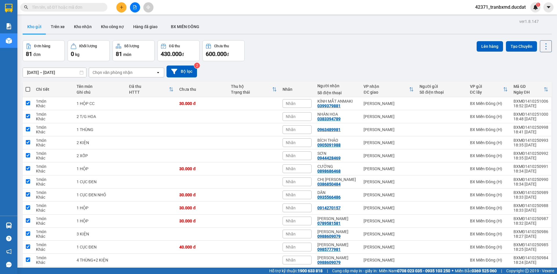
checkbox input "true"
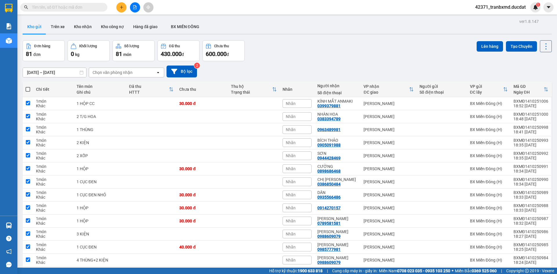
checkbox input "true"
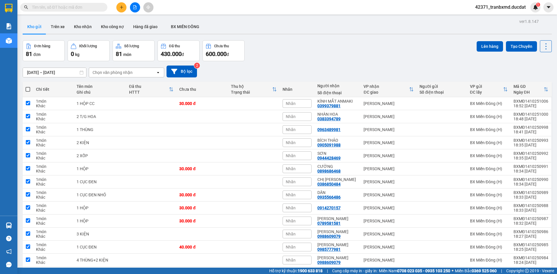
checkbox input "true"
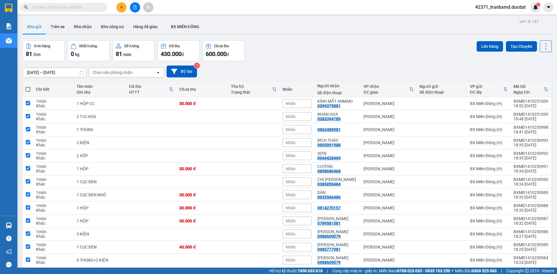
checkbox input "true"
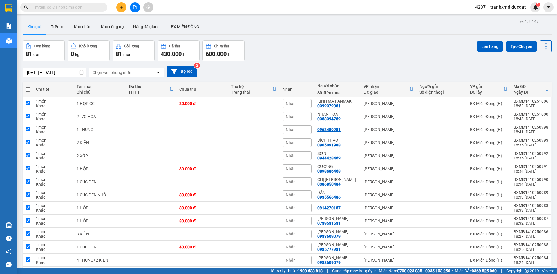
checkbox input "true"
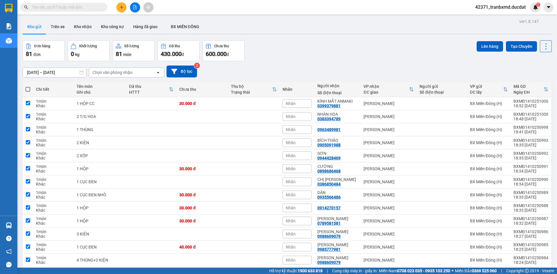
checkbox input "true"
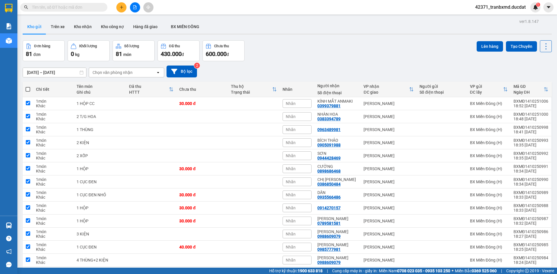
checkbox input "true"
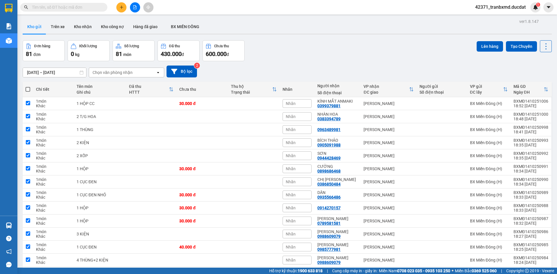
checkbox input "true"
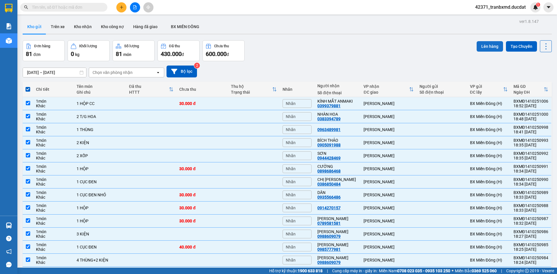
click at [486, 43] on button "Lên hàng" at bounding box center [490, 46] width 26 height 10
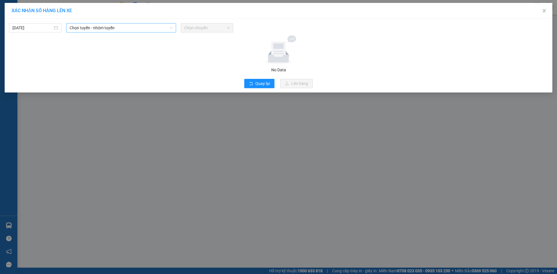
click at [142, 30] on span "Chọn tuyến - nhóm tuyến" at bounding box center [121, 28] width 103 height 9
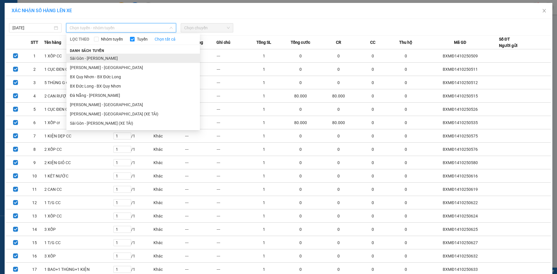
click at [123, 60] on li "Sài Gòn - [PERSON_NAME]" at bounding box center [133, 58] width 134 height 9
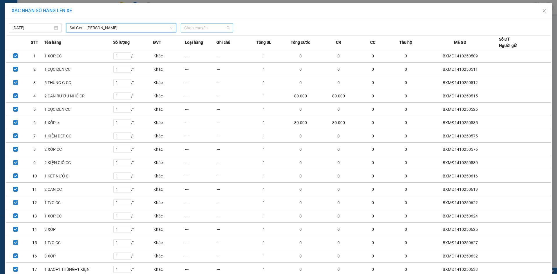
click at [225, 30] on span "Chọn chuyến" at bounding box center [207, 28] width 46 height 9
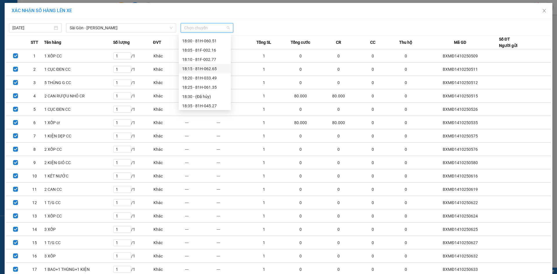
scroll to position [46, 0]
click at [207, 105] on div "20:15 (TC) - 81H-029.57" at bounding box center [204, 104] width 45 height 6
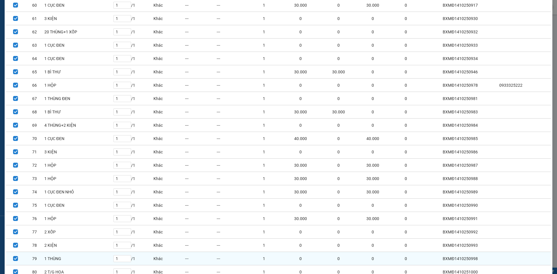
scroll to position [900, 0]
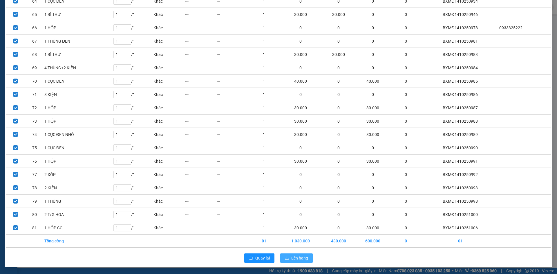
click at [286, 260] on icon "upload" at bounding box center [286, 258] width 3 height 3
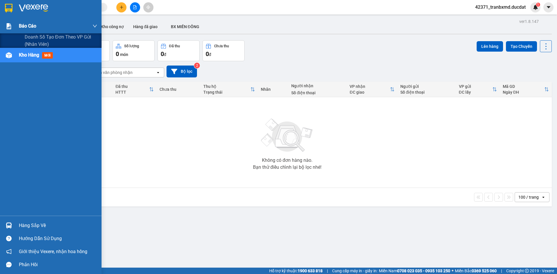
click at [9, 28] on img at bounding box center [9, 26] width 6 height 6
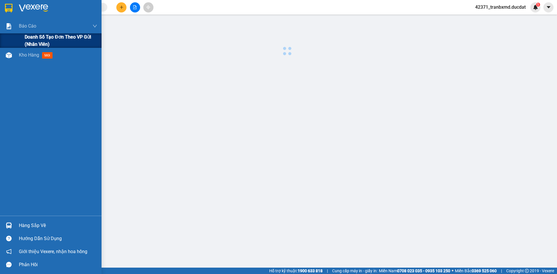
click at [34, 39] on span "Doanh số tạo đơn theo VP gửi (nhân viên)" at bounding box center [61, 40] width 73 height 15
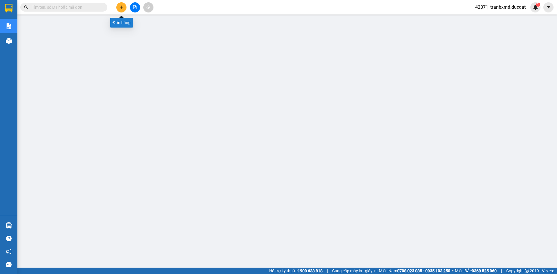
click at [120, 7] on icon "plus" at bounding box center [122, 7] width 4 height 4
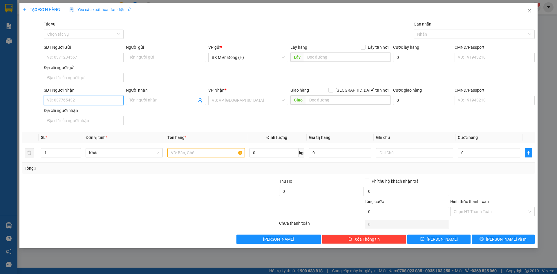
click at [104, 98] on input "SĐT Người Nhận" at bounding box center [84, 100] width 80 height 9
click at [131, 96] on span at bounding box center [166, 100] width 80 height 9
type input "ÚT HƯƠNG"
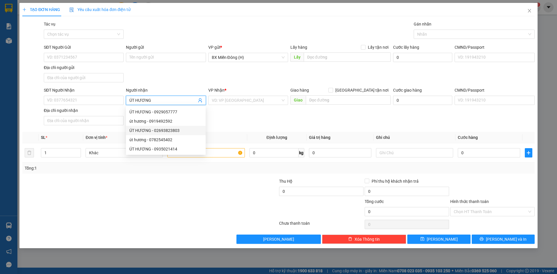
click at [180, 127] on div "ÚT HƯƠNG - 02693823803" at bounding box center [165, 130] width 73 height 6
type input "02693823803"
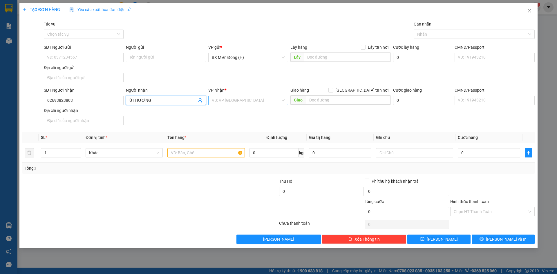
type input "ÚT HƯƠNG"
click at [248, 99] on input "search" at bounding box center [246, 100] width 69 height 9
type input "PHAN"
click at [238, 109] on div "[PERSON_NAME]" at bounding box center [248, 111] width 80 height 9
click at [197, 155] on input "text" at bounding box center [205, 152] width 77 height 9
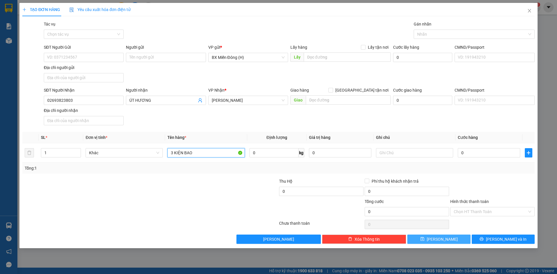
type input "3 KIỆN BAO"
click at [447, 239] on button "[PERSON_NAME]" at bounding box center [438, 239] width 63 height 9
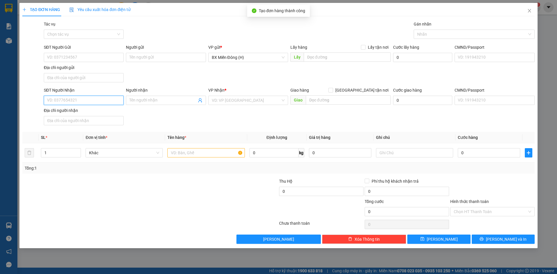
click at [107, 99] on input "SĐT Người Nhận" at bounding box center [84, 100] width 80 height 9
click at [90, 113] on div "0376982688" at bounding box center [83, 112] width 73 height 6
type input "0376982688"
click at [209, 147] on td at bounding box center [206, 152] width 82 height 19
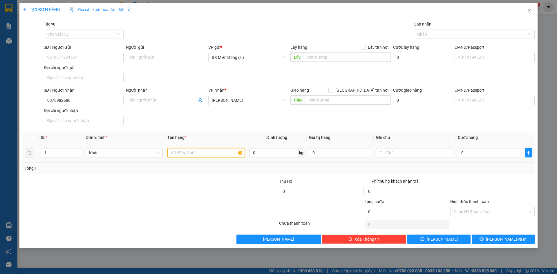
click at [209, 148] on input "text" at bounding box center [205, 152] width 77 height 9
type input "P"
type input "1 HỘP RĂNG CC"
click at [520, 239] on button "[PERSON_NAME] và In" at bounding box center [503, 239] width 63 height 9
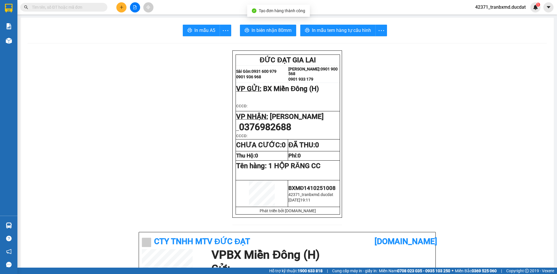
click at [122, 8] on icon "plus" at bounding box center [122, 7] width 4 height 4
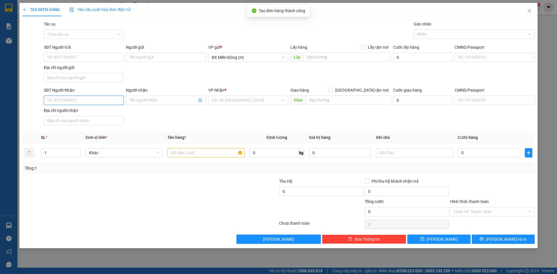
click at [99, 103] on input "SĐT Người Nhận" at bounding box center [84, 100] width 80 height 9
click at [89, 103] on input "SĐT Người Nhận" at bounding box center [84, 100] width 80 height 9
click at [54, 101] on input "038394789" at bounding box center [84, 100] width 80 height 9
type input "0383394789"
click at [94, 111] on div "0383394789 - NHÀN HOA" at bounding box center [83, 112] width 73 height 6
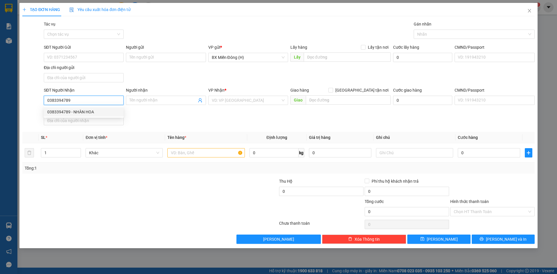
type input "NHÀN HOA"
type input "0383394789"
click at [204, 154] on input "text" at bounding box center [205, 152] width 77 height 9
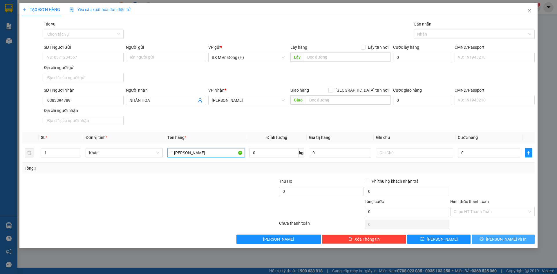
type input "1 [PERSON_NAME]"
click at [504, 239] on span "[PERSON_NAME] và In" at bounding box center [506, 239] width 41 height 6
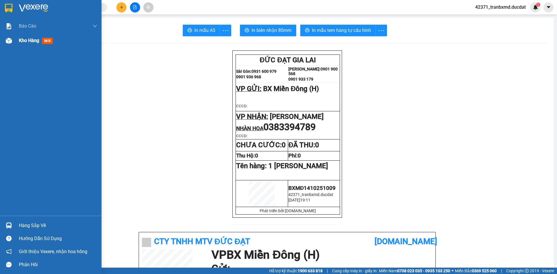
click at [18, 39] on div "Kho hàng mới" at bounding box center [51, 40] width 102 height 15
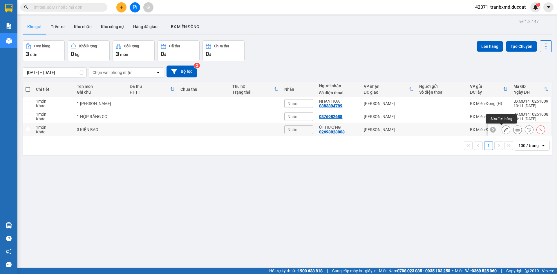
click at [502, 130] on button at bounding box center [506, 130] width 8 height 10
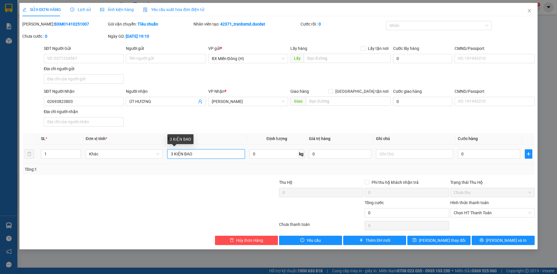
click at [175, 153] on input "3 KIỆN BAO" at bounding box center [205, 153] width 77 height 9
type input "2 KIỆN BAO + 1 HỘP"
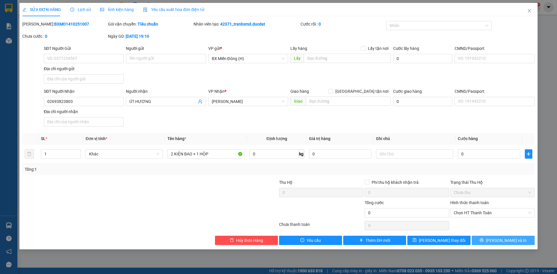
click at [514, 237] on span "[PERSON_NAME] và In" at bounding box center [506, 240] width 41 height 6
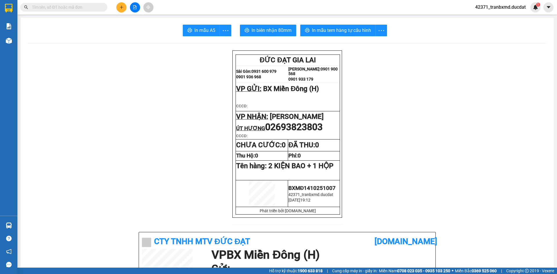
click at [125, 5] on button at bounding box center [121, 7] width 10 height 10
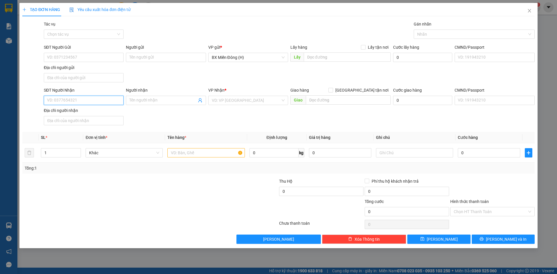
click at [86, 96] on input "SĐT Người Nhận" at bounding box center [84, 100] width 80 height 9
type input "0702680630"
click at [97, 112] on div "0702680630 - BÉ" at bounding box center [83, 112] width 73 height 6
type input "BÉ"
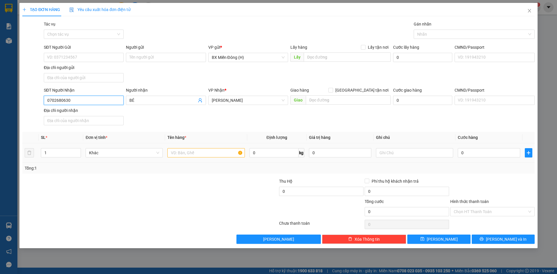
type input "0702680630"
click at [174, 150] on input "text" at bounding box center [205, 152] width 77 height 9
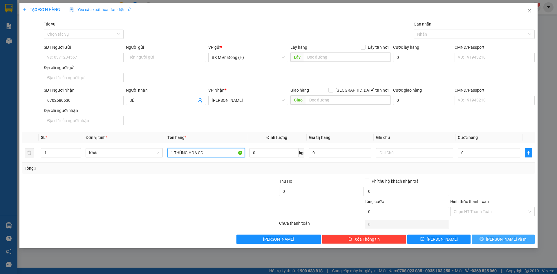
type input "1 THÙNG HOA CC"
click at [516, 242] on button "[PERSON_NAME] và In" at bounding box center [503, 239] width 63 height 9
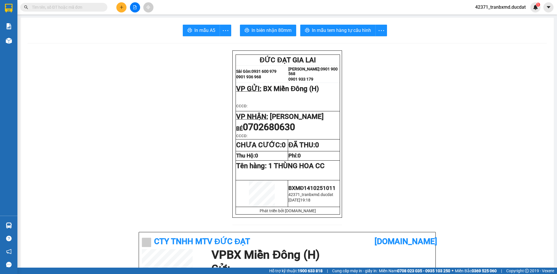
click at [366, 270] on span "Cung cấp máy in - giấy in:" at bounding box center [354, 271] width 45 height 6
click at [379, 272] on span "Miền Nam 0708 023 035 - 0935 103 250" at bounding box center [414, 271] width 71 height 6
drag, startPoint x: 127, startPoint y: 4, endPoint x: 123, endPoint y: 6, distance: 3.8
click at [126, 4] on div at bounding box center [135, 7] width 44 height 10
click at [123, 6] on icon "plus" at bounding box center [122, 7] width 4 height 4
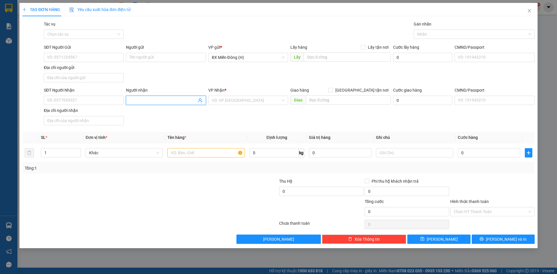
click at [130, 101] on input "Người nhận" at bounding box center [162, 100] width 67 height 6
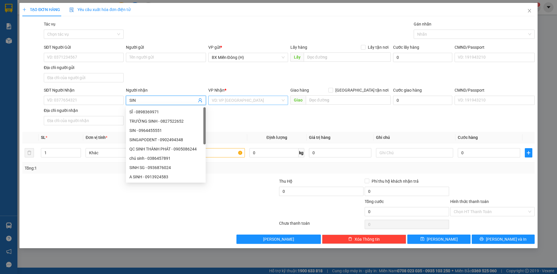
type input "SIN"
click at [217, 99] on input "search" at bounding box center [246, 100] width 69 height 9
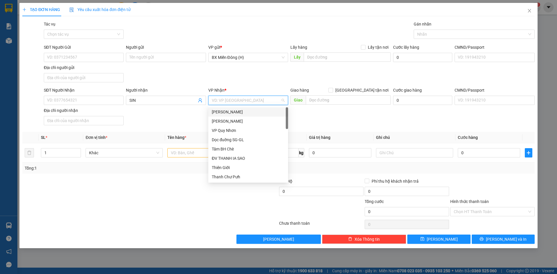
type input "P"
type input "LE"
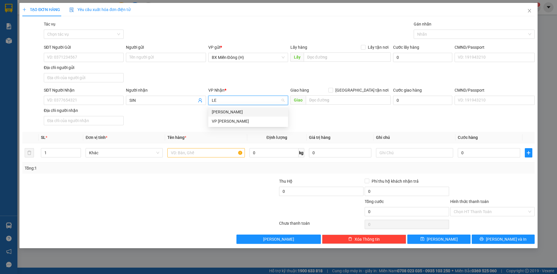
click at [223, 109] on div "[PERSON_NAME]" at bounding box center [248, 112] width 73 height 6
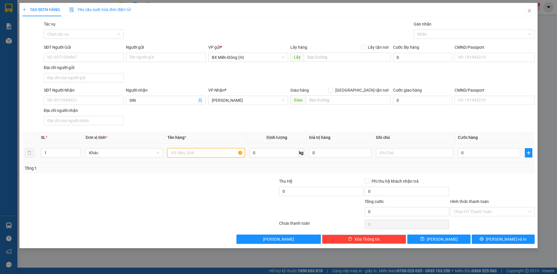
click at [205, 151] on input "text" at bounding box center [205, 152] width 77 height 9
type input "1 BAO CỎ"
click at [508, 236] on span "[PERSON_NAME] và In" at bounding box center [506, 239] width 41 height 6
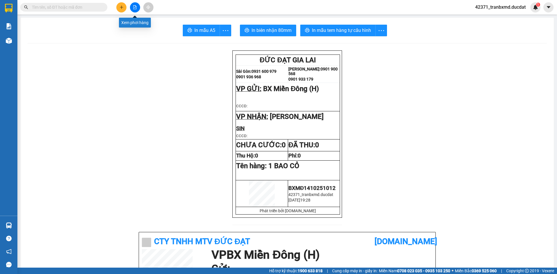
click at [121, 9] on icon "plus" at bounding box center [122, 7] width 4 height 4
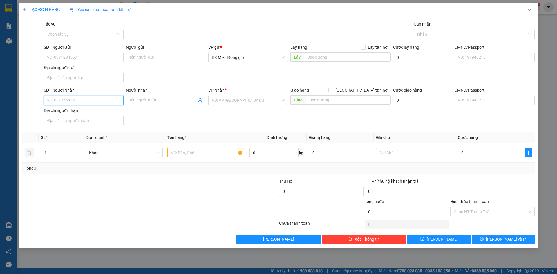
click at [95, 101] on input "SĐT Người Nhận" at bounding box center [84, 100] width 80 height 9
click at [86, 113] on div "0977632588 - [PERSON_NAME]" at bounding box center [83, 112] width 73 height 6
type input "0977632588"
type input "[PERSON_NAME]"
type input "0977632588"
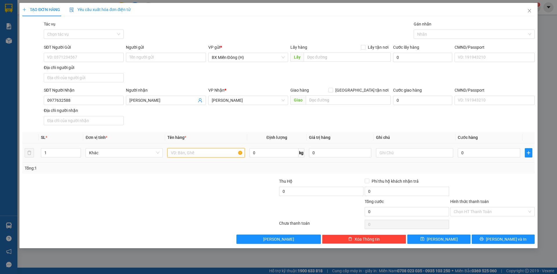
click at [205, 154] on input "text" at bounding box center [205, 152] width 77 height 9
type input "1 BAO"
click at [510, 236] on button "[PERSON_NAME] và In" at bounding box center [503, 239] width 63 height 9
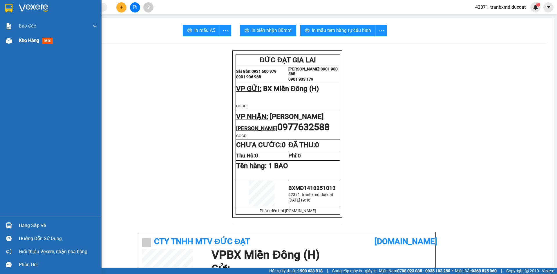
click at [44, 41] on span "mới" at bounding box center [47, 41] width 11 height 6
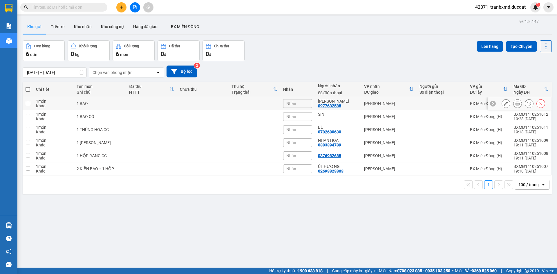
click at [28, 101] on input "checkbox" at bounding box center [28, 103] width 4 height 4
checkbox input "true"
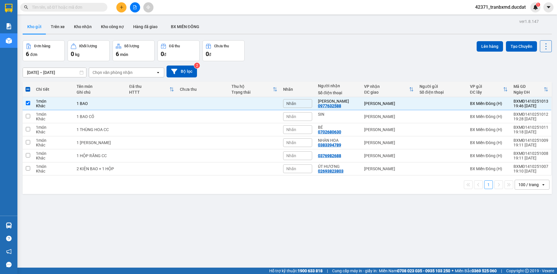
click at [30, 89] on span at bounding box center [28, 89] width 5 height 5
click at [28, 86] on input "checkbox" at bounding box center [28, 86] width 0 height 0
checkbox input "true"
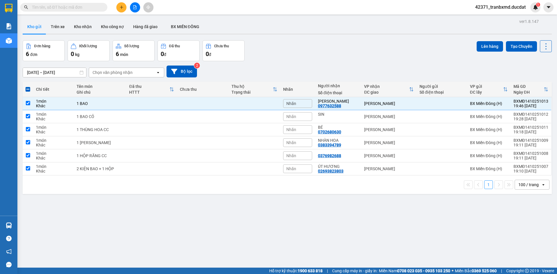
checkbox input "true"
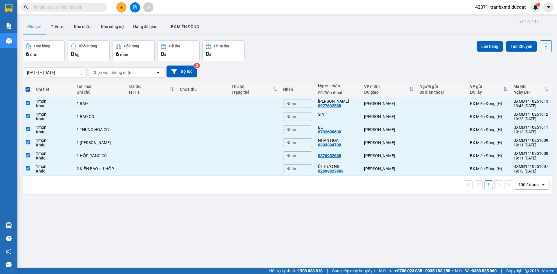
click at [482, 52] on div "Lên hàng Tạo Chuyến" at bounding box center [514, 50] width 75 height 21
click at [484, 52] on div "Lên hàng Tạo Chuyến" at bounding box center [514, 46] width 75 height 12
click at [488, 51] on button "Lên hàng" at bounding box center [490, 46] width 26 height 10
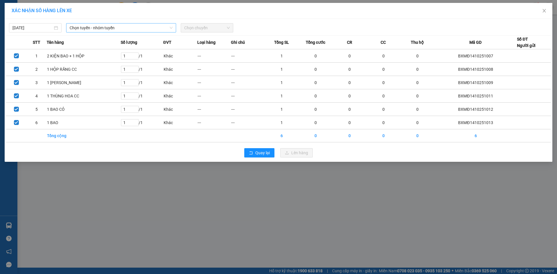
click at [102, 26] on span "Chọn tuyến - nhóm tuyến" at bounding box center [121, 28] width 103 height 9
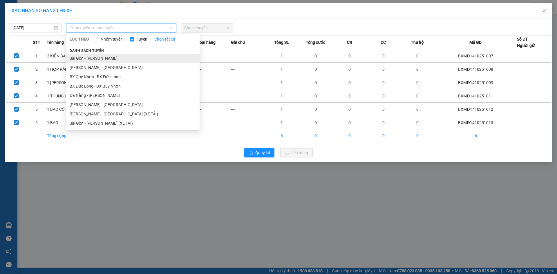
click at [107, 61] on li "Sài Gòn - [PERSON_NAME]" at bounding box center [133, 58] width 134 height 9
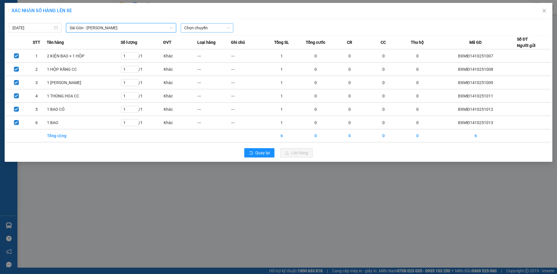
click at [214, 29] on span "Chọn chuyến" at bounding box center [207, 28] width 46 height 9
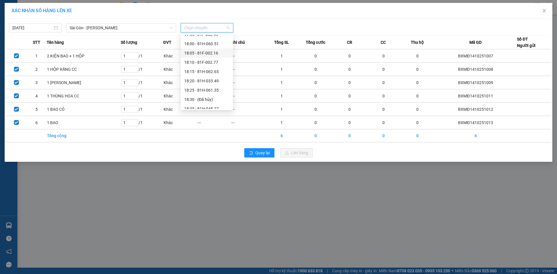
scroll to position [46, 0]
click at [208, 91] on div "20:10 (TC) - 81H-044.78" at bounding box center [207, 95] width 52 height 9
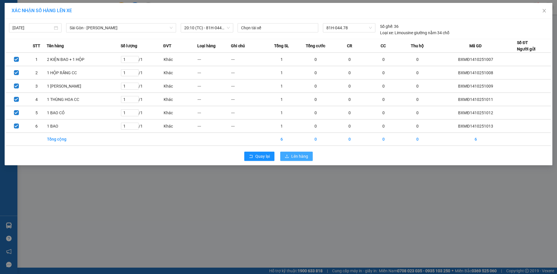
click at [302, 158] on span "Lên hàng" at bounding box center [299, 156] width 17 height 6
